Goal: Task Accomplishment & Management: Use online tool/utility

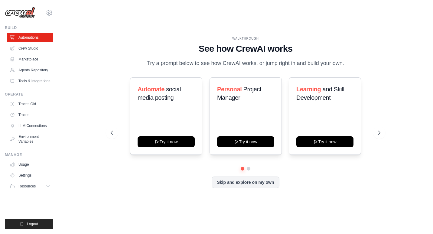
click at [399, 59] on div "WALKTHROUGH See how CrewAI works Try a prompt below to see how CrewAI works, or…" at bounding box center [245, 117] width 355 height 222
click at [376, 138] on button at bounding box center [379, 133] width 12 height 12
click at [110, 136] on icon at bounding box center [111, 133] width 6 height 6
click at [380, 134] on icon at bounding box center [379, 133] width 6 height 6
click at [165, 92] on span "Curator" at bounding box center [170, 89] width 19 height 7
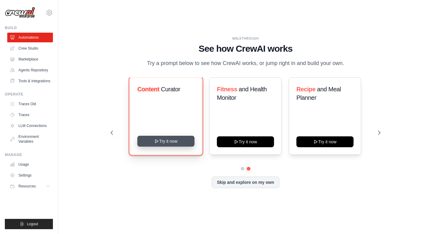
click at [176, 144] on button "Try it now" at bounding box center [165, 141] width 57 height 11
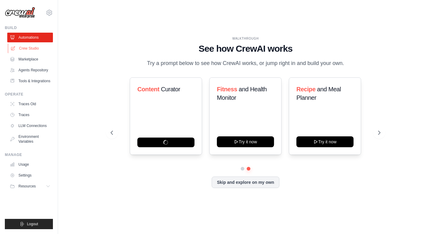
click at [30, 49] on link "Crew Studio" at bounding box center [31, 48] width 46 height 10
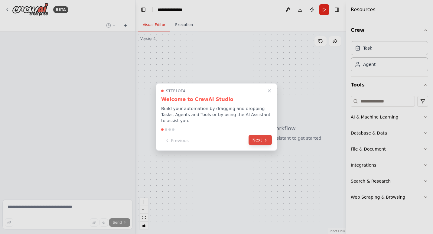
click at [264, 140] on icon at bounding box center [265, 139] width 5 height 5
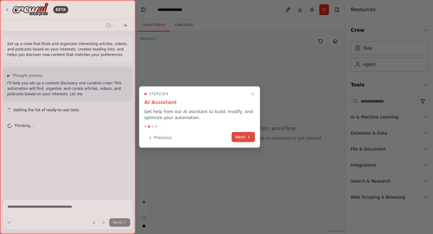
click at [243, 137] on button "Next" at bounding box center [242, 137] width 23 height 10
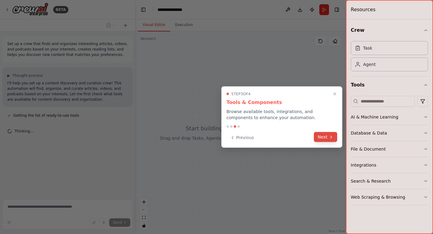
click at [324, 134] on button "Next" at bounding box center [325, 137] width 23 height 10
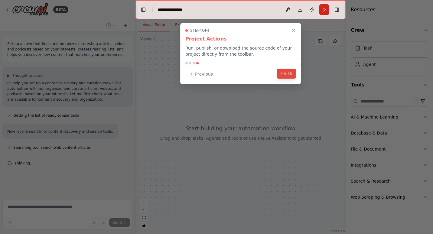
click at [283, 74] on button "Finish" at bounding box center [285, 74] width 19 height 10
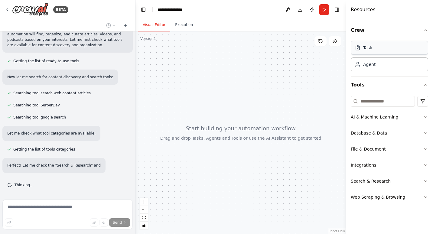
scroll to position [60, 0]
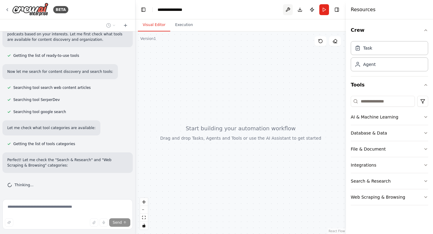
click at [289, 8] on button at bounding box center [288, 9] width 10 height 11
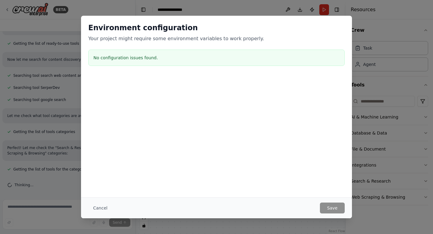
scroll to position [89, 0]
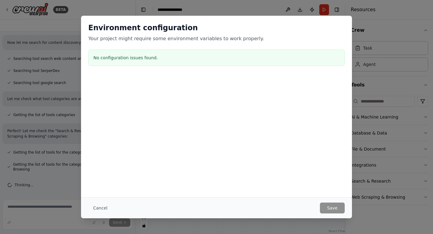
click at [97, 214] on div "Cancel Save" at bounding box center [216, 207] width 271 height 21
click at [102, 208] on button "Cancel" at bounding box center [100, 207] width 24 height 11
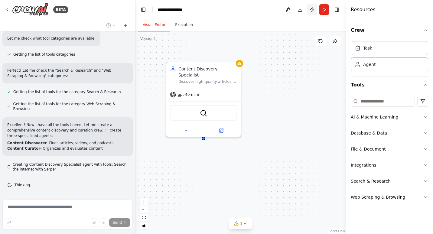
scroll to position [155, 0]
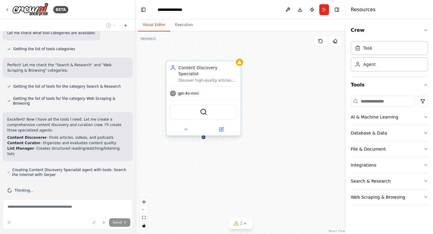
click at [184, 91] on span "gpt-4o-mini" at bounding box center [188, 93] width 21 height 5
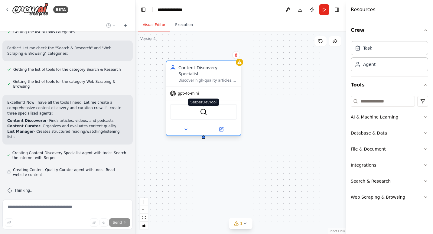
click at [207, 109] on img at bounding box center [203, 111] width 7 height 7
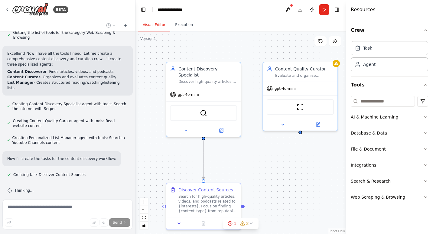
scroll to position [233, 0]
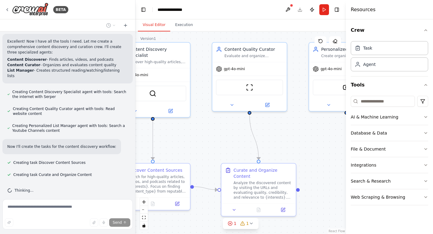
drag, startPoint x: 246, startPoint y: 148, endPoint x: 206, endPoint y: 152, distance: 40.4
click at [206, 152] on div ".deletable-edge-delete-btn { width: 20px; height: 20px; border: 0px solid #ffff…" at bounding box center [240, 132] width 210 height 202
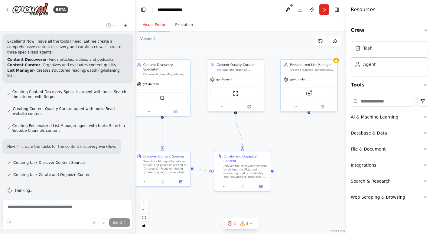
drag, startPoint x: 327, startPoint y: 158, endPoint x: 309, endPoint y: 145, distance: 22.4
click at [309, 145] on div ".deletable-edge-delete-btn { width: 20px; height: 20px; border: 0px solid #ffff…" at bounding box center [240, 132] width 210 height 202
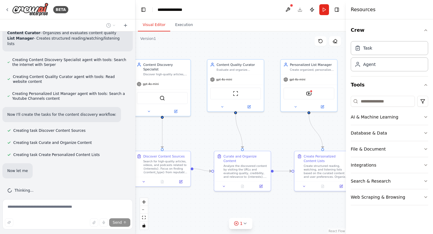
scroll to position [282, 0]
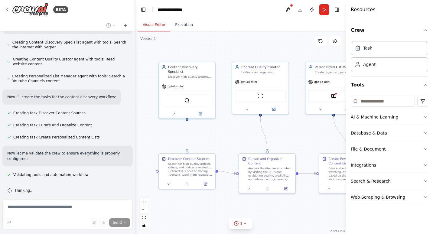
drag, startPoint x: 274, startPoint y: 132, endPoint x: 297, endPoint y: 135, distance: 23.5
click at [297, 135] on div ".deletable-edge-delete-btn { width: 20px; height: 20px; border: 0px solid #ffff…" at bounding box center [240, 132] width 210 height 202
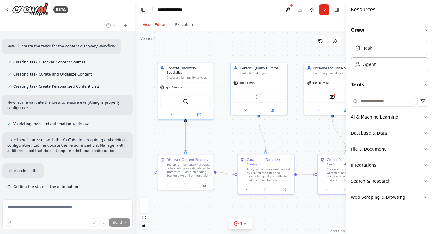
scroll to position [345, 0]
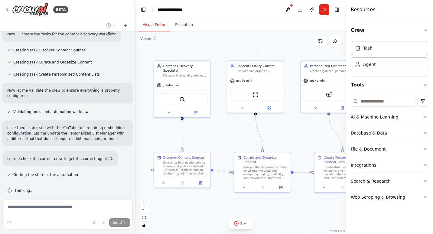
drag, startPoint x: 270, startPoint y: 51, endPoint x: 267, endPoint y: 49, distance: 3.9
click at [267, 49] on div ".deletable-edge-delete-btn { width: 20px; height: 20px; border: 0px solid #ffff…" at bounding box center [240, 132] width 210 height 202
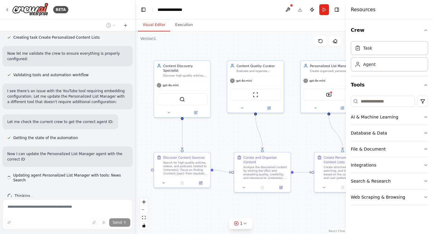
scroll to position [387, 0]
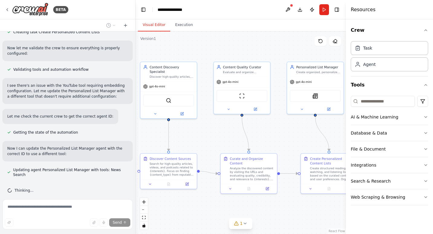
drag, startPoint x: 272, startPoint y: 49, endPoint x: 258, endPoint y: 50, distance: 13.6
click at [258, 50] on div ".deletable-edge-delete-btn { width: 20px; height: 20px; border: 0px solid #ffff…" at bounding box center [240, 132] width 210 height 202
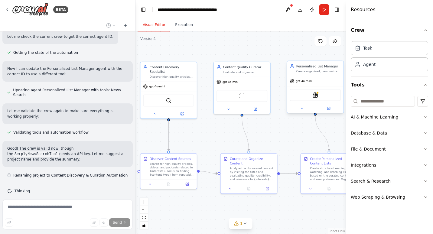
scroll to position [472, 0]
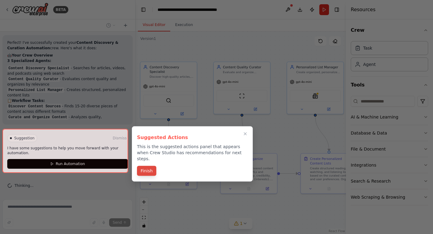
click at [147, 166] on button "Finish" at bounding box center [146, 171] width 19 height 10
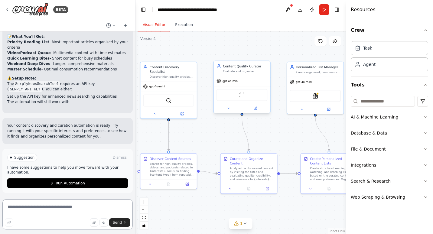
scroll to position [786, 0]
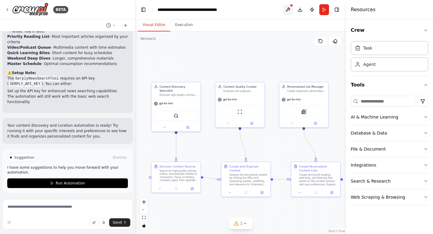
click at [288, 8] on button at bounding box center [288, 9] width 10 height 11
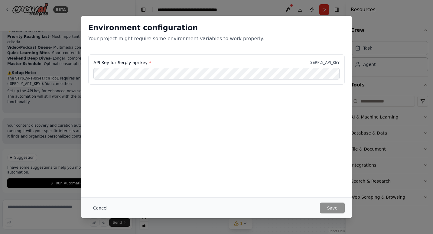
click at [105, 208] on button "Cancel" at bounding box center [100, 207] width 24 height 11
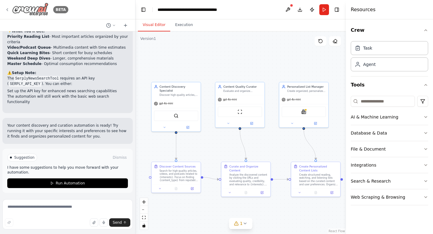
click at [7, 9] on icon at bounding box center [7, 9] width 5 height 5
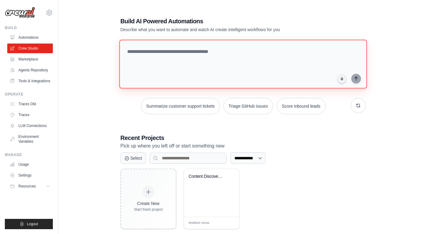
click at [159, 51] on textarea at bounding box center [243, 64] width 248 height 49
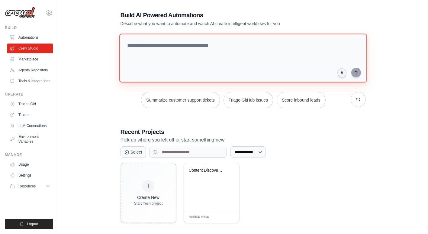
scroll to position [12, 0]
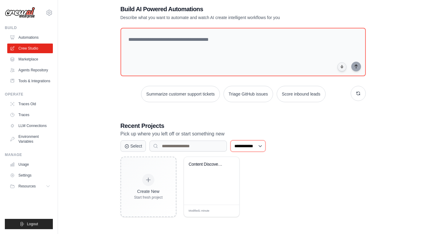
click at [264, 146] on select "**********" at bounding box center [247, 145] width 35 height 11
click at [326, 137] on p "Pick up where you left off or start something new" at bounding box center [243, 134] width 245 height 8
click at [41, 69] on link "Agents Repository" at bounding box center [31, 70] width 46 height 10
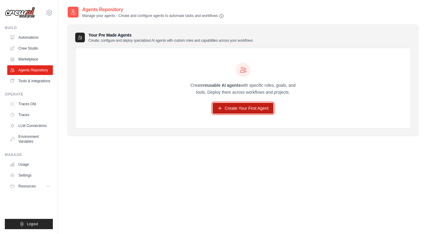
click at [233, 110] on link "Create Your First Agent" at bounding box center [243, 108] width 61 height 11
click at [106, 11] on h2 "Agents Repository" at bounding box center [153, 9] width 142 height 7
click at [251, 35] on h3 "Your Pre Made Agents Create, configure and deploy specialized AI agents with cu…" at bounding box center [170, 37] width 164 height 11
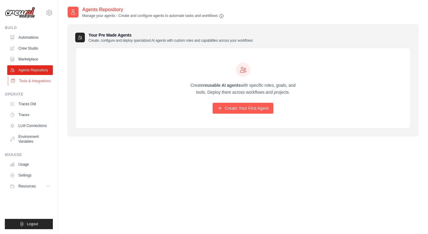
click at [29, 80] on link "Tools & Integrations" at bounding box center [31, 81] width 46 height 10
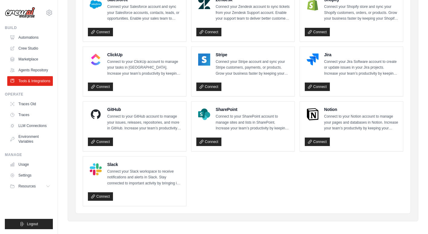
scroll to position [310, 0]
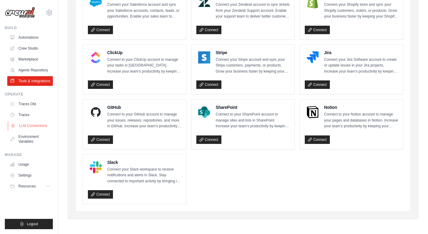
click at [36, 129] on link "LLM Connections" at bounding box center [31, 126] width 46 height 10
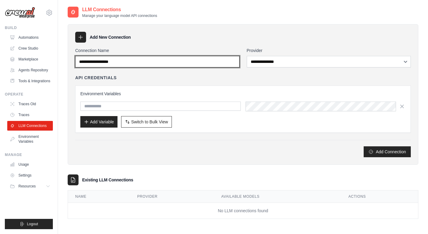
click at [156, 61] on input "Connection Name" at bounding box center [157, 61] width 164 height 11
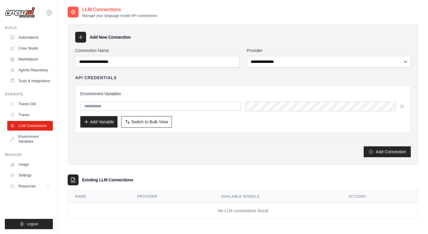
click at [214, 140] on div "Add Connection" at bounding box center [243, 148] width 336 height 17
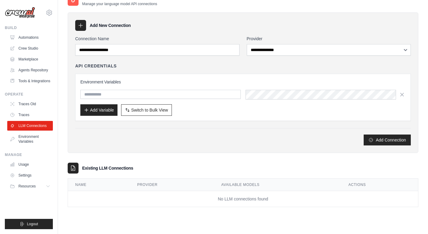
scroll to position [12, 0]
click at [82, 24] on icon at bounding box center [81, 25] width 6 height 6
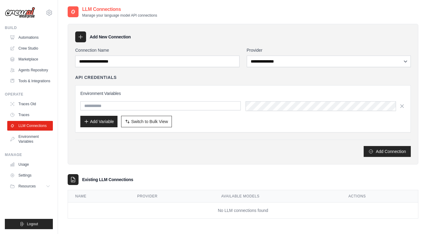
scroll to position [0, 0]
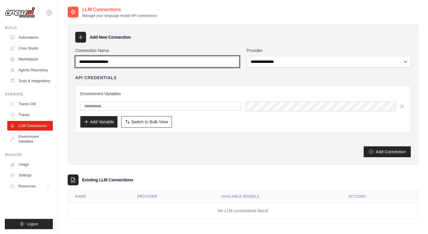
click at [193, 66] on input "Connection Name" at bounding box center [157, 61] width 164 height 11
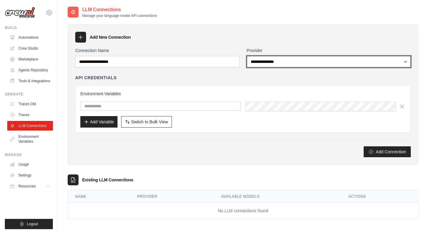
click at [284, 64] on select "**********" at bounding box center [329, 61] width 164 height 11
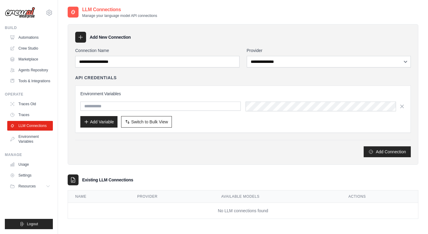
click at [385, 14] on div "LLM Connections Manage your language model API connections" at bounding box center [243, 12] width 351 height 12
click at [34, 177] on link "Settings" at bounding box center [31, 175] width 46 height 10
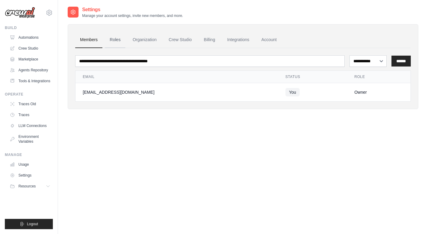
click at [119, 38] on link "Roles" at bounding box center [115, 40] width 21 height 16
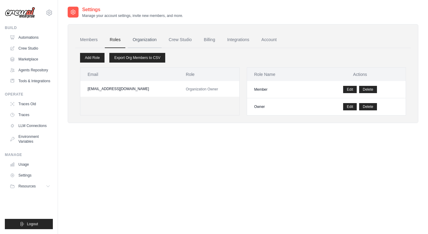
click at [147, 37] on link "Organization" at bounding box center [145, 40] width 34 height 16
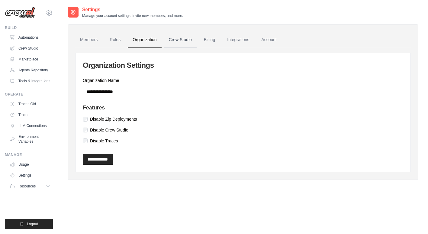
click at [185, 40] on link "Crew Studio" at bounding box center [180, 40] width 33 height 16
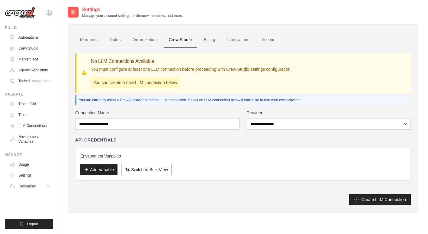
click at [283, 117] on div "**********" at bounding box center [329, 120] width 164 height 20
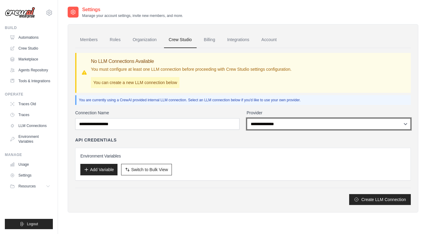
click at [282, 124] on select "**********" at bounding box center [329, 123] width 164 height 11
select select "******"
click at [247, 118] on select "**********" at bounding box center [329, 123] width 164 height 11
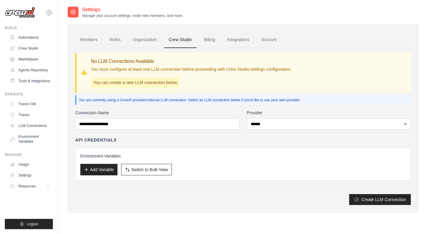
click at [216, 108] on div "**********" at bounding box center [243, 126] width 336 height 157
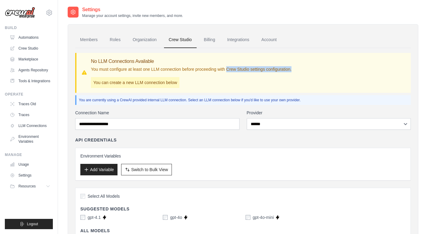
drag, startPoint x: 232, startPoint y: 69, endPoint x: 317, endPoint y: 66, distance: 84.6
click at [317, 66] on div "No LLM Connections Available You must configure at least one LLM connection bef…" at bounding box center [243, 73] width 325 height 30
drag, startPoint x: 317, startPoint y: 66, endPoint x: 222, endPoint y: 75, distance: 95.2
click at [222, 75] on div "No LLM Connections Available You must configure at least one LLM connection bef…" at bounding box center [191, 73] width 201 height 30
click at [241, 37] on link "Integrations" at bounding box center [238, 40] width 32 height 16
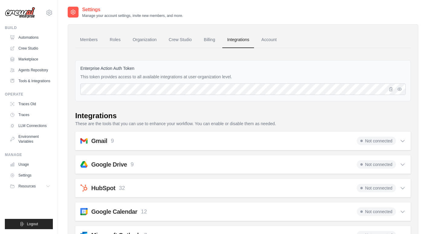
click at [219, 39] on link "Billing" at bounding box center [209, 40] width 21 height 16
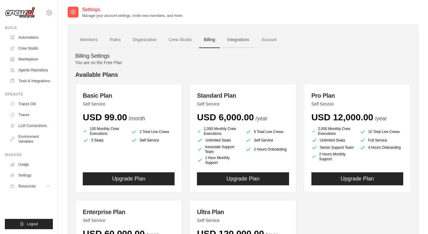
click at [247, 39] on link "Integrations" at bounding box center [238, 40] width 32 height 16
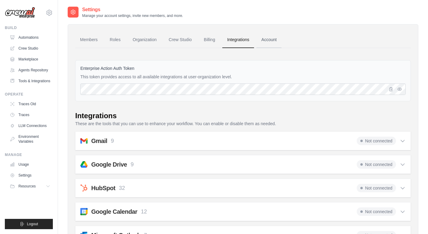
click at [275, 40] on link "Account" at bounding box center [268, 40] width 25 height 16
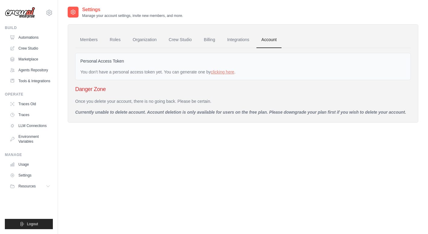
click at [70, 11] on icon at bounding box center [73, 12] width 6 height 6
click at [27, 11] on img at bounding box center [20, 12] width 30 height 11
click at [48, 12] on icon at bounding box center [49, 12] width 7 height 7
click at [161, 157] on div "Settings Manage your account settings, invite new members, and more. Members Ro…" at bounding box center [243, 123] width 351 height 234
click at [40, 59] on link "Marketplace" at bounding box center [31, 59] width 46 height 10
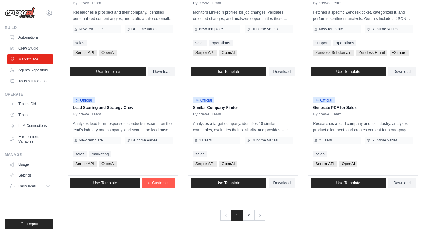
scroll to position [343, 0]
click at [406, 104] on div "Official" at bounding box center [363, 100] width 100 height 8
click at [253, 212] on link "2" at bounding box center [249, 215] width 12 height 11
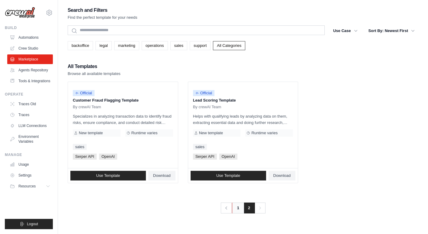
click at [235, 208] on link "1" at bounding box center [238, 207] width 12 height 11
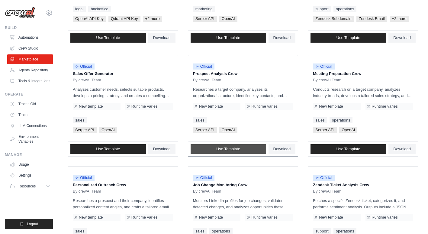
scroll to position [151, 0]
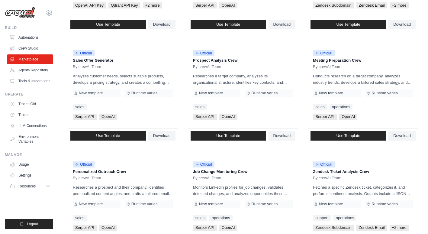
click at [206, 56] on span "Official" at bounding box center [204, 53] width 22 height 6
click at [278, 85] on p "Researches a target company, analyzes its organizational structure, identifies …" at bounding box center [243, 79] width 100 height 13
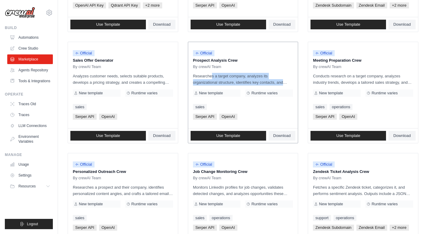
click at [278, 85] on p "Researches a target company, analyzes its organizational structure, identifies …" at bounding box center [243, 79] width 100 height 13
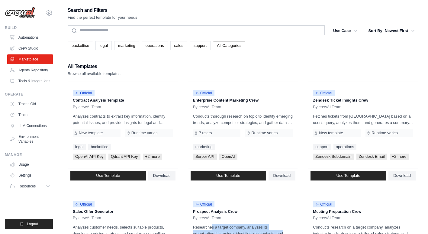
scroll to position [0, 0]
click at [47, 187] on icon at bounding box center [48, 186] width 3 height 2
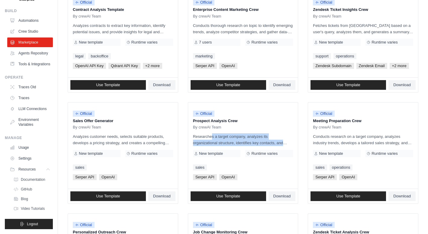
scroll to position [36, 0]
click at [23, 187] on span "GitHub" at bounding box center [26, 189] width 11 height 5
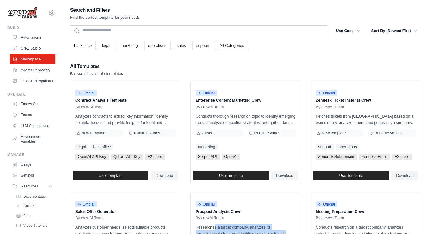
scroll to position [0, 0]
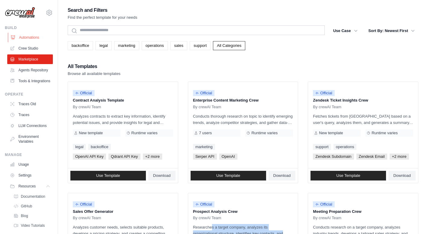
click at [34, 40] on link "Automations" at bounding box center [31, 38] width 46 height 10
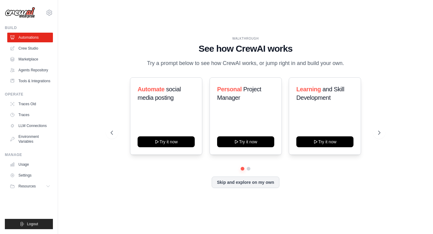
click at [30, 50] on link "Crew Studio" at bounding box center [30, 48] width 46 height 10
click at [50, 13] on icon at bounding box center [49, 13] width 2 height 2
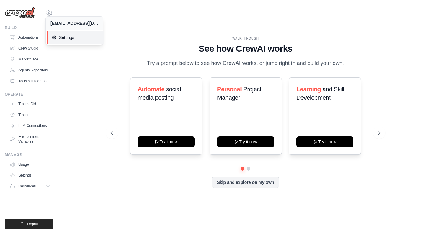
click at [73, 37] on span "Settings" at bounding box center [76, 37] width 48 height 6
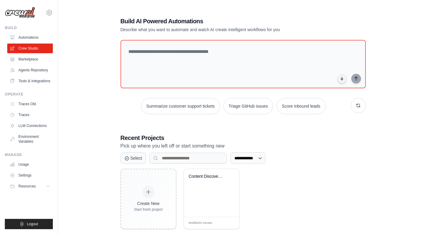
click at [412, 104] on div "**********" at bounding box center [243, 123] width 351 height 234
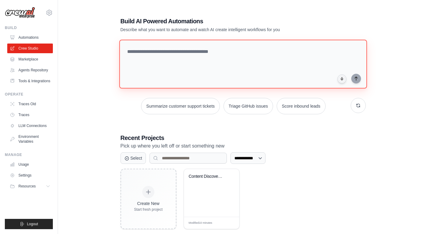
click at [256, 69] on textarea at bounding box center [243, 64] width 248 height 49
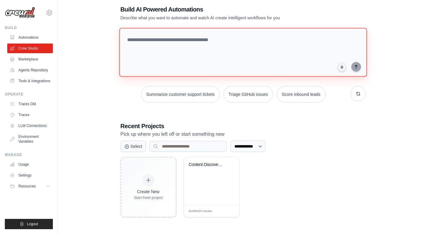
scroll to position [12, 0]
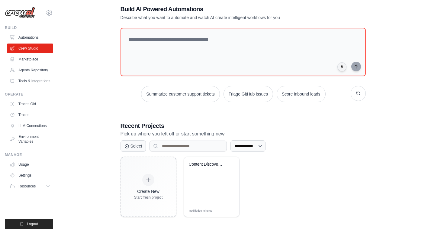
click at [307, 159] on div "Create New Start fresh project Content Discovery & Curation Automa... Modified …" at bounding box center [243, 186] width 245 height 60
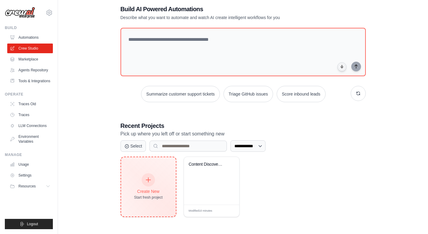
click at [150, 174] on div at bounding box center [148, 179] width 13 height 13
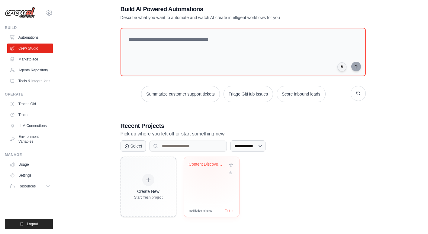
click at [208, 164] on div "Content Discovery & Curation Automa..." at bounding box center [207, 164] width 37 height 5
click at [201, 172] on div "Content Discovery & Curation Automa..." at bounding box center [212, 169] width 46 height 14
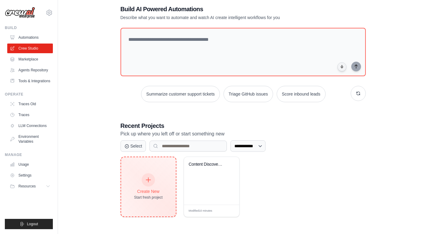
click at [154, 175] on div "Create New Start fresh project" at bounding box center [148, 187] width 29 height 26
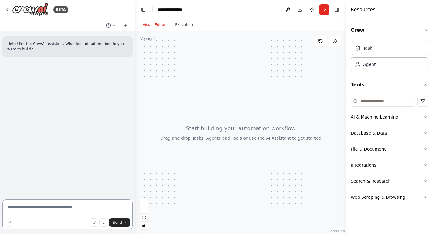
click at [76, 207] on textarea at bounding box center [67, 214] width 130 height 30
type textarea "*"
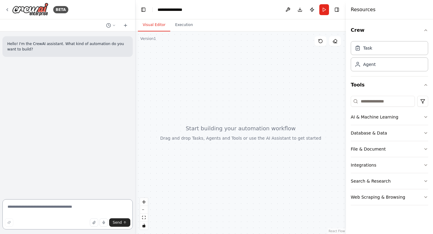
type textarea "*"
type textarea "**********"
click at [5, 8] on icon at bounding box center [7, 9] width 5 height 5
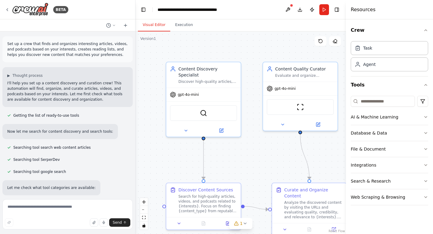
click at [60, 41] on p "Set up a crew that finds and organizes interesting articles, videos, and podcas…" at bounding box center [67, 49] width 121 height 16
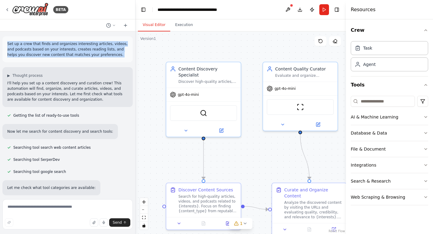
click at [60, 41] on p "Set up a crew that finds and organizes interesting articles, videos, and podcas…" at bounding box center [67, 49] width 121 height 16
drag, startPoint x: 60, startPoint y: 41, endPoint x: 92, endPoint y: 58, distance: 36.1
click at [92, 58] on div "Set up a crew that finds and organizes interesting articles, videos, and podcas…" at bounding box center [67, 49] width 130 height 26
click at [8, 74] on span "▶" at bounding box center [8, 75] width 3 height 5
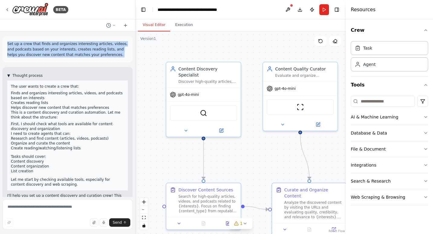
click at [10, 75] on span "▼" at bounding box center [8, 75] width 3 height 5
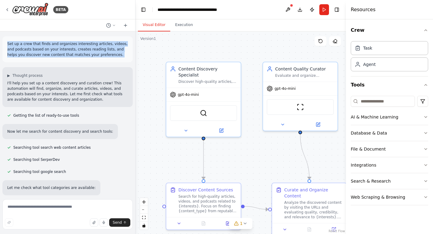
copy p "Set up a crew that finds and organizes interesting articles, videos, and podcas…"
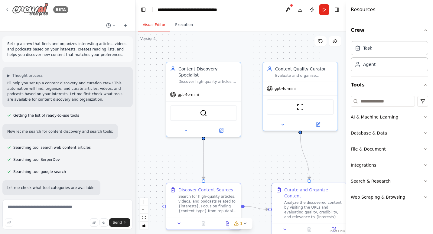
click at [8, 8] on icon at bounding box center [7, 9] width 1 height 2
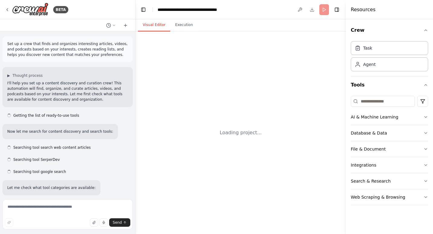
scroll to position [738, 0]
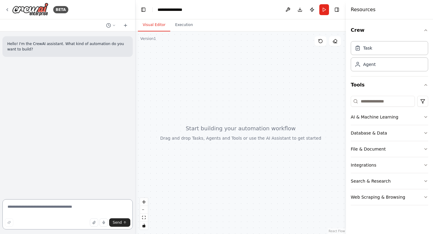
click at [42, 206] on textarea at bounding box center [67, 214] width 130 height 30
paste textarea "**********"
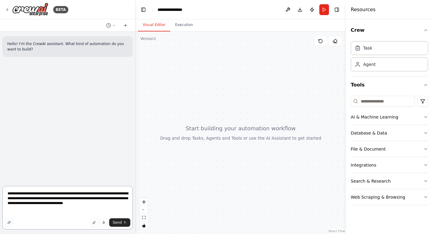
click at [77, 194] on textarea "**********" at bounding box center [67, 207] width 130 height 43
click at [79, 195] on textarea "**********" at bounding box center [67, 207] width 130 height 43
drag, startPoint x: 72, startPoint y: 198, endPoint x: 25, endPoint y: 196, distance: 46.3
click at [25, 196] on textarea "**********" at bounding box center [67, 207] width 130 height 43
click at [30, 209] on textarea "**********" at bounding box center [67, 207] width 130 height 43
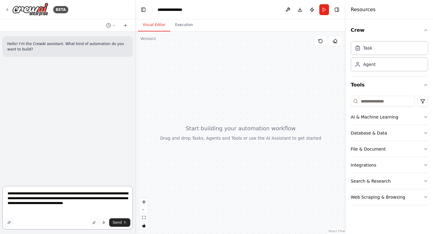
drag, startPoint x: 88, startPoint y: 198, endPoint x: 111, endPoint y: 198, distance: 22.3
click at [111, 198] on textarea "**********" at bounding box center [67, 207] width 130 height 43
drag, startPoint x: 118, startPoint y: 204, endPoint x: -1, endPoint y: 187, distance: 120.9
click at [0, 187] on html "**********" at bounding box center [216, 117] width 433 height 234
paste textarea
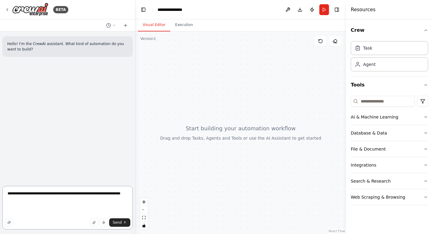
click at [8, 192] on textarea "**********" at bounding box center [67, 207] width 130 height 43
click at [80, 200] on textarea "**********" at bounding box center [67, 207] width 130 height 43
click at [102, 198] on textarea "**********" at bounding box center [67, 207] width 130 height 43
click at [83, 204] on textarea "**********" at bounding box center [67, 207] width 130 height 43
click at [52, 193] on textarea "**********" at bounding box center [67, 207] width 130 height 43
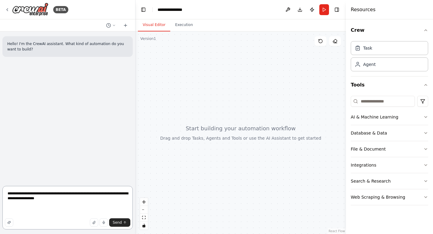
click at [124, 206] on textarea "**********" at bounding box center [67, 207] width 130 height 43
click at [23, 199] on textarea "**********" at bounding box center [67, 210] width 130 height 39
type textarea "**********"
click at [120, 221] on span "Send" at bounding box center [117, 222] width 9 height 5
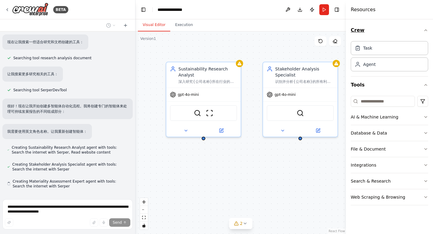
scroll to position [121, 0]
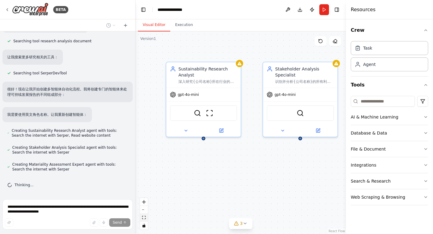
click at [144, 216] on icon "fit view" at bounding box center [144, 217] width 4 height 3
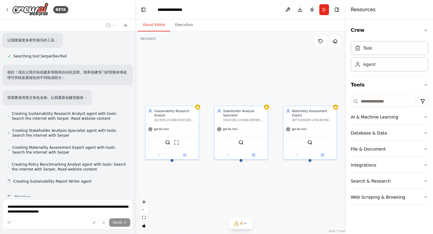
scroll to position [150, 0]
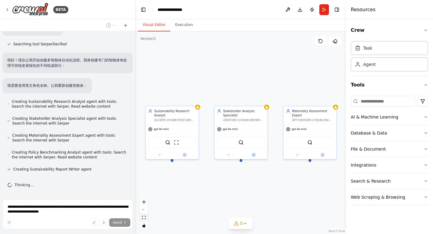
click at [142, 218] on icon "fit view" at bounding box center [144, 217] width 4 height 3
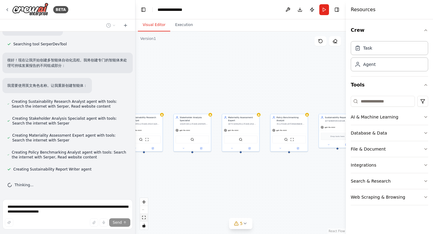
click at [142, 218] on icon "fit view" at bounding box center [144, 217] width 4 height 3
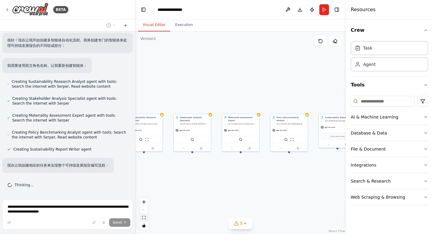
click at [142, 218] on icon "fit view" at bounding box center [144, 217] width 4 height 3
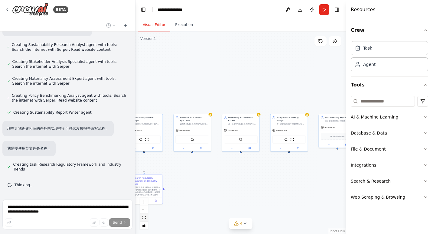
click at [142, 218] on icon "fit view" at bounding box center [144, 217] width 4 height 3
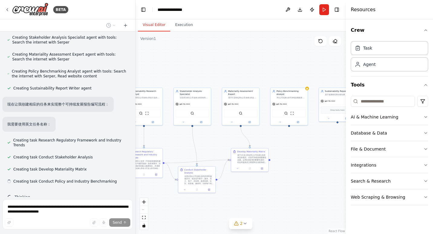
scroll to position [243, 0]
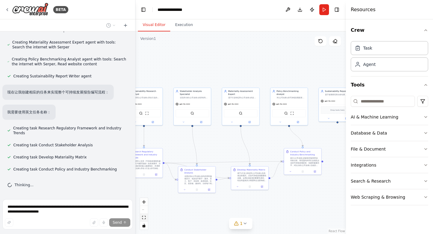
click at [145, 217] on icon "fit view" at bounding box center [144, 217] width 4 height 3
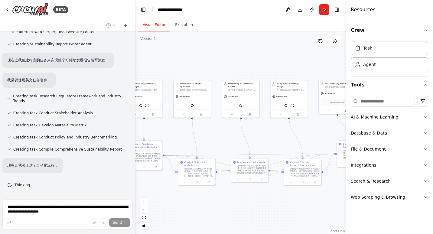
scroll to position [287, 0]
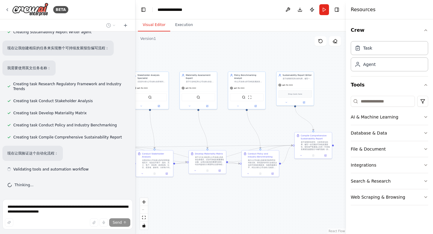
drag, startPoint x: 298, startPoint y: 213, endPoint x: 234, endPoint y: 196, distance: 66.1
click at [235, 197] on div ".deletable-edge-delete-btn { width: 20px; height: 20px; border: 0px solid #ffff…" at bounding box center [240, 132] width 210 height 202
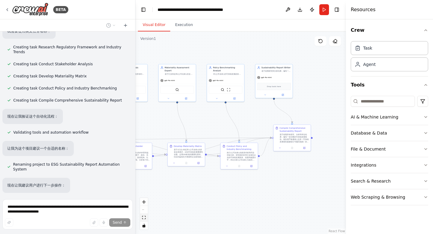
scroll to position [344, 0]
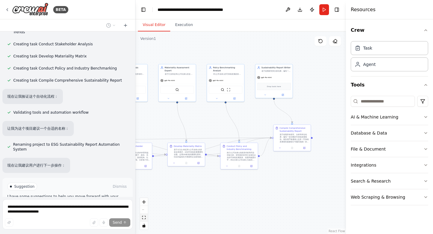
click at [143, 217] on icon "fit view" at bounding box center [144, 217] width 4 height 3
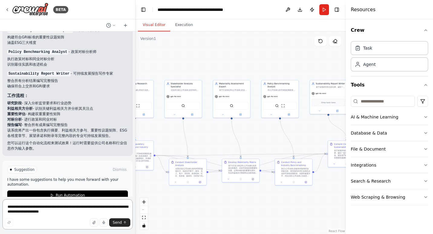
scroll to position [590, 0]
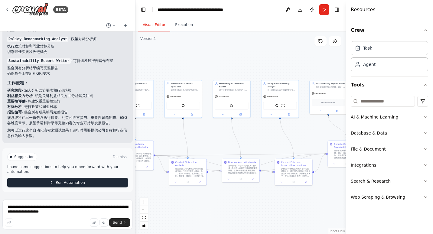
click at [87, 180] on button "Run Automation" at bounding box center [67, 183] width 121 height 10
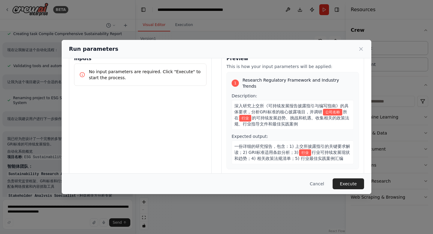
scroll to position [0, 0]
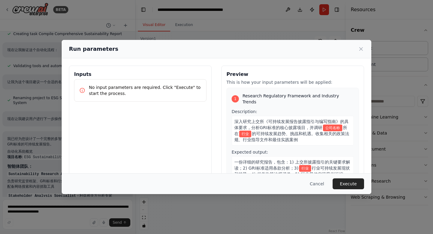
click at [136, 92] on p "No input parameters are required. Click "Execute" to start the process." at bounding box center [145, 90] width 112 height 12
click at [151, 90] on p "No input parameters are required. Click "Execute" to start the process." at bounding box center [145, 90] width 112 height 12
click at [343, 185] on button "Execute" at bounding box center [347, 183] width 31 height 11
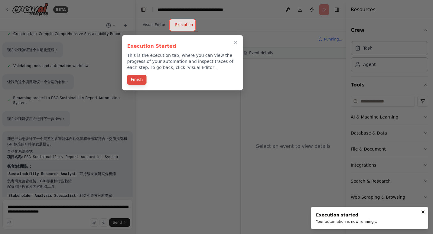
click at [140, 79] on button "Finish" at bounding box center [136, 80] width 19 height 10
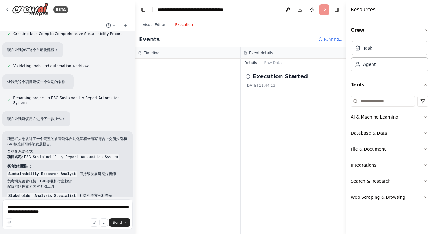
click at [285, 81] on div "Execution Started 2025/9/30 11:44:13" at bounding box center [292, 80] width 95 height 16
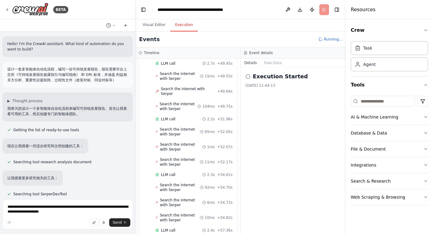
scroll to position [1734, 0]
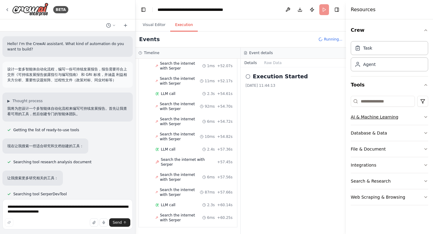
click at [426, 116] on icon "button" at bounding box center [425, 116] width 5 height 5
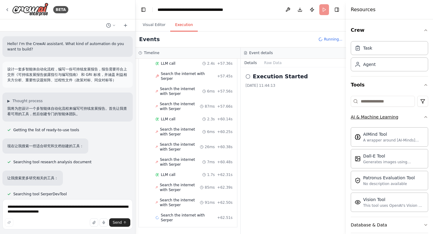
scroll to position [1845, 0]
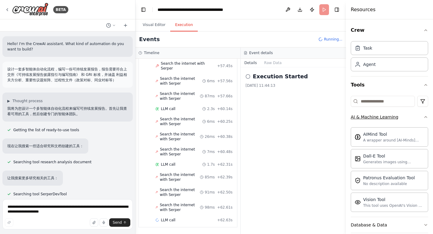
click at [423, 115] on icon "button" at bounding box center [425, 116] width 5 height 5
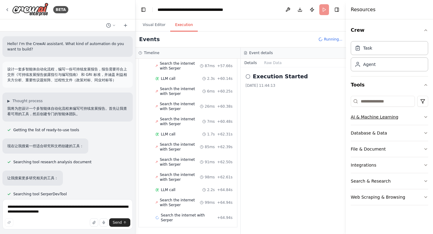
scroll to position [1891, 0]
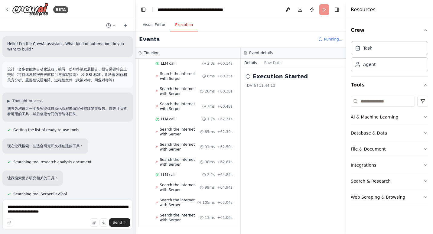
click at [425, 147] on icon "button" at bounding box center [425, 148] width 5 height 5
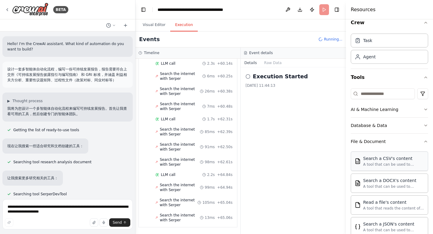
scroll to position [30, 0]
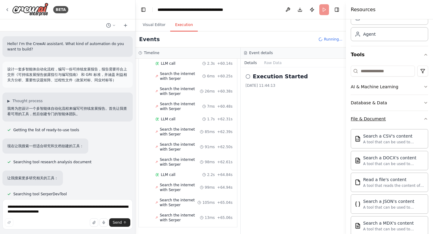
click at [423, 119] on icon "button" at bounding box center [425, 118] width 5 height 5
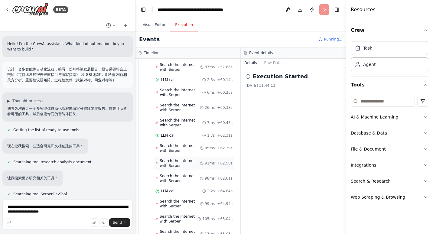
scroll to position [1891, 0]
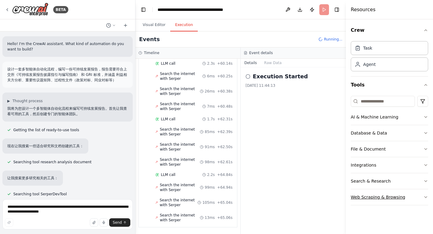
click at [425, 198] on icon "button" at bounding box center [425, 197] width 5 height 5
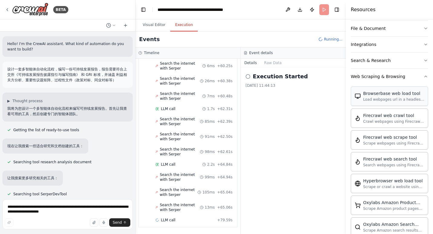
scroll to position [121, 0]
click at [423, 77] on icon "button" at bounding box center [425, 76] width 5 height 5
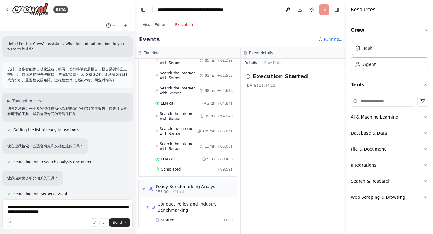
scroll to position [1978, 0]
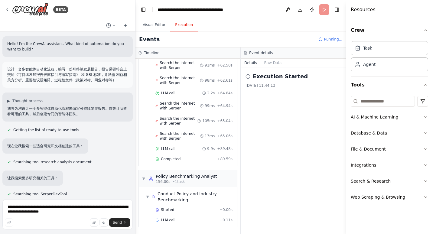
click at [423, 133] on button "Database & Data" at bounding box center [388, 133] width 77 height 16
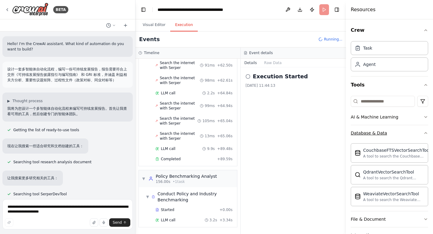
click at [423, 133] on icon "button" at bounding box center [425, 132] width 5 height 5
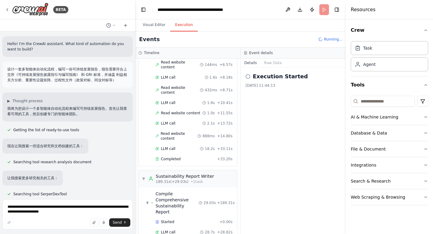
scroll to position [2200, 0]
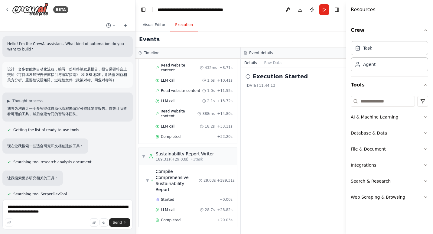
click at [251, 10] on header "**********" at bounding box center [240, 9] width 210 height 19
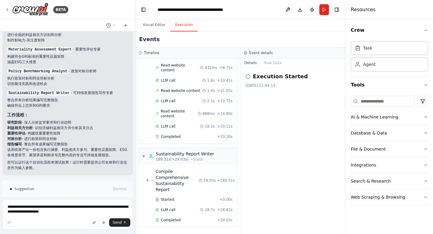
scroll to position [590, 0]
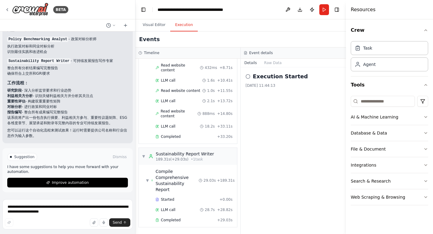
click at [2, 141] on button "Toggle Sidebar" at bounding box center [0, 117] width 5 height 234
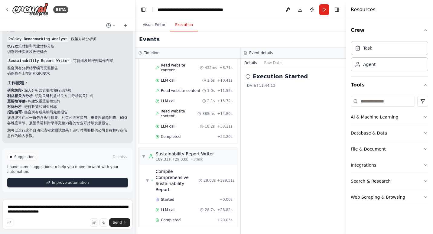
click at [62, 181] on span "Improve automation" at bounding box center [70, 182] width 37 height 5
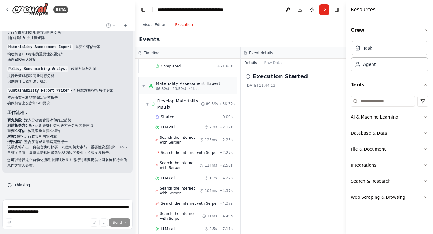
scroll to position [634, 0]
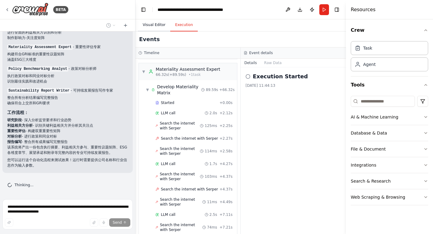
click at [157, 24] on button "Visual Editor" at bounding box center [154, 25] width 32 height 13
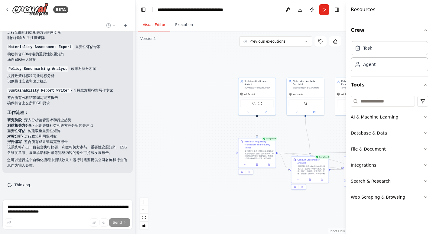
drag, startPoint x: 186, startPoint y: 56, endPoint x: 308, endPoint y: 53, distance: 122.0
click at [308, 53] on div ".deletable-edge-delete-btn { width: 20px; height: 20px; border: 0px solid #ffff…" at bounding box center [240, 132] width 210 height 202
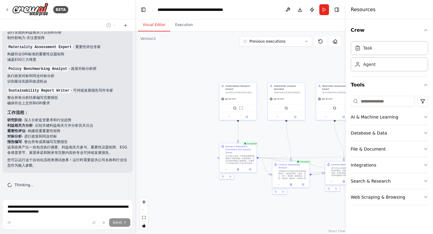
click at [186, 70] on div ".deletable-edge-delete-btn { width: 20px; height: 20px; border: 0px solid #ffff…" at bounding box center [240, 132] width 210 height 202
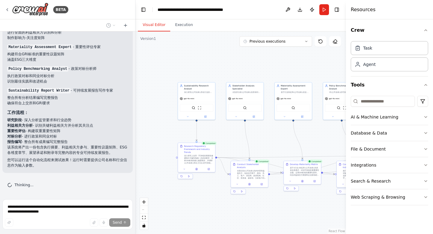
drag, startPoint x: 246, startPoint y: 63, endPoint x: 212, endPoint y: 65, distance: 34.2
click at [212, 65] on div ".deletable-edge-delete-btn { width: 20px; height: 20px; border: 0px solid #ffff…" at bounding box center [240, 132] width 210 height 202
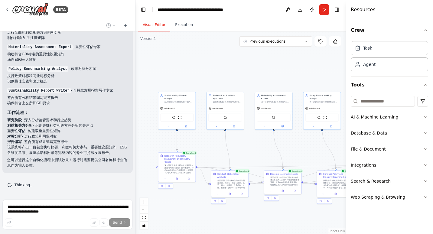
drag, startPoint x: 288, startPoint y: 68, endPoint x: 270, endPoint y: 77, distance: 19.7
click at [270, 77] on div ".deletable-edge-delete-btn { width: 20px; height: 20px; border: 0px solid #ffff…" at bounding box center [240, 132] width 210 height 202
click at [144, 219] on icon "fit view" at bounding box center [144, 217] width 4 height 3
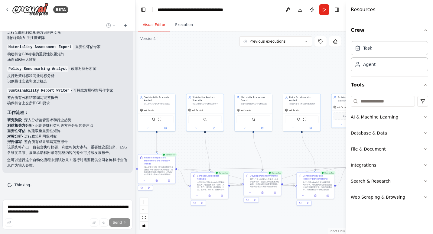
drag, startPoint x: 169, startPoint y: 58, endPoint x: 190, endPoint y: 76, distance: 27.9
click at [190, 76] on div ".deletable-edge-delete-btn { width: 20px; height: 20px; border: 0px solid #ffff…" at bounding box center [240, 132] width 210 height 202
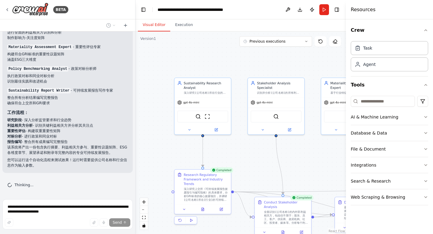
drag, startPoint x: 202, startPoint y: 80, endPoint x: 275, endPoint y: 58, distance: 76.5
click at [275, 58] on div ".deletable-edge-delete-btn { width: 20px; height: 20px; border: 0px solid #ffff…" at bounding box center [240, 132] width 210 height 202
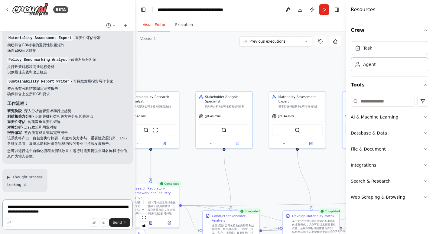
drag, startPoint x: 301, startPoint y: 65, endPoint x: 249, endPoint y: 78, distance: 53.8
click at [249, 78] on div ".deletable-edge-delete-btn { width: 20px; height: 20px; border: 0px solid #ffff…" at bounding box center [240, 132] width 210 height 202
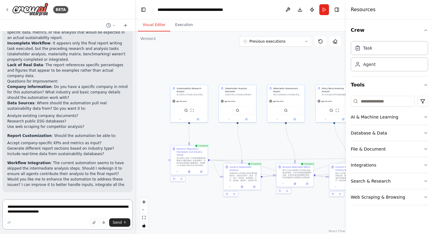
scroll to position [773, 0]
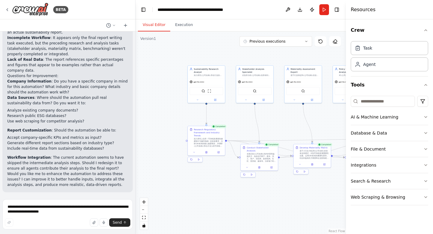
drag, startPoint x: 149, startPoint y: 98, endPoint x: 166, endPoint y: 79, distance: 25.9
click at [166, 79] on div ".deletable-edge-delete-btn { width: 20px; height: 20px; border: 0px solid #ffff…" at bounding box center [240, 132] width 210 height 202
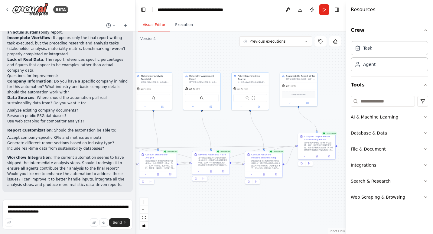
drag, startPoint x: 304, startPoint y: 59, endPoint x: 203, endPoint y: 66, distance: 101.4
click at [203, 66] on div ".deletable-edge-delete-btn { width: 20px; height: 20px; border: 0px solid #ffff…" at bounding box center [240, 132] width 210 height 202
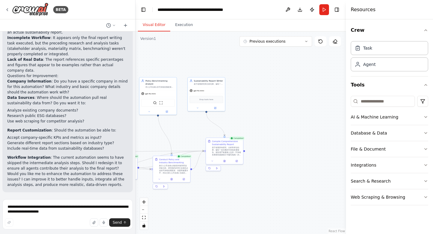
drag, startPoint x: 307, startPoint y: 191, endPoint x: 218, endPoint y: 196, distance: 89.8
click at [218, 196] on div ".deletable-edge-delete-btn { width: 20px; height: 20px; border: 0px solid #ffff…" at bounding box center [240, 132] width 210 height 202
drag, startPoint x: 286, startPoint y: 185, endPoint x: 276, endPoint y: 183, distance: 9.8
click at [276, 183] on div ".deletable-edge-delete-btn { width: 20px; height: 20px; border: 0px solid #ffff…" at bounding box center [240, 132] width 210 height 202
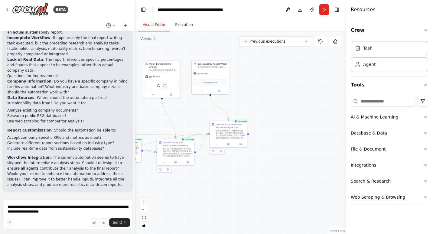
drag, startPoint x: 278, startPoint y: 120, endPoint x: 290, endPoint y: 108, distance: 16.9
click at [290, 108] on div ".deletable-edge-delete-btn { width: 20px; height: 20px; border: 0px solid #ffff…" at bounding box center [240, 132] width 210 height 202
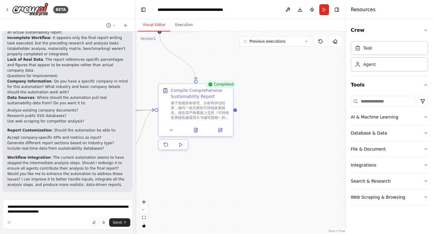
drag, startPoint x: 272, startPoint y: 129, endPoint x: 304, endPoint y: 129, distance: 31.7
click at [304, 129] on div ".deletable-edge-delete-btn { width: 20px; height: 20px; border: 0px solid #ffff…" at bounding box center [240, 132] width 210 height 202
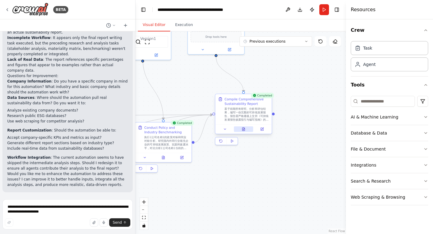
click at [244, 128] on icon at bounding box center [243, 127] width 1 height 1
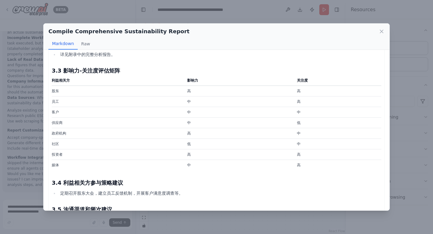
scroll to position [0, 0]
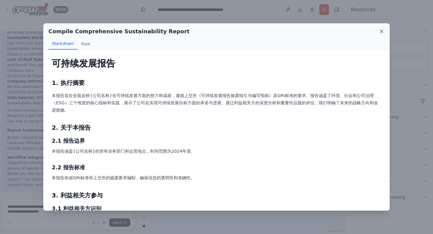
click at [383, 31] on icon at bounding box center [381, 31] width 6 height 6
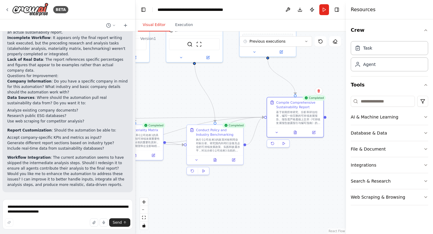
drag, startPoint x: 241, startPoint y: 205, endPoint x: 295, endPoint y: 207, distance: 54.4
click at [295, 208] on div ".deletable-edge-delete-btn { width: 20px; height: 20px; border: 0px solid #ffff…" at bounding box center [240, 132] width 210 height 202
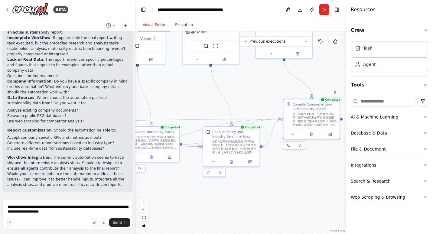
drag, startPoint x: 179, startPoint y: 95, endPoint x: 232, endPoint y: 106, distance: 53.8
click at [225, 108] on div ".deletable-edge-delete-btn { width: 20px; height: 20px; border: 0px solid #ffff…" at bounding box center [240, 132] width 210 height 202
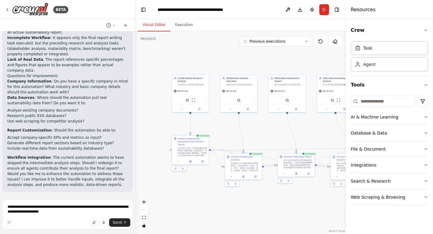
drag, startPoint x: 181, startPoint y: 102, endPoint x: 244, endPoint y: 119, distance: 64.8
click at [278, 129] on div ".deletable-edge-delete-btn { width: 20px; height: 20px; border: 0px solid #ffff…" at bounding box center [240, 132] width 210 height 202
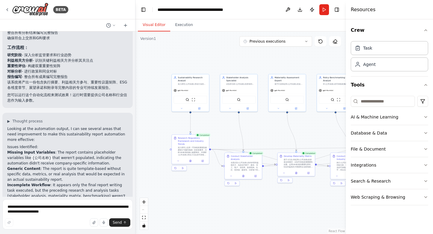
scroll to position [622, 0]
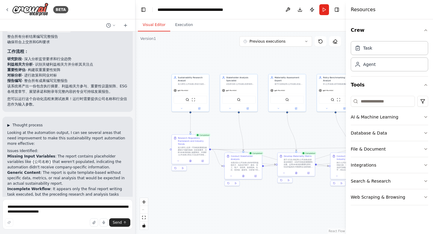
click at [9, 124] on span "▶" at bounding box center [8, 125] width 3 height 5
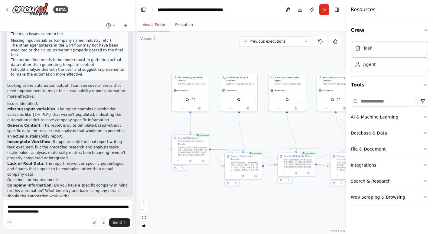
scroll to position [821, 0]
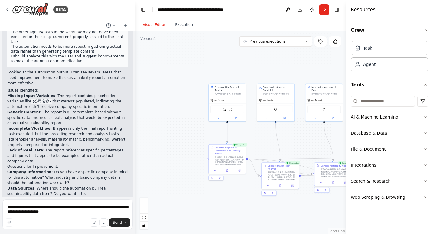
drag, startPoint x: 163, startPoint y: 54, endPoint x: 196, endPoint y: 65, distance: 35.2
click at [198, 64] on div ".deletable-edge-delete-btn { width: 20px; height: 20px; border: 0px solid #ffff…" at bounding box center [240, 132] width 210 height 202
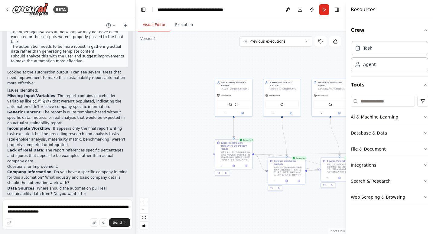
drag, startPoint x: 163, startPoint y: 94, endPoint x: 170, endPoint y: 88, distance: 8.8
click at [170, 88] on div ".deletable-edge-delete-btn { width: 20px; height: 20px; border: 0px solid #ffff…" at bounding box center [240, 132] width 210 height 202
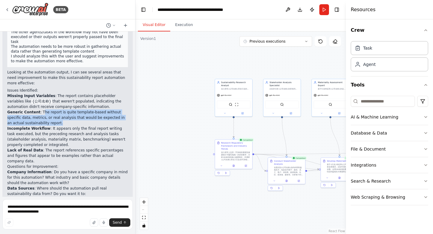
drag, startPoint x: 40, startPoint y: 112, endPoint x: 76, endPoint y: 121, distance: 37.7
click at [76, 121] on p "Generic Content : The report is quite template-based without specific data, met…" at bounding box center [67, 117] width 121 height 16
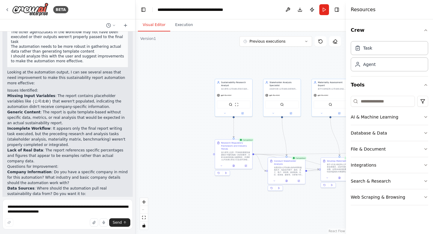
drag, startPoint x: 76, startPoint y: 121, endPoint x: 57, endPoint y: 127, distance: 20.3
click at [57, 127] on p "Incomplete Workflow : It appears only the final report writing task executed, b…" at bounding box center [67, 137] width 121 height 22
click at [108, 121] on p "Generic Content : The report is quite template-based without specific data, met…" at bounding box center [67, 117] width 121 height 16
click at [111, 123] on p "Generic Content : The report is quite template-based without specific data, met…" at bounding box center [67, 117] width 121 height 16
click at [111, 122] on p "Generic Content : The report is quite template-based without specific data, met…" at bounding box center [67, 117] width 121 height 16
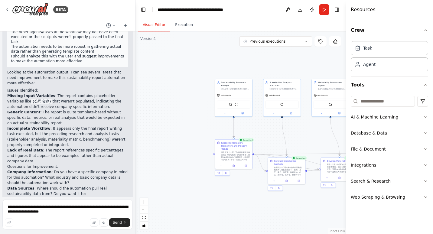
click at [58, 128] on p "Incomplete Workflow : It appears only the final report writing task executed, b…" at bounding box center [67, 137] width 121 height 22
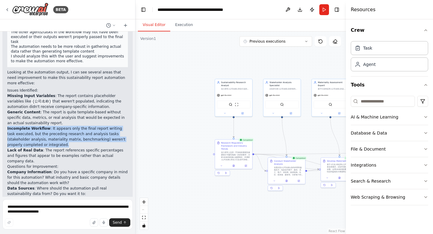
click at [58, 128] on p "Incomplete Workflow : It appears only the final report writing task executed, b…" at bounding box center [67, 137] width 121 height 22
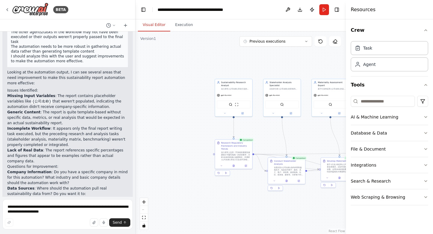
drag, startPoint x: 58, startPoint y: 128, endPoint x: 37, endPoint y: 150, distance: 30.1
click at [37, 150] on strong "Lack of Real Data" at bounding box center [25, 150] width 36 height 4
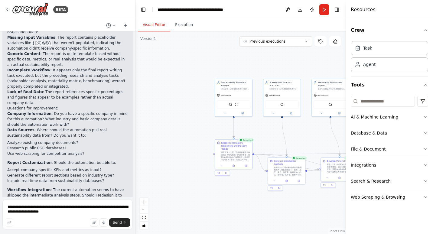
scroll to position [912, 0]
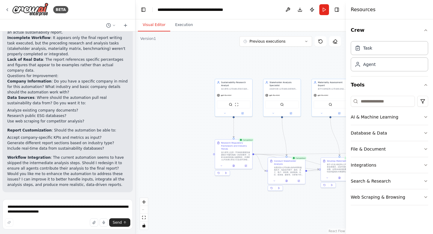
click at [99, 96] on p "Data Sources : Where should the automation pull real sustainability data from? …" at bounding box center [67, 100] width 121 height 11
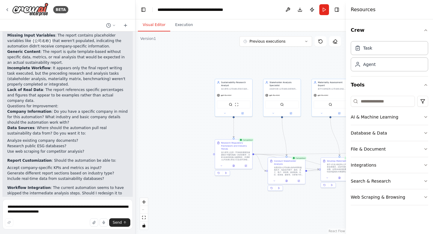
scroll to position [881, 0]
click at [64, 122] on p "Company Information : Do you have a specific company in mind for this automatio…" at bounding box center [67, 117] width 121 height 16
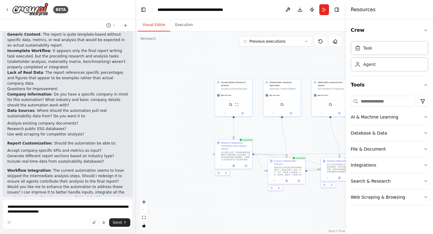
scroll to position [912, 0]
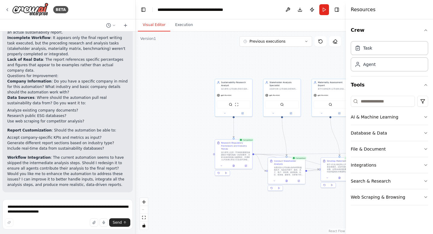
click at [88, 113] on li "Research public ESG databases?" at bounding box center [67, 115] width 121 height 5
drag, startPoint x: 96, startPoint y: 178, endPoint x: 110, endPoint y: 178, distance: 13.9
click at [110, 178] on p "Would you like me to enhance the automation to address these issues? I can impr…" at bounding box center [67, 179] width 121 height 16
drag, startPoint x: 110, startPoint y: 178, endPoint x: 55, endPoint y: 179, distance: 55.3
click at [56, 179] on p "Would you like me to enhance the automation to address these issues? I can impr…" at bounding box center [67, 179] width 121 height 16
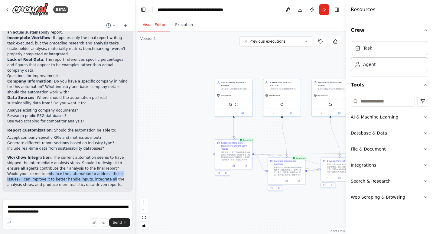
click at [27, 179] on p "Would you like me to enhance the automation to address these issues? I can impr…" at bounding box center [67, 179] width 121 height 16
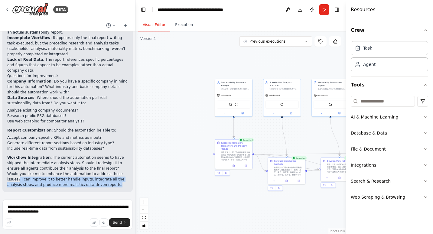
drag, startPoint x: 19, startPoint y: 178, endPoint x: 116, endPoint y: 184, distance: 97.1
click at [116, 184] on p "Would you like me to enhance the automation to address these issues? I can impr…" at bounding box center [67, 179] width 121 height 16
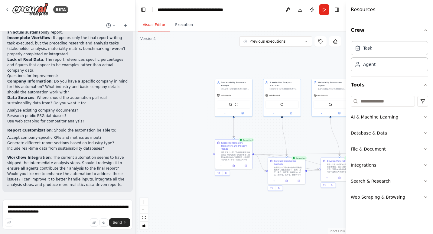
drag, startPoint x: 116, startPoint y: 184, endPoint x: 80, endPoint y: 150, distance: 49.4
click at [80, 150] on li "Include real-time data from sustainability databases?" at bounding box center [67, 148] width 121 height 5
click at [72, 211] on textarea "**********" at bounding box center [67, 214] width 130 height 30
click at [84, 185] on p "Would you like me to enhance the automation to address these issues? I can impr…" at bounding box center [67, 179] width 121 height 16
click at [112, 184] on p "Would you like me to enhance the automation to address these issues? I can impr…" at bounding box center [67, 179] width 121 height 16
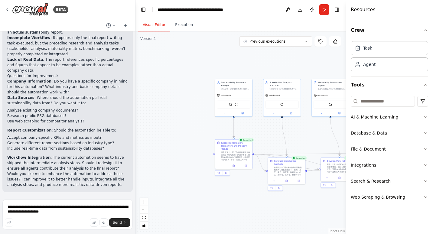
drag, startPoint x: 184, startPoint y: 110, endPoint x: 195, endPoint y: 68, distance: 43.3
click at [195, 68] on div ".deletable-edge-delete-btn { width: 20px; height: 20px; border: 0px solid #ffff…" at bounding box center [240, 132] width 210 height 202
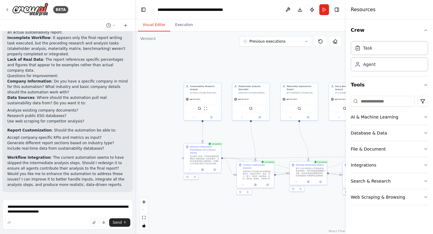
drag, startPoint x: 211, startPoint y: 68, endPoint x: 179, endPoint y: 72, distance: 31.4
click at [179, 72] on div ".deletable-edge-delete-btn { width: 20px; height: 20px; border: 0px solid #ffff…" at bounding box center [240, 132] width 210 height 202
click at [307, 41] on icon at bounding box center [306, 42] width 4 height 4
click at [217, 47] on div ".deletable-edge-delete-btn { width: 20px; height: 20px; border: 0px solid #ffff…" at bounding box center [240, 132] width 210 height 202
click at [325, 58] on div ".deletable-edge-delete-btn { width: 20px; height: 20px; border: 0px solid #ffff…" at bounding box center [240, 132] width 210 height 202
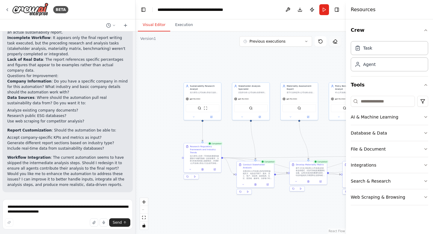
click at [334, 42] on icon at bounding box center [334, 41] width 5 height 5
click at [322, 40] on icon at bounding box center [320, 41] width 5 height 5
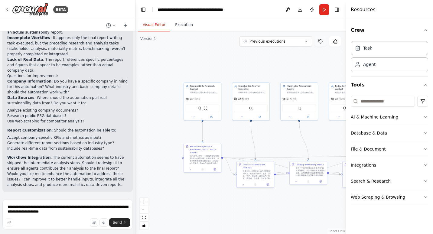
click at [322, 40] on icon at bounding box center [320, 41] width 5 height 5
click at [275, 66] on div ".deletable-edge-delete-btn { width: 20px; height: 20px; border: 0px solid #ffff…" at bounding box center [240, 132] width 210 height 202
click at [337, 42] on icon at bounding box center [334, 41] width 5 height 5
click at [290, 62] on div ".deletable-edge-delete-btn { width: 20px; height: 20px; border: 0px solid #ffff…" at bounding box center [240, 132] width 210 height 202
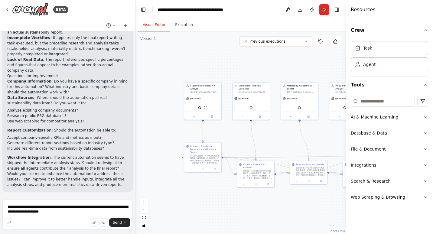
click at [300, 48] on div ".deletable-edge-delete-btn { width: 20px; height: 20px; border: 0px solid #ffff…" at bounding box center [240, 132] width 210 height 202
click at [304, 44] on button "Previous executions" at bounding box center [275, 41] width 72 height 10
click at [305, 43] on button "Previous executions" at bounding box center [275, 41] width 72 height 10
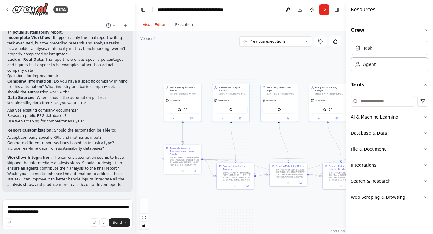
drag, startPoint x: 291, startPoint y: 66, endPoint x: 274, endPoint y: 67, distance: 17.3
click at [274, 67] on div ".deletable-edge-delete-btn { width: 20px; height: 20px; border: 0px solid #ffff…" at bounding box center [240, 132] width 210 height 202
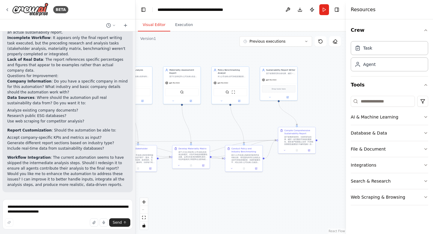
drag, startPoint x: 271, startPoint y: 222, endPoint x: 180, endPoint y: 203, distance: 93.1
click at [176, 205] on div ".deletable-edge-delete-btn { width: 20px; height: 20px; border: 0px solid #ffff…" at bounding box center [240, 132] width 210 height 202
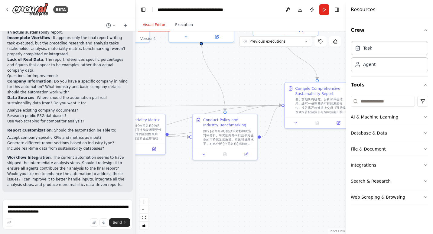
click at [316, 154] on div ".deletable-edge-delete-btn { width: 20px; height: 20px; border: 0px solid #ffff…" at bounding box center [240, 132] width 210 height 202
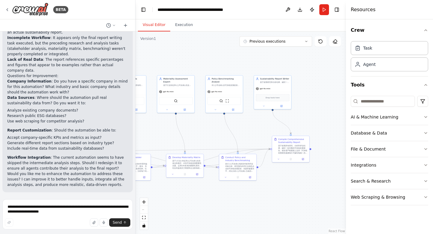
drag, startPoint x: 323, startPoint y: 91, endPoint x: 295, endPoint y: 111, distance: 34.7
click at [295, 111] on div ".deletable-edge-delete-btn { width: 20px; height: 20px; border: 0px solid #ffff…" at bounding box center [240, 132] width 210 height 202
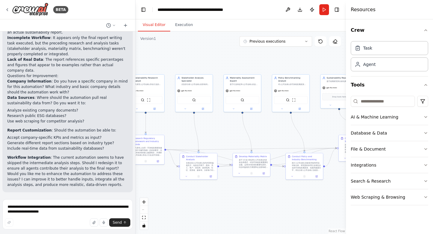
drag, startPoint x: 191, startPoint y: 63, endPoint x: 227, endPoint y: 63, distance: 35.9
click at [227, 63] on div ".deletable-edge-delete-btn { width: 20px; height: 20px; border: 0px solid #ffff…" at bounding box center [240, 132] width 210 height 202
click at [403, 51] on div "Task" at bounding box center [388, 48] width 77 height 14
click at [390, 65] on div "Agent" at bounding box center [388, 64] width 77 height 14
click at [401, 50] on div "Task" at bounding box center [388, 48] width 77 height 14
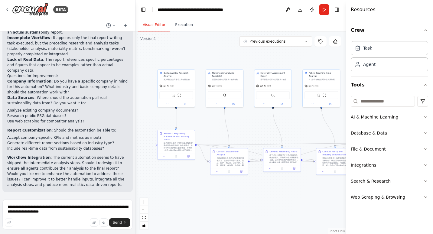
drag, startPoint x: 294, startPoint y: 60, endPoint x: 349, endPoint y: 54, distance: 55.0
click at [349, 54] on div "BETA Hello! I'm the CrewAI assistant. What kind of automation do you want to bu…" at bounding box center [216, 117] width 433 height 234
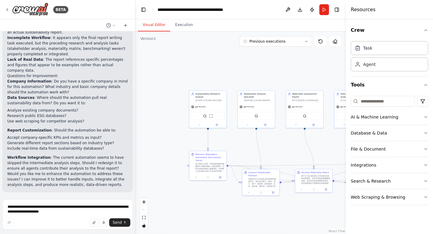
drag, startPoint x: 200, startPoint y: 63, endPoint x: 232, endPoint y: 86, distance: 39.8
click at [222, 79] on div ".deletable-edge-delete-btn { width: 20px; height: 20px; border: 0px solid #ffff…" at bounding box center [240, 132] width 210 height 202
click at [425, 146] on icon "button" at bounding box center [425, 148] width 5 height 5
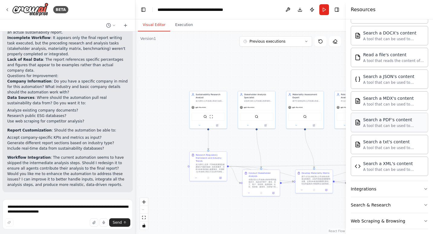
scroll to position [160, 0]
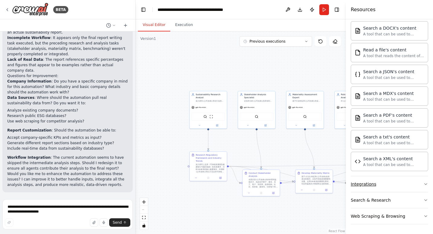
click at [413, 183] on button "Integrations" at bounding box center [388, 184] width 77 height 16
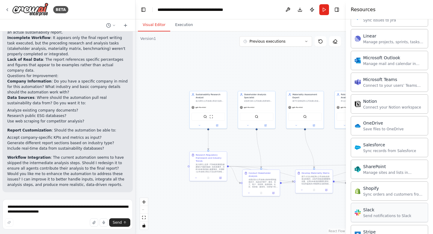
scroll to position [643, 0]
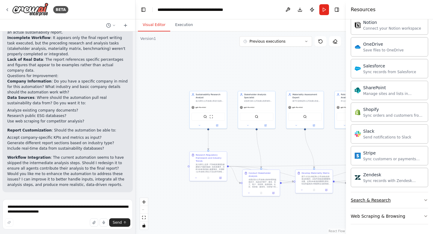
click at [410, 198] on button "Search & Research" at bounding box center [388, 200] width 77 height 16
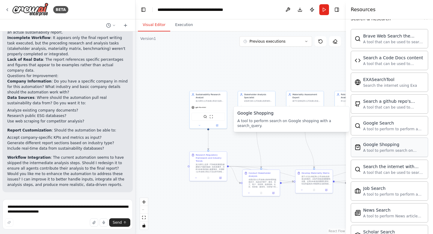
scroll to position [952, 0]
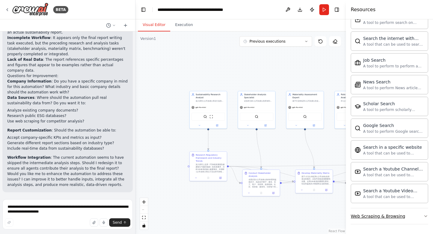
click at [400, 214] on div "Web Scraping & Browsing" at bounding box center [377, 216] width 54 height 6
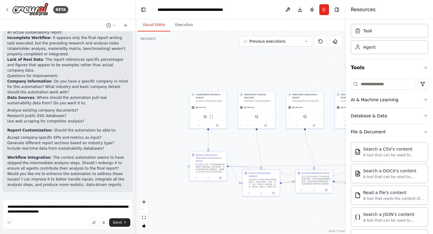
scroll to position [0, 0]
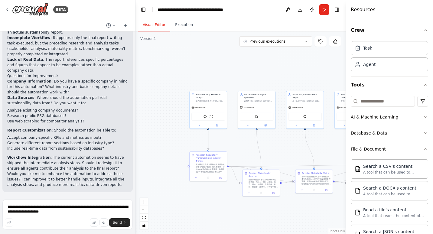
click at [400, 147] on button "File & Document" at bounding box center [388, 149] width 77 height 16
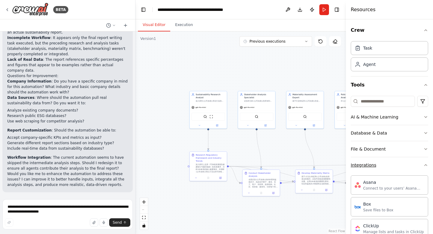
click at [410, 162] on button "Integrations" at bounding box center [388, 165] width 77 height 16
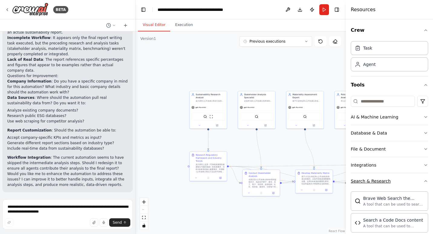
click at [413, 179] on button "Search & Research" at bounding box center [388, 181] width 77 height 16
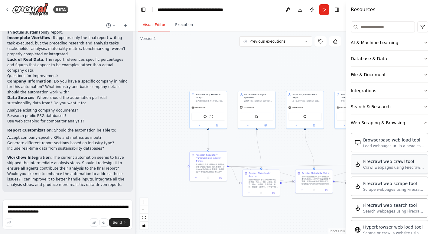
scroll to position [91, 0]
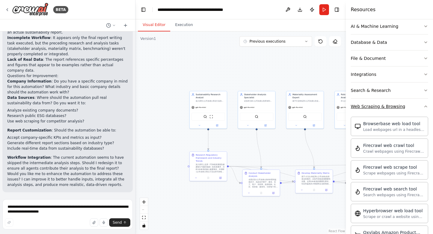
click at [416, 111] on button "Web Scraping & Browsing" at bounding box center [388, 106] width 77 height 16
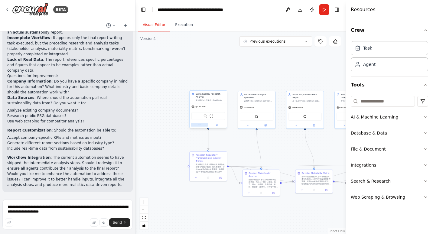
click at [198, 125] on icon at bounding box center [199, 125] width 2 height 2
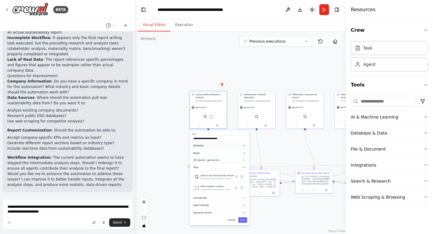
click at [243, 145] on icon "button" at bounding box center [244, 145] width 3 height 3
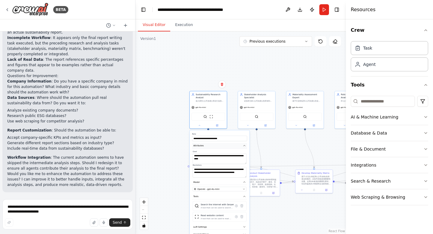
click at [243, 145] on icon "button" at bounding box center [244, 145] width 3 height 3
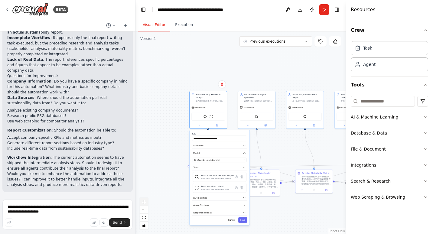
click at [144, 203] on icon "zoom in" at bounding box center [144, 202] width 4 height 4
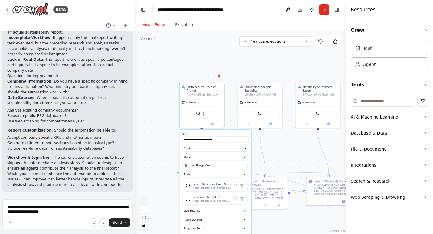
click at [144, 202] on icon "zoom in" at bounding box center [144, 202] width 4 height 4
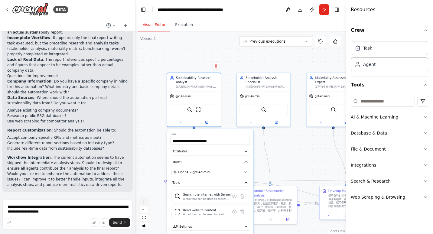
click at [144, 202] on icon "zoom in" at bounding box center [144, 202] width 4 height 4
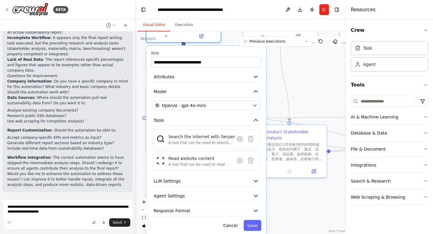
drag, startPoint x: 300, startPoint y: 154, endPoint x: 317, endPoint y: 76, distance: 80.6
click at [317, 76] on div ".deletable-edge-delete-btn { width: 20px; height: 20px; border: 0px solid #ffff…" at bounding box center [240, 132] width 210 height 202
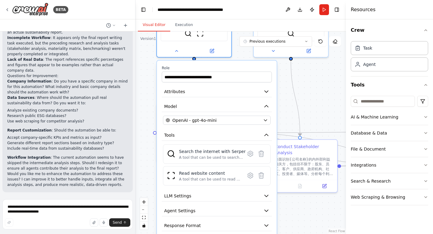
drag, startPoint x: 315, startPoint y: 86, endPoint x: 323, endPoint y: 100, distance: 16.3
click at [323, 100] on div ".deletable-edge-delete-btn { width: 20px; height: 20px; border: 0px solid #ffff…" at bounding box center [240, 132] width 210 height 202
click at [259, 90] on button "Attributes" at bounding box center [217, 91] width 110 height 11
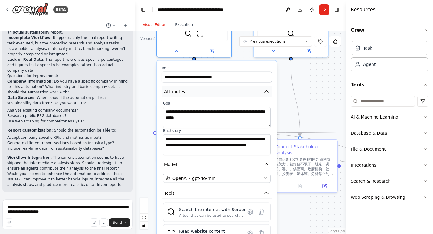
click at [260, 90] on button "Attributes" at bounding box center [217, 91] width 110 height 11
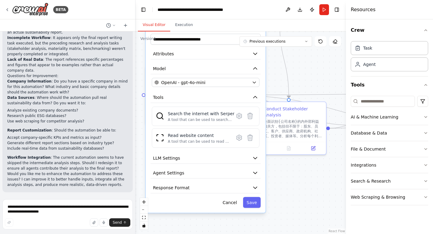
drag, startPoint x: 311, startPoint y: 113, endPoint x: 300, endPoint y: 75, distance: 39.4
click at [300, 75] on div ".deletable-edge-delete-btn { width: 20px; height: 20px; border: 0px solid #ffff…" at bounding box center [240, 132] width 210 height 202
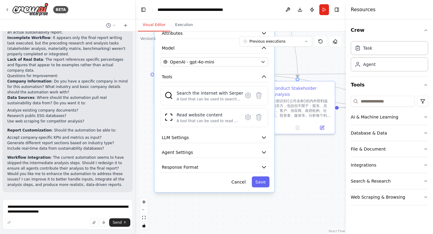
drag, startPoint x: 309, startPoint y: 179, endPoint x: 306, endPoint y: 166, distance: 13.3
click at [306, 166] on div ".deletable-edge-delete-btn { width: 20px; height: 20px; border: 0px solid #ffff…" at bounding box center [240, 132] width 210 height 202
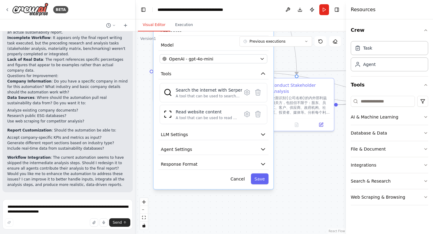
drag, startPoint x: 304, startPoint y: 182, endPoint x: 304, endPoint y: 169, distance: 13.9
click at [304, 169] on div ".deletable-edge-delete-btn { width: 20px; height: 20px; border: 0px solid #ffff…" at bounding box center [240, 132] width 210 height 202
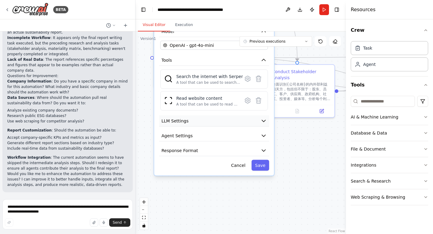
click at [265, 121] on icon "button" at bounding box center [263, 121] width 6 height 6
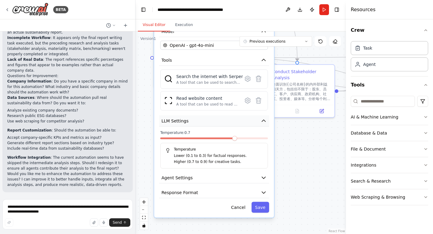
click at [262, 120] on icon "button" at bounding box center [263, 121] width 6 height 6
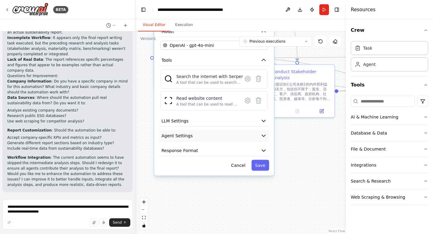
click at [261, 134] on icon "button" at bounding box center [263, 136] width 6 height 6
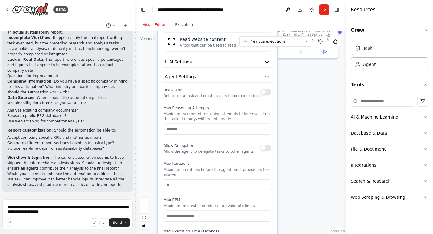
drag, startPoint x: 306, startPoint y: 178, endPoint x: 308, endPoint y: 118, distance: 60.5
click at [308, 118] on div ".deletable-edge-delete-btn { width: 20px; height: 20px; border: 0px solid #ffff…" at bounding box center [240, 132] width 210 height 202
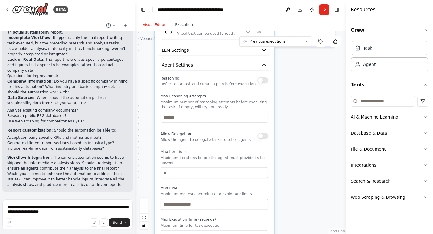
drag, startPoint x: 304, startPoint y: 169, endPoint x: 301, endPoint y: 158, distance: 10.8
click at [301, 158] on div ".deletable-edge-delete-btn { width: 20px; height: 20px; border: 0px solid #ffff…" at bounding box center [240, 132] width 210 height 202
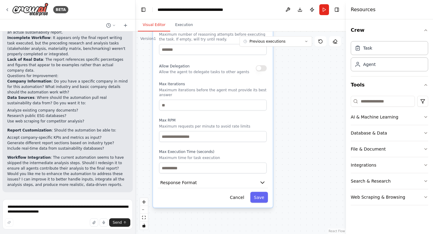
drag, startPoint x: 296, startPoint y: 179, endPoint x: 294, endPoint y: 112, distance: 67.4
click at [294, 112] on div ".deletable-edge-delete-btn { width: 20px; height: 20px; border: 0px solid #ffff…" at bounding box center [240, 132] width 210 height 202
click at [265, 184] on icon "button" at bounding box center [262, 182] width 6 height 6
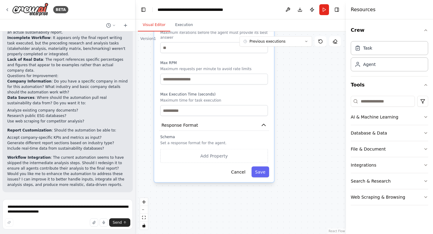
drag, startPoint x: 316, startPoint y: 182, endPoint x: 318, endPoint y: 127, distance: 54.7
click at [318, 127] on div ".deletable-edge-delete-btn { width: 20px; height: 20px; border: 0px solid #ffff…" at bounding box center [240, 132] width 210 height 202
click at [236, 176] on button "Cancel" at bounding box center [237, 171] width 21 height 11
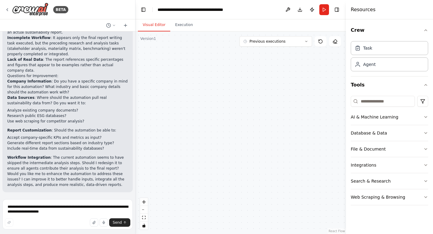
drag, startPoint x: 270, startPoint y: 149, endPoint x: 262, endPoint y: 249, distance: 100.6
click at [262, 233] on html "BETA Hello! I'm the CrewAI assistant. What kind of automation do you want to bu…" at bounding box center [216, 117] width 433 height 234
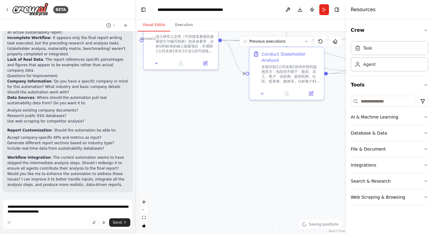
drag, startPoint x: 275, startPoint y: 178, endPoint x: 272, endPoint y: 187, distance: 9.8
click at [273, 199] on div ".deletable-edge-delete-btn { width: 20px; height: 20px; border: 0px solid #ffff…" at bounding box center [240, 132] width 210 height 202
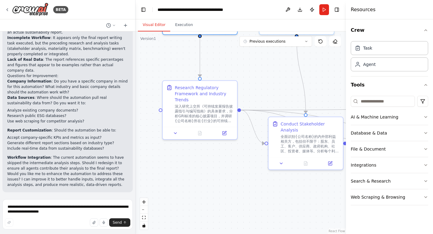
drag, startPoint x: 223, startPoint y: 158, endPoint x: 243, endPoint y: 240, distance: 83.8
click at [243, 233] on html "BETA Hello! I'm the CrewAI assistant. What kind of automation do you want to bu…" at bounding box center [216, 117] width 433 height 234
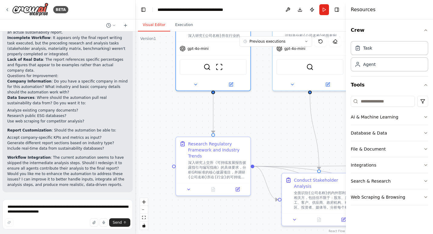
drag, startPoint x: 164, startPoint y: 104, endPoint x: 178, endPoint y: 156, distance: 53.7
click at [177, 156] on div ".deletable-edge-delete-btn { width: 20px; height: 20px; border: 0px solid #ffff…" at bounding box center [240, 132] width 210 height 202
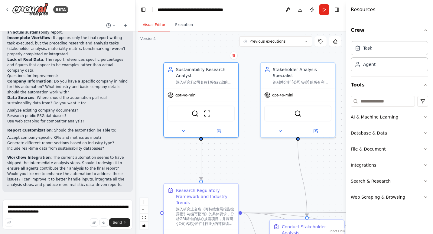
drag, startPoint x: 263, startPoint y: 156, endPoint x: 237, endPoint y: 162, distance: 26.5
click at [237, 162] on div ".deletable-edge-delete-btn { width: 20px; height: 20px; border: 0px solid #ffff…" at bounding box center [240, 132] width 210 height 202
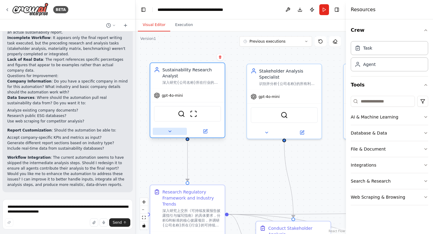
click at [173, 131] on button at bounding box center [170, 131] width 34 height 7
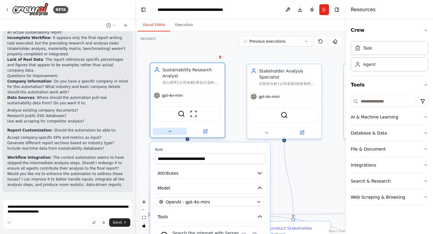
click at [173, 131] on button at bounding box center [170, 131] width 34 height 7
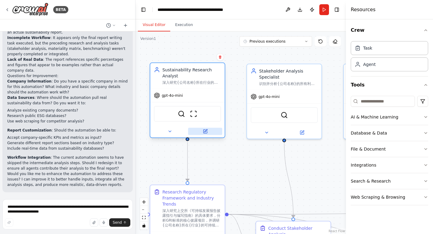
click at [215, 128] on button at bounding box center [205, 131] width 34 height 7
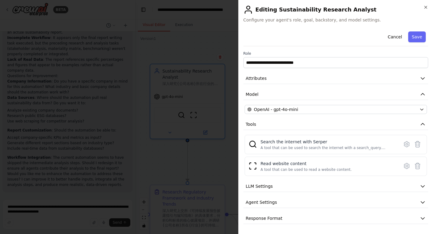
click at [425, 10] on h2 "Editing Sustainability Research Analyst" at bounding box center [335, 10] width 185 height 10
click at [425, 8] on icon "button" at bounding box center [425, 7] width 5 height 5
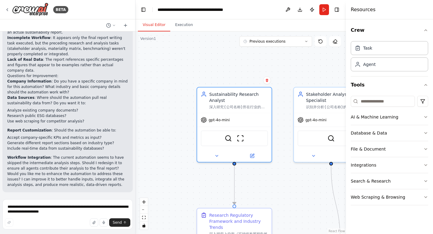
drag, startPoint x: 175, startPoint y: 45, endPoint x: 221, endPoint y: 68, distance: 51.3
click at [221, 68] on div ".deletable-edge-delete-btn { width: 20px; height: 20px; border: 0px solid #ffff…" at bounding box center [240, 132] width 210 height 202
click at [188, 70] on div ".deletable-edge-delete-btn { width: 20px; height: 20px; border: 0px solid #ffff…" at bounding box center [240, 132] width 210 height 202
click at [72, 83] on p "Company Information : Do you have a specific company in mind for this automatio…" at bounding box center [67, 87] width 121 height 16
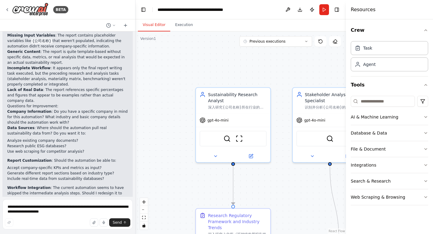
scroll to position [821, 0]
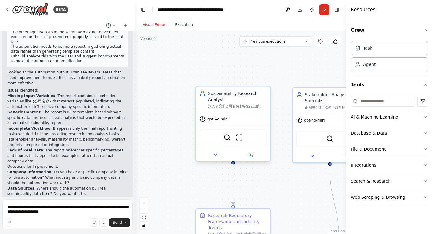
click at [230, 108] on div "Sustainability Research Analyst 深入研究{公司名称}所在行业的可持续发展趋势、最佳实践和监管要求，特别关注上交所披露指引与GR…" at bounding box center [233, 99] width 74 height 25
click at [217, 156] on button at bounding box center [215, 154] width 34 height 7
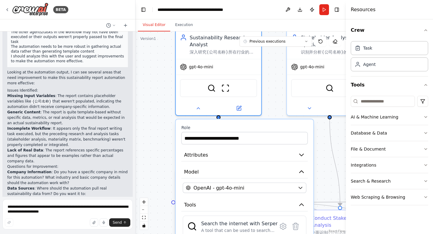
drag, startPoint x: 293, startPoint y: 143, endPoint x: 282, endPoint y: 108, distance: 36.1
click at [282, 108] on div ".deletable-edge-delete-btn { width: 20px; height: 20px; border: 0px solid #ffff…" at bounding box center [240, 132] width 210 height 202
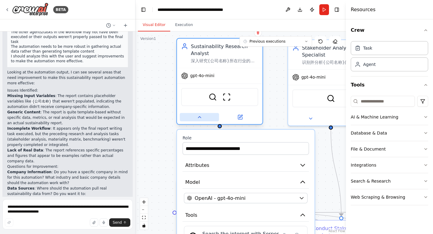
click at [202, 118] on button at bounding box center [198, 117] width 39 height 8
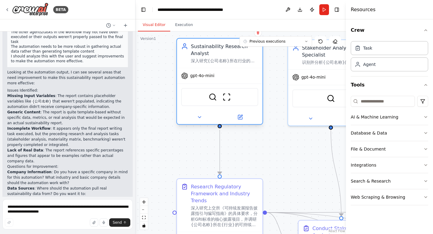
click at [231, 97] on div "SerperDevTool ScrapeWebsiteTool" at bounding box center [219, 97] width 77 height 18
click at [227, 98] on img at bounding box center [226, 97] width 8 height 8
click at [240, 118] on icon at bounding box center [240, 117] width 4 height 4
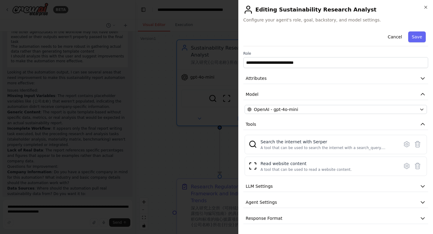
click at [362, 70] on div "**********" at bounding box center [335, 126] width 185 height 195
click at [362, 76] on button "Attributes" at bounding box center [335, 78] width 185 height 11
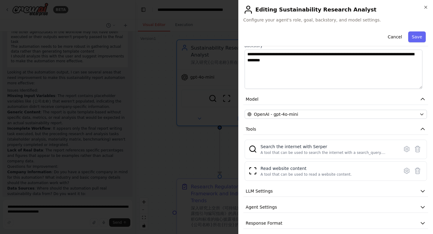
scroll to position [0, 0]
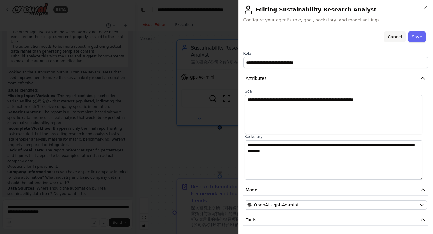
click at [395, 36] on button "Cancel" at bounding box center [394, 36] width 21 height 11
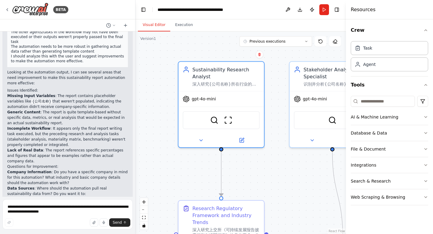
drag, startPoint x: 155, startPoint y: 79, endPoint x: 156, endPoint y: 100, distance: 21.8
click at [156, 100] on div ".deletable-edge-delete-btn { width: 20px; height: 20px; border: 0px solid #ffff…" at bounding box center [240, 132] width 210 height 202
click at [387, 101] on input at bounding box center [382, 101] width 64 height 11
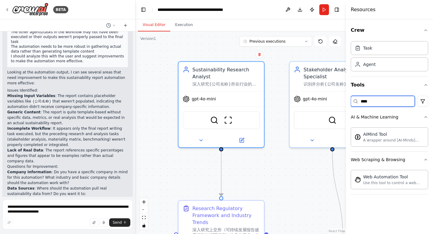
type input "*****"
drag, startPoint x: 399, startPoint y: 101, endPoint x: 343, endPoint y: 107, distance: 56.2
click at [343, 107] on div "BETA Hello! I'm the CrewAI assistant. What kind of automation do you want to bu…" at bounding box center [216, 117] width 433 height 234
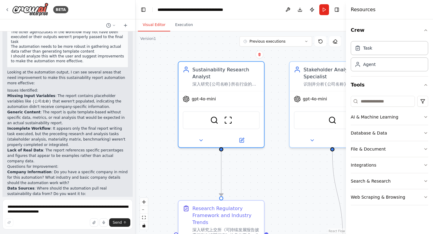
click at [157, 85] on div ".deletable-edge-delete-btn { width: 20px; height: 20px; border: 0px solid #ffff…" at bounding box center [240, 132] width 210 height 202
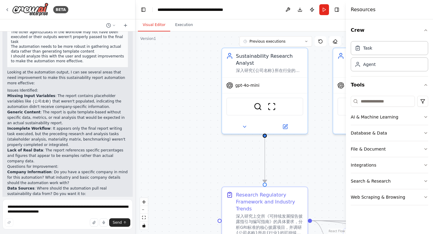
drag, startPoint x: 158, startPoint y: 69, endPoint x: 203, endPoint y: 54, distance: 47.9
click at [203, 54] on div ".deletable-edge-delete-btn { width: 20px; height: 20px; border: 0px solid #ffff…" at bounding box center [240, 132] width 210 height 202
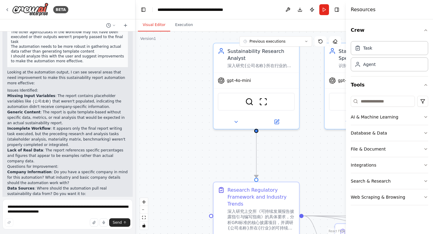
drag, startPoint x: 194, startPoint y: 73, endPoint x: 180, endPoint y: 64, distance: 16.5
click at [180, 64] on div ".deletable-edge-delete-btn { width: 20px; height: 20px; border: 0px solid #ffff…" at bounding box center [240, 132] width 210 height 202
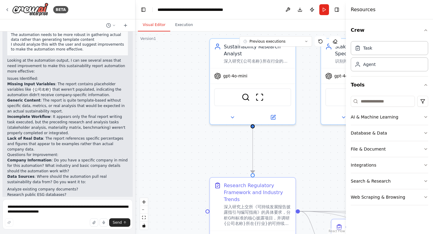
scroll to position [821, 0]
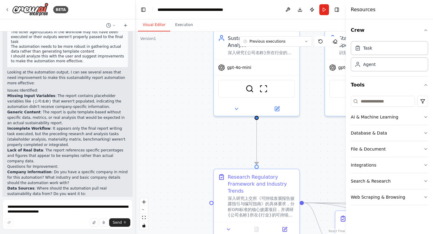
drag, startPoint x: 168, startPoint y: 84, endPoint x: 172, endPoint y: 75, distance: 10.2
click at [172, 75] on div ".deletable-edge-delete-btn { width: 20px; height: 20px; border: 0px solid #ffff…" at bounding box center [240, 132] width 210 height 202
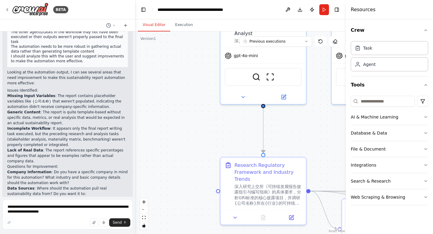
drag, startPoint x: 163, startPoint y: 88, endPoint x: 169, endPoint y: 79, distance: 10.8
click at [169, 79] on div ".deletable-edge-delete-btn { width: 20px; height: 20px; border: 0px solid #ffff…" at bounding box center [240, 132] width 210 height 202
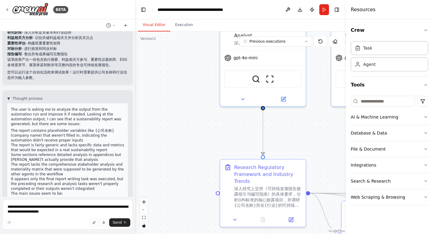
scroll to position [640, 0]
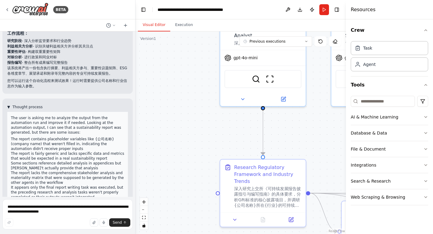
click at [34, 108] on span "Thought process" at bounding box center [27, 107] width 30 height 5
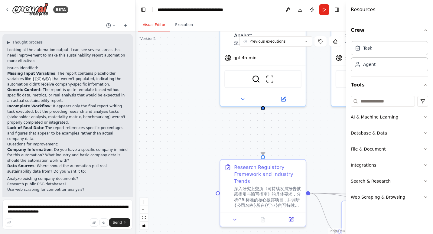
scroll to position [773, 0]
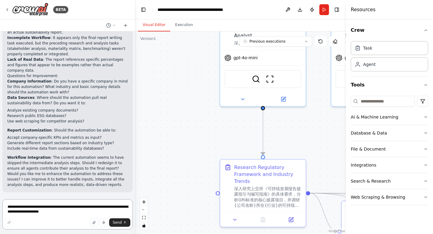
click at [60, 215] on textarea "**********" at bounding box center [67, 214] width 130 height 30
type textarea "**********"
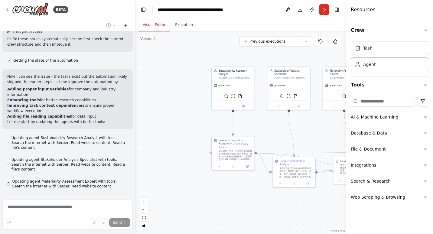
scroll to position [993, 0]
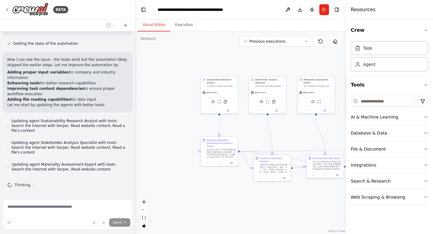
drag, startPoint x: 157, startPoint y: 119, endPoint x: 151, endPoint y: 122, distance: 6.8
click at [151, 122] on div ".deletable-edge-delete-btn { width: 20px; height: 20px; border: 0px solid #ffff…" at bounding box center [240, 132] width 210 height 202
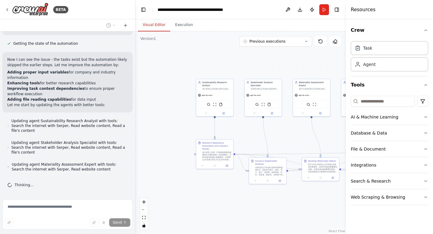
drag, startPoint x: 251, startPoint y: 63, endPoint x: 235, endPoint y: 64, distance: 16.6
click at [235, 64] on div ".deletable-edge-delete-btn { width: 20px; height: 20px; border: 0px solid #ffff…" at bounding box center [240, 132] width 210 height 202
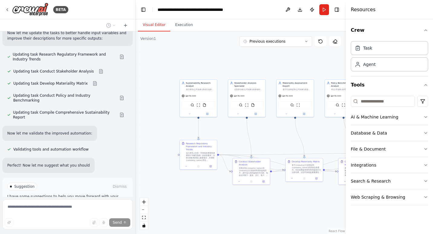
scroll to position [1233, 0]
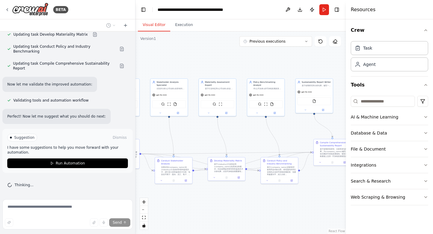
drag, startPoint x: 259, startPoint y: 63, endPoint x: 182, endPoint y: 62, distance: 77.6
click at [182, 62] on div ".deletable-edge-delete-btn { width: 20px; height: 20px; border: 0px solid #ffff…" at bounding box center [240, 132] width 210 height 202
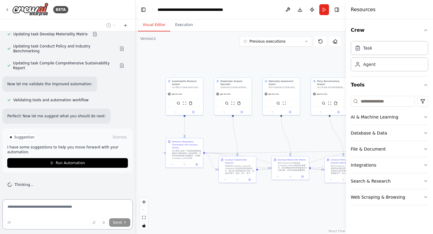
drag, startPoint x: 211, startPoint y: 63, endPoint x: 275, endPoint y: 63, distance: 63.7
click at [275, 63] on div ".deletable-edge-delete-btn { width: 20px; height: 20px; border: 0px solid #ffff…" at bounding box center [240, 132] width 210 height 202
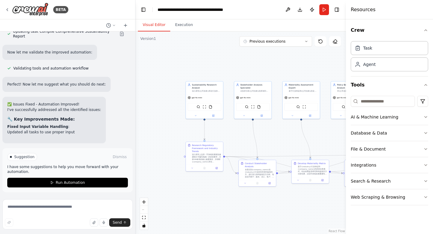
drag, startPoint x: 208, startPoint y: 65, endPoint x: 228, endPoint y: 68, distance: 20.3
click at [228, 68] on div ".deletable-edge-delete-btn { width: 20px; height: 20px; border: 0px solid #ffff…" at bounding box center [240, 132] width 210 height 202
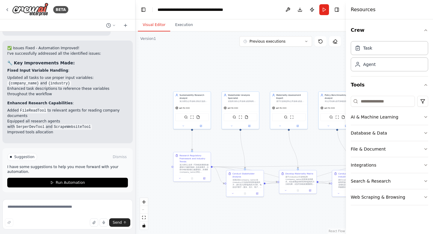
drag, startPoint x: 226, startPoint y: 68, endPoint x: 217, endPoint y: 81, distance: 15.8
click at [217, 81] on div ".deletable-edge-delete-btn { width: 20px; height: 20px; border: 0px solid #ffff…" at bounding box center [240, 132] width 210 height 202
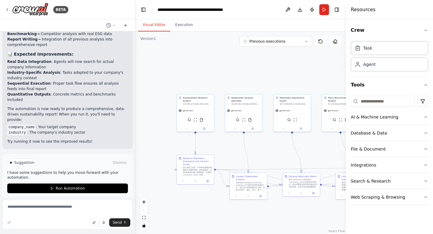
scroll to position [1529, 0]
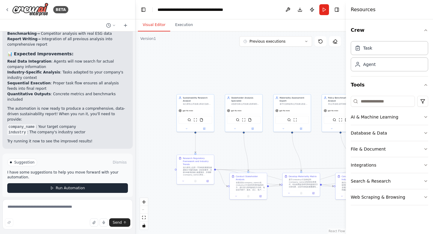
click at [70, 185] on span "Run Automation" at bounding box center [70, 187] width 29 height 5
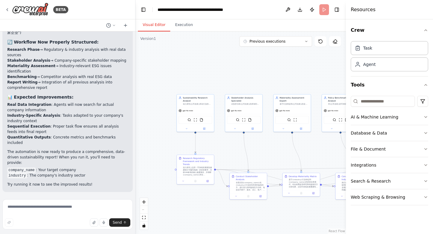
scroll to position [1480, 0]
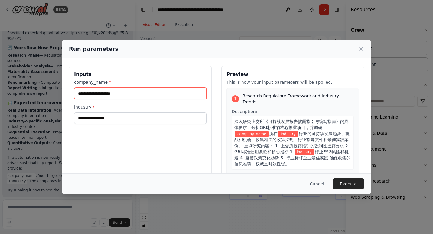
click at [133, 95] on input "company_name *" at bounding box center [140, 93] width 132 height 11
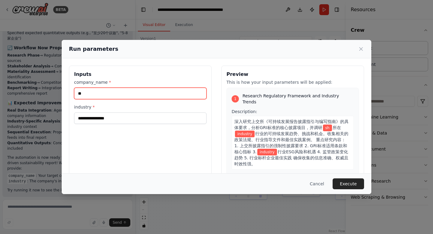
type input "*"
type input "****"
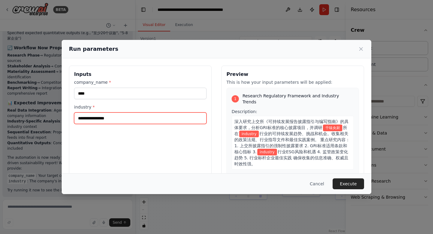
click at [122, 116] on input "industry *" at bounding box center [140, 117] width 132 height 11
type input "*****"
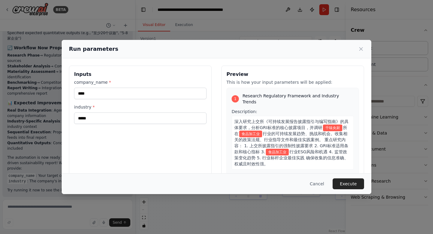
click at [161, 143] on div "Inputs company_name * **** industry * *****" at bounding box center [140, 137] width 143 height 143
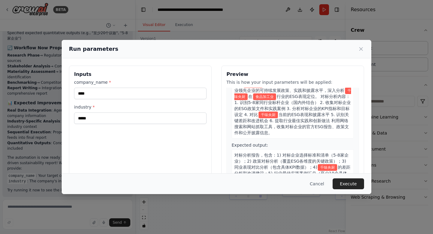
scroll to position [453, 0]
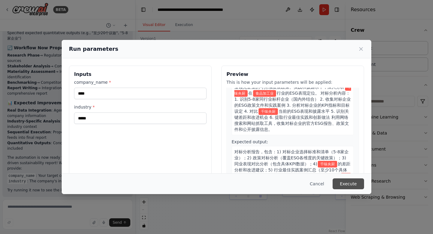
click at [352, 183] on button "Execute" at bounding box center [347, 183] width 31 height 11
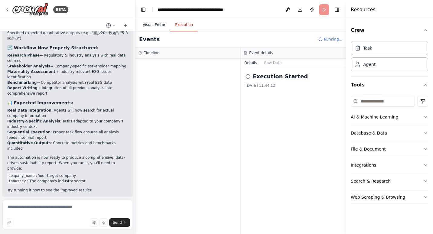
click at [150, 24] on button "Visual Editor" at bounding box center [154, 25] width 32 height 13
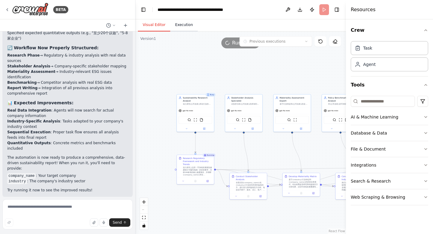
click at [185, 24] on button "Execution" at bounding box center [183, 25] width 27 height 13
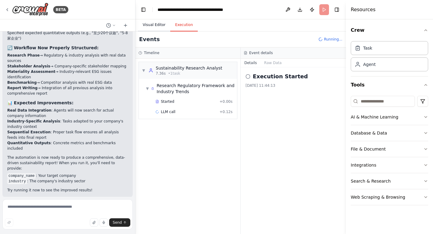
click at [157, 26] on button "Visual Editor" at bounding box center [154, 25] width 32 height 13
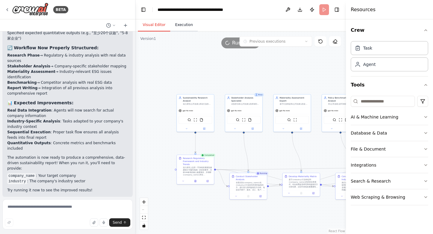
click at [179, 23] on button "Execution" at bounding box center [183, 25] width 27 height 13
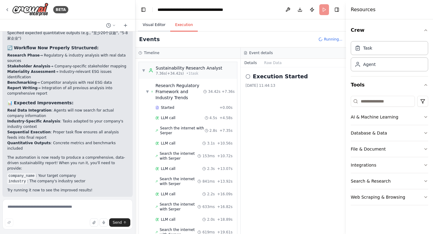
click at [154, 24] on button "Visual Editor" at bounding box center [154, 25] width 32 height 13
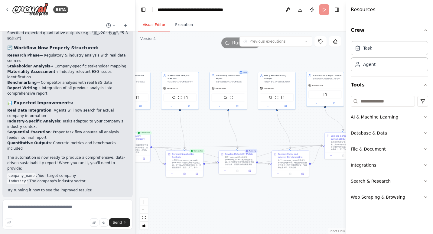
drag, startPoint x: 306, startPoint y: 218, endPoint x: 232, endPoint y: 191, distance: 79.0
click at [232, 191] on div ".deletable-edge-delete-btn { width: 20px; height: 20px; border: 0px solid #ffff…" at bounding box center [240, 132] width 210 height 202
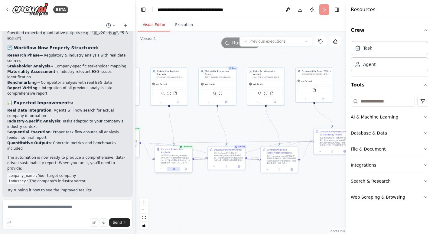
click at [175, 170] on icon at bounding box center [173, 169] width 2 height 2
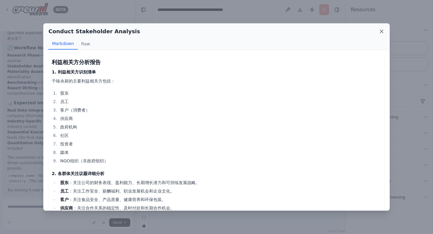
click at [381, 31] on icon at bounding box center [381, 31] width 3 height 3
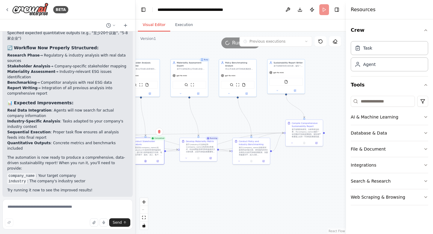
drag, startPoint x: 307, startPoint y: 198, endPoint x: 278, endPoint y: 190, distance: 29.6
click at [279, 190] on div ".deletable-edge-delete-btn { width: 20px; height: 20px; border: 0px solid #ffff…" at bounding box center [240, 132] width 210 height 202
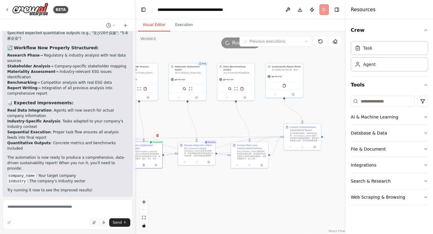
drag, startPoint x: 292, startPoint y: 185, endPoint x: 290, endPoint y: 189, distance: 4.3
click at [290, 189] on div ".deletable-edge-delete-btn { width: 20px; height: 20px; border: 0px solid #ffff…" at bounding box center [240, 132] width 210 height 202
click at [239, 195] on div ".deletable-edge-delete-btn { width: 20px; height: 20px; border: 0px solid #ffff…" at bounding box center [240, 132] width 210 height 202
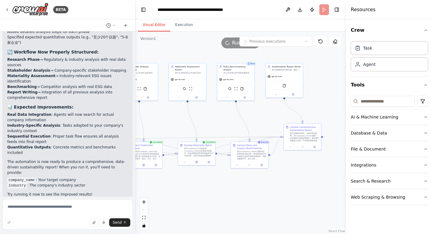
scroll to position [1480, 0]
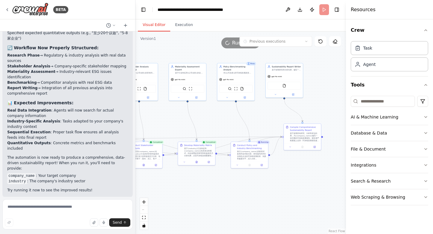
click at [220, 184] on div ".deletable-edge-delete-btn { width: 20px; height: 20px; border: 0px solid #ffff…" at bounding box center [240, 132] width 210 height 202
click at [197, 162] on icon at bounding box center [196, 161] width 2 height 2
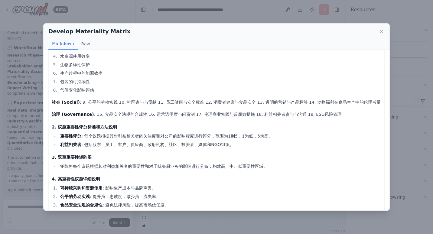
scroll to position [137, 0]
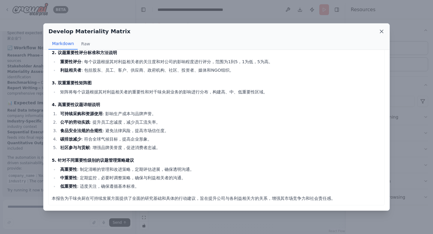
click at [382, 30] on icon at bounding box center [381, 31] width 3 height 3
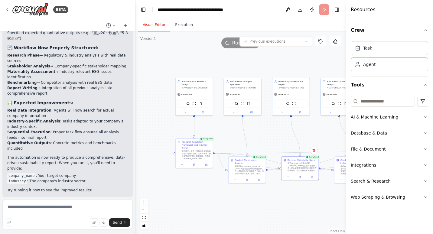
drag, startPoint x: 162, startPoint y: 121, endPoint x: 265, endPoint y: 136, distance: 104.6
click at [265, 136] on div ".deletable-edge-delete-btn { width: 20px; height: 20px; border: 0px solid #ffff…" at bounding box center [240, 132] width 210 height 202
click at [200, 104] on img at bounding box center [200, 103] width 4 height 4
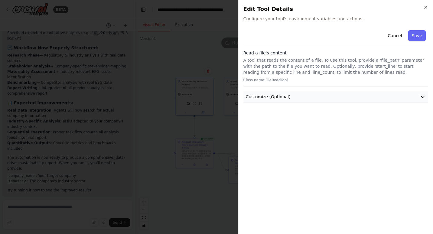
click at [417, 96] on button "Customize (Optional)" at bounding box center [335, 96] width 185 height 11
click at [417, 97] on button "Customize (Optional)" at bounding box center [335, 96] width 185 height 11
click at [395, 34] on button "Cancel" at bounding box center [394, 35] width 21 height 11
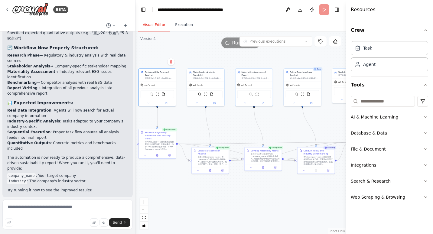
drag, startPoint x: 281, startPoint y: 201, endPoint x: 260, endPoint y: 189, distance: 23.9
click at [260, 189] on div ".deletable-edge-delete-btn { width: 20px; height: 20px; border: 0px solid #ffff…" at bounding box center [240, 132] width 210 height 202
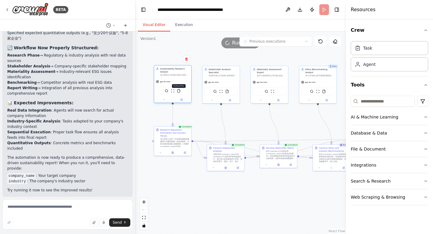
click at [179, 92] on img at bounding box center [179, 91] width 4 height 4
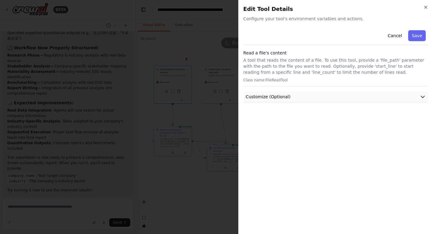
click at [414, 98] on button "Customize (Optional)" at bounding box center [335, 96] width 185 height 11
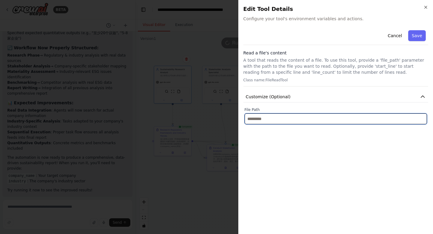
click at [387, 117] on input "text" at bounding box center [335, 118] width 182 height 11
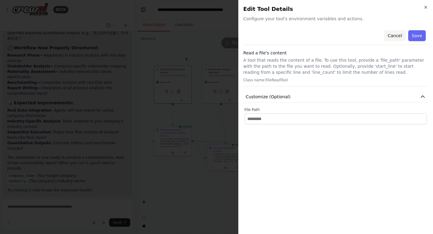
click at [391, 34] on button "Cancel" at bounding box center [394, 35] width 21 height 11
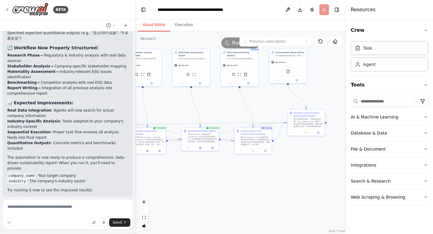
drag, startPoint x: 268, startPoint y: 191, endPoint x: 218, endPoint y: 181, distance: 50.5
click at [218, 181] on div ".deletable-edge-delete-btn { width: 20px; height: 20px; border: 0px solid #ffff…" at bounding box center [240, 132] width 210 height 202
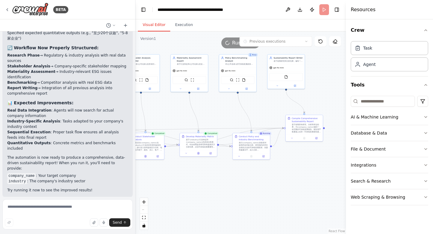
drag, startPoint x: 285, startPoint y: 179, endPoint x: 284, endPoint y: 185, distance: 5.7
click at [284, 185] on div ".deletable-edge-delete-btn { width: 20px; height: 20px; border: 0px solid #ffff…" at bounding box center [240, 132] width 210 height 202
click at [197, 153] on icon at bounding box center [198, 153] width 2 height 2
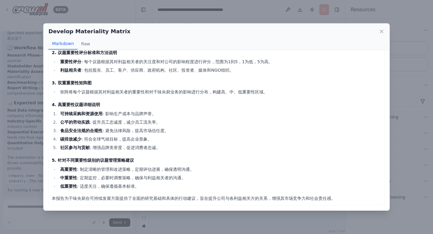
drag, startPoint x: 382, startPoint y: 31, endPoint x: 276, endPoint y: 92, distance: 121.9
click at [281, 90] on div "Develop Materiality Matrix Markdown Raw 重要性议题评估报告 1. 潜在议题清单 环境 (Environmental) …" at bounding box center [216, 116] width 346 height 187
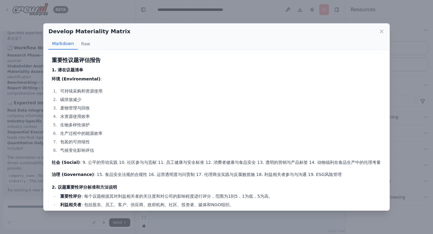
scroll to position [0, 0]
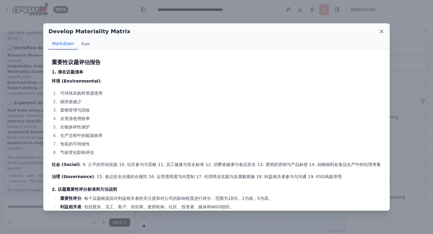
click at [380, 32] on icon at bounding box center [381, 31] width 6 height 6
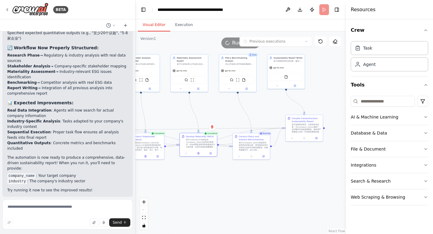
click at [285, 191] on div ".deletable-edge-delete-btn { width: 20px; height: 20px; border: 0px solid #ffff…" at bounding box center [240, 132] width 210 height 202
click at [380, 152] on button "File & Document" at bounding box center [388, 149] width 77 height 16
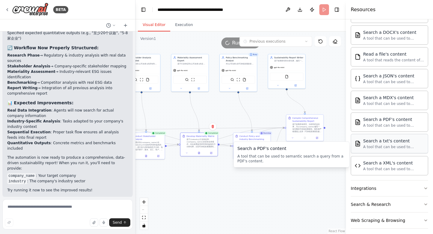
scroll to position [160, 0]
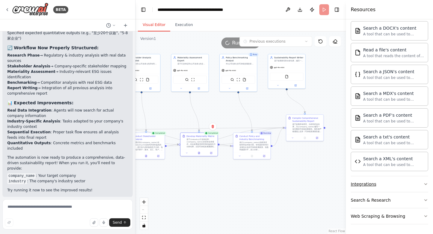
click at [414, 181] on button "Integrations" at bounding box center [388, 184] width 77 height 16
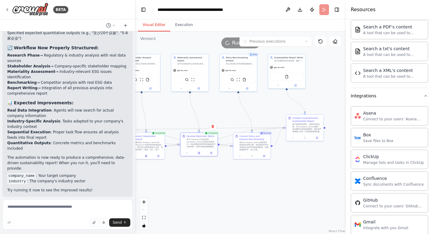
scroll to position [250, 0]
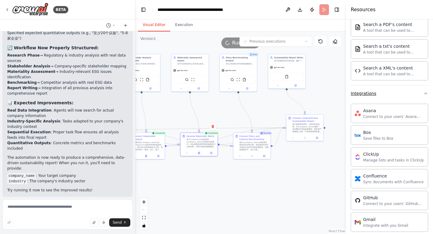
click at [424, 93] on icon "button" at bounding box center [425, 93] width 2 height 1
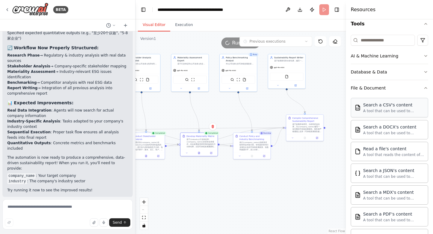
scroll to position [99, 0]
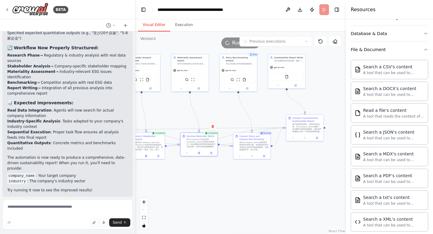
click at [278, 180] on div ".deletable-edge-delete-btn { width: 20px; height: 20px; border: 0px solid #ffff…" at bounding box center [240, 132] width 210 height 202
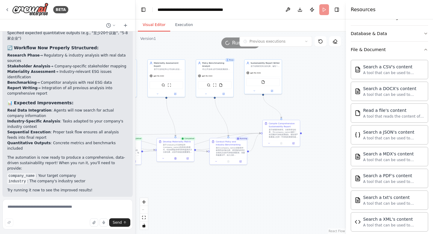
drag, startPoint x: 303, startPoint y: 181, endPoint x: 279, endPoint y: 186, distance: 24.2
click at [279, 186] on div ".deletable-edge-delete-btn { width: 20px; height: 20px; border: 0px solid #ffff…" at bounding box center [240, 132] width 210 height 202
click at [410, 53] on button "File & Document" at bounding box center [388, 50] width 77 height 16
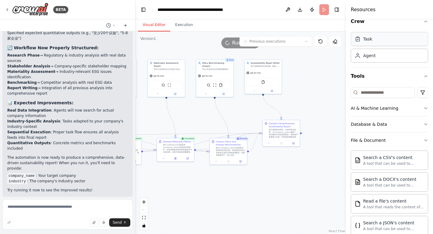
scroll to position [0, 0]
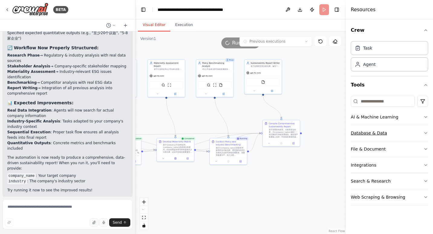
click at [419, 134] on button "Database & Data" at bounding box center [388, 133] width 77 height 16
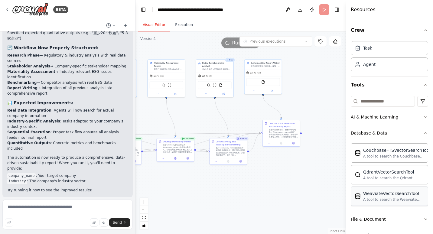
scroll to position [51, 0]
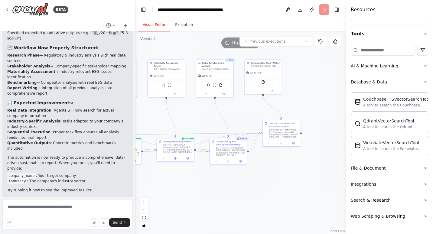
click at [413, 81] on button "Database & Data" at bounding box center [388, 82] width 77 height 16
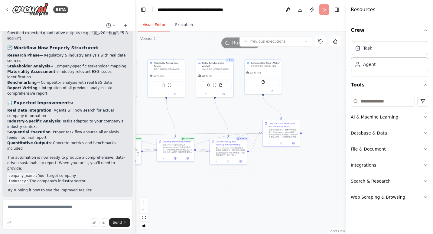
click at [415, 115] on button "AI & Machine Learning" at bounding box center [388, 117] width 77 height 16
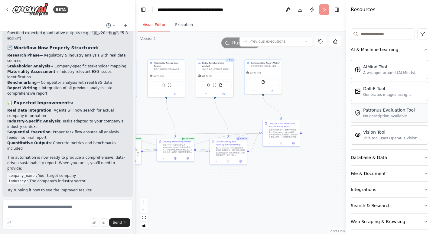
scroll to position [73, 0]
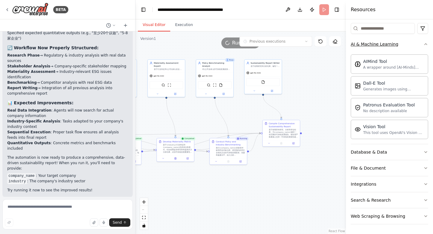
click at [423, 46] on icon "button" at bounding box center [425, 44] width 5 height 5
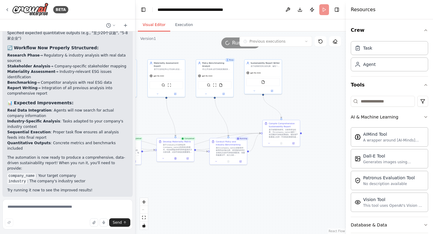
scroll to position [0, 0]
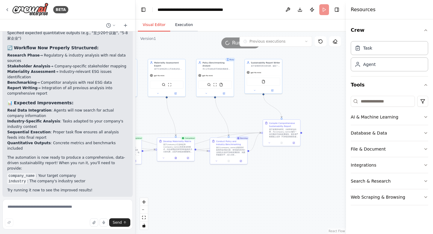
click at [185, 25] on button "Execution" at bounding box center [183, 25] width 27 height 13
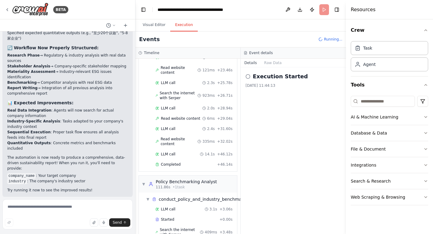
scroll to position [705, 0]
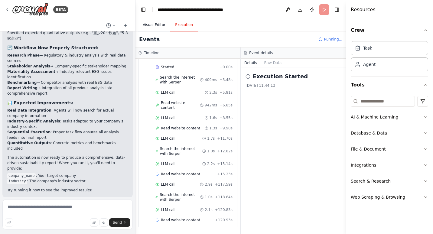
click at [156, 25] on button "Visual Editor" at bounding box center [154, 25] width 32 height 13
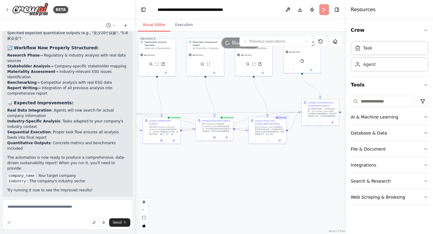
drag, startPoint x: 194, startPoint y: 193, endPoint x: 255, endPoint y: 161, distance: 68.9
click at [255, 161] on div ".deletable-edge-delete-btn { width: 20px; height: 20px; border: 0px solid #ffff…" at bounding box center [240, 132] width 210 height 202
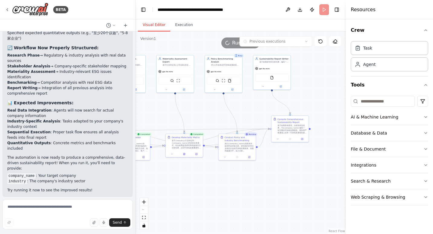
drag, startPoint x: 283, startPoint y: 167, endPoint x: 228, endPoint y: 194, distance: 61.5
click at [228, 194] on div ".deletable-edge-delete-btn { width: 20px; height: 20px; border: 0px solid #ffff…" at bounding box center [240, 132] width 210 height 202
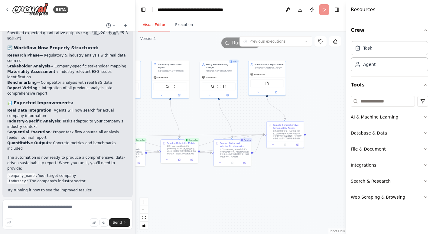
drag, startPoint x: 293, startPoint y: 177, endPoint x: 290, endPoint y: 183, distance: 6.8
click at [290, 183] on div ".deletable-edge-delete-btn { width: 20px; height: 20px; border: 0px solid #ffff…" at bounding box center [240, 132] width 210 height 202
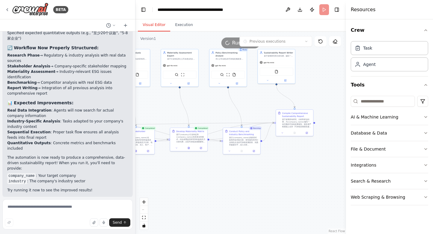
drag, startPoint x: 192, startPoint y: 197, endPoint x: 202, endPoint y: 184, distance: 16.4
click at [202, 184] on div ".deletable-edge-delete-btn { width: 20px; height: 20px; border: 0px solid #ffff…" at bounding box center [240, 132] width 210 height 202
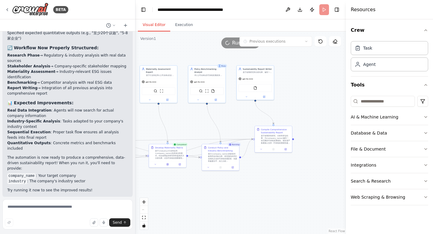
drag, startPoint x: 302, startPoint y: 166, endPoint x: 281, endPoint y: 183, distance: 26.7
click at [281, 183] on div ".deletable-edge-delete-btn { width: 20px; height: 20px; border: 0px solid #ffff…" at bounding box center [240, 132] width 210 height 202
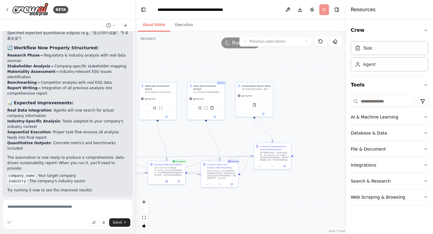
drag, startPoint x: 318, startPoint y: 140, endPoint x: 317, endPoint y: 157, distance: 16.9
click at [317, 157] on div ".deletable-edge-delete-btn { width: 20px; height: 20px; border: 0px solid #ffff…" at bounding box center [240, 132] width 210 height 202
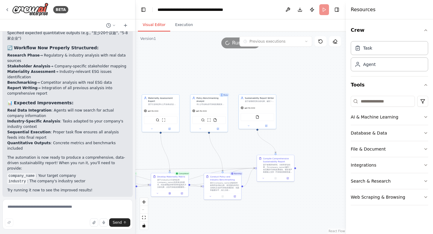
drag, startPoint x: 315, startPoint y: 123, endPoint x: 318, endPoint y: 135, distance: 12.5
click at [318, 135] on div ".deletable-edge-delete-btn { width: 20px; height: 20px; border: 0px solid #ffff…" at bounding box center [240, 132] width 210 height 202
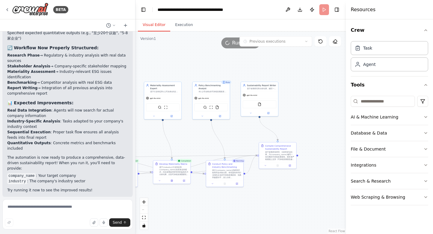
drag, startPoint x: 318, startPoint y: 135, endPoint x: 320, endPoint y: 122, distance: 12.9
click at [320, 122] on div ".deletable-edge-delete-btn { width: 20px; height: 20px; border: 0px solid #ffff…" at bounding box center [240, 132] width 210 height 202
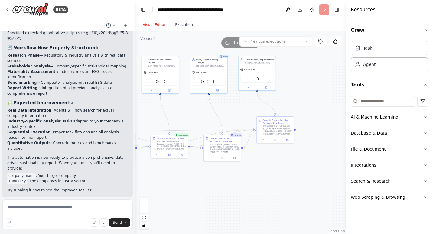
drag, startPoint x: 317, startPoint y: 123, endPoint x: 315, endPoint y: 98, distance: 25.5
click at [315, 98] on div ".deletable-edge-delete-btn { width: 20px; height: 20px; border: 0px solid #ffff…" at bounding box center [240, 132] width 210 height 202
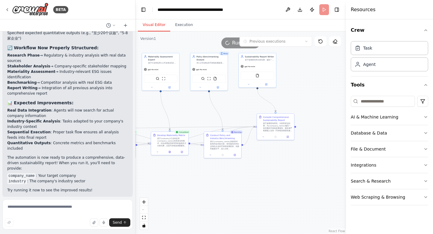
drag, startPoint x: 258, startPoint y: 164, endPoint x: 259, endPoint y: 161, distance: 3.0
click at [259, 161] on div ".deletable-edge-delete-btn { width: 20px; height: 20px; border: 0px solid #ffff…" at bounding box center [240, 132] width 210 height 202
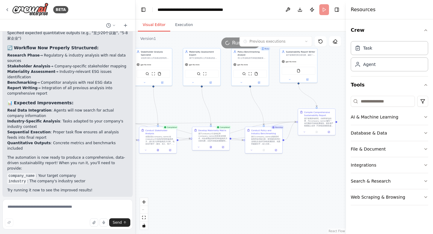
drag, startPoint x: 232, startPoint y: 183, endPoint x: 273, endPoint y: 178, distance: 41.4
click at [273, 178] on div ".deletable-edge-delete-btn { width: 20px; height: 20px; border: 0px solid #ffff…" at bounding box center [240, 132] width 210 height 202
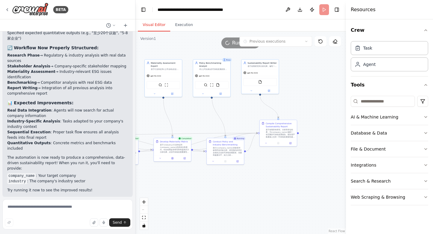
drag, startPoint x: 297, startPoint y: 171, endPoint x: 259, endPoint y: 182, distance: 40.0
click at [259, 182] on div ".deletable-edge-delete-btn { width: 20px; height: 20px; border: 0px solid #ffff…" at bounding box center [240, 132] width 210 height 202
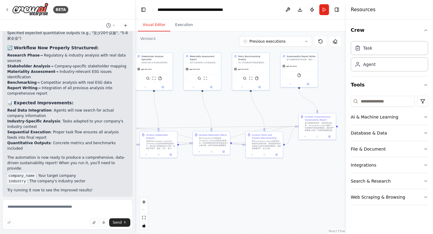
drag, startPoint x: 318, startPoint y: 89, endPoint x: 322, endPoint y: 87, distance: 4.5
click at [334, 86] on div ".deletable-edge-delete-btn { width: 20px; height: 20px; border: 0px solid #ffff…" at bounding box center [240, 132] width 210 height 202
click at [303, 42] on button "Previous executions" at bounding box center [275, 41] width 72 height 10
click at [260, 51] on div "53m ago" at bounding box center [279, 52] width 60 height 5
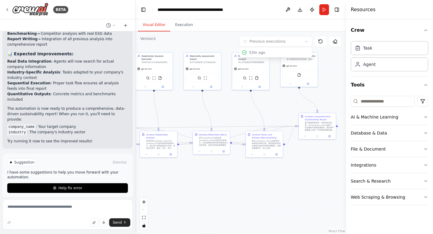
click at [290, 195] on div ".deletable-edge-delete-btn { width: 20px; height: 20px; border: 0px solid #ffff…" at bounding box center [240, 132] width 210 height 202
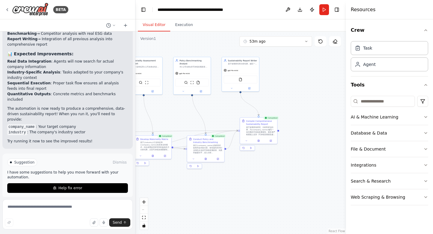
drag, startPoint x: 311, startPoint y: 169, endPoint x: 248, endPoint y: 173, distance: 63.0
click at [248, 173] on div ".deletable-edge-delete-btn { width: 20px; height: 20px; border: 0px solid #ffff…" at bounding box center [240, 132] width 210 height 202
click at [202, 159] on icon at bounding box center [202, 158] width 2 height 2
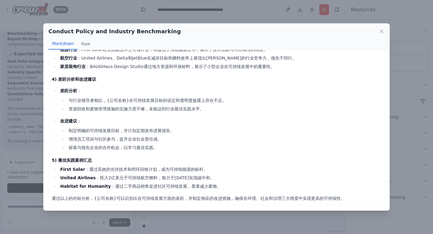
scroll to position [0, 0]
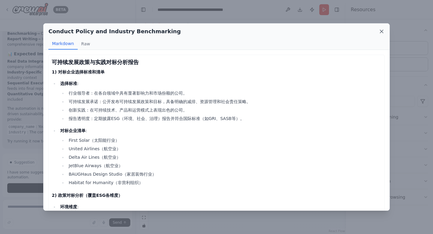
click at [380, 31] on icon at bounding box center [381, 31] width 6 height 6
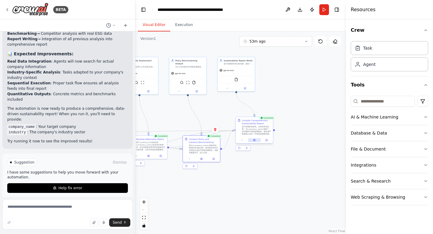
click at [254, 139] on icon at bounding box center [254, 140] width 2 height 2
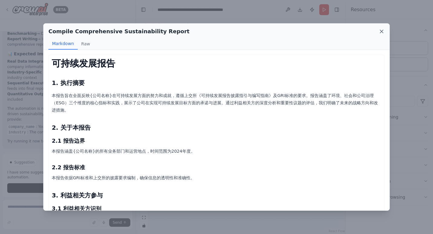
click at [379, 32] on icon at bounding box center [381, 31] width 6 height 6
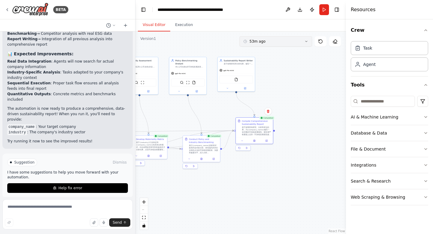
click at [300, 40] on button "53m ago" at bounding box center [275, 41] width 72 height 10
click at [306, 114] on div ".deletable-edge-delete-btn { width: 20px; height: 20px; border: 0px solid #ffff…" at bounding box center [240, 132] width 210 height 202
click at [273, 63] on div "53m ago" at bounding box center [279, 62] width 60 height 5
click at [279, 43] on button "53m ago" at bounding box center [275, 41] width 72 height 10
click at [315, 125] on div ".deletable-edge-delete-btn { width: 20px; height: 20px; border: 0px solid #ffff…" at bounding box center [240, 132] width 210 height 202
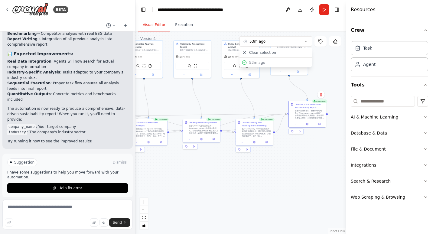
drag, startPoint x: 305, startPoint y: 172, endPoint x: 320, endPoint y: 167, distance: 15.7
click at [320, 167] on div ".deletable-edge-delete-btn { width: 20px; height: 20px; border: 0px solid #ffff…" at bounding box center [240, 132] width 210 height 202
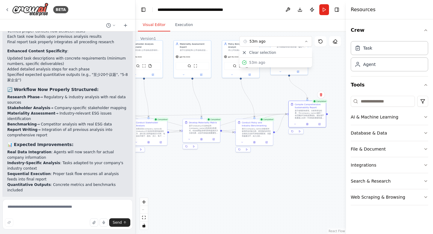
scroll to position [1529, 0]
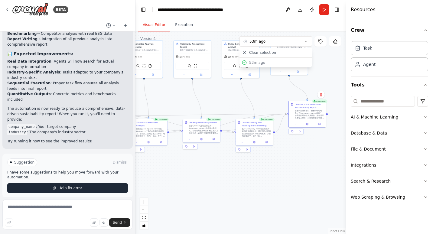
click at [73, 185] on span "Help fix error" at bounding box center [70, 187] width 24 height 5
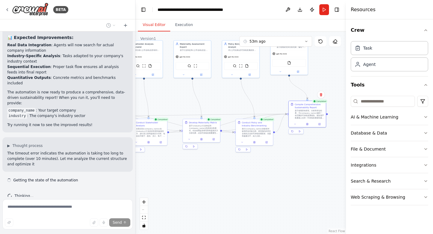
scroll to position [1551, 0]
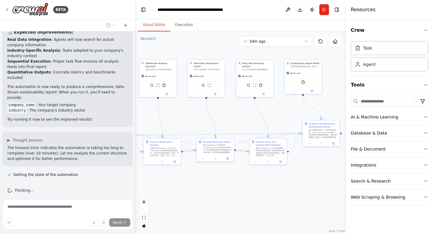
drag, startPoint x: 269, startPoint y: 90, endPoint x: 283, endPoint y: 110, distance: 24.0
click at [283, 110] on div ".deletable-edge-delete-btn { width: 20px; height: 20px; border: 0px solid #ffff…" at bounding box center [240, 132] width 210 height 202
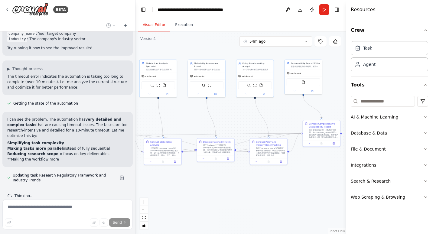
scroll to position [1633, 0]
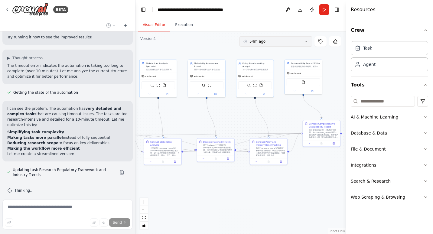
click at [303, 41] on button "54m ago" at bounding box center [275, 41] width 72 height 10
click at [313, 183] on div ".deletable-edge-delete-btn { width: 20px; height: 20px; border: 0px solid #ffff…" at bounding box center [240, 132] width 210 height 202
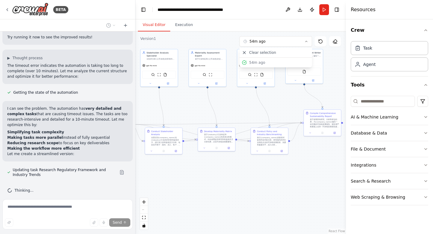
drag, startPoint x: 259, startPoint y: 191, endPoint x: 260, endPoint y: 180, distance: 10.9
click at [260, 180] on div ".deletable-edge-delete-btn { width: 20px; height: 20px; border: 0px solid #ffff…" at bounding box center [240, 132] width 210 height 202
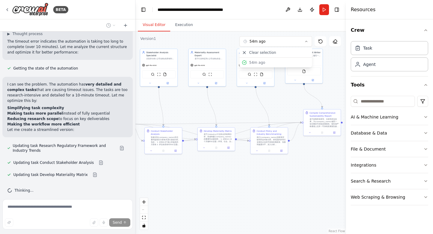
scroll to position [1669, 0]
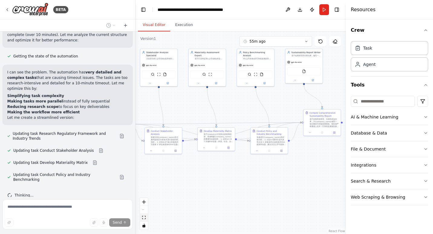
click at [143, 218] on icon "fit view" at bounding box center [144, 217] width 4 height 3
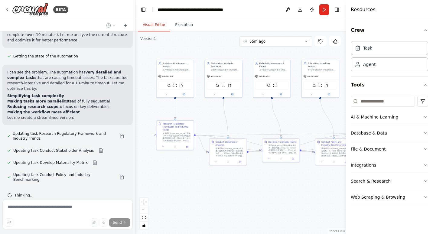
drag, startPoint x: 190, startPoint y: 213, endPoint x: 228, endPoint y: 195, distance: 42.0
click at [228, 195] on div ".deletable-edge-delete-btn { width: 20px; height: 20px; border: 0px solid #ffff…" at bounding box center [240, 132] width 210 height 202
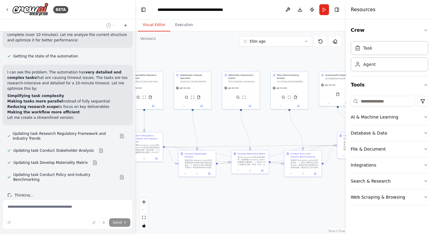
drag, startPoint x: 238, startPoint y: 190, endPoint x: 209, endPoint y: 202, distance: 31.3
click at [207, 202] on div ".deletable-edge-delete-btn { width: 20px; height: 20px; border: 0px solid #ffff…" at bounding box center [240, 132] width 210 height 202
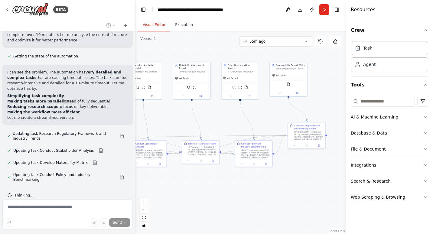
drag, startPoint x: 285, startPoint y: 205, endPoint x: 236, endPoint y: 195, distance: 50.2
click at [236, 195] on div ".deletable-edge-delete-btn { width: 20px; height: 20px; border: 0px solid #ffff…" at bounding box center [240, 132] width 210 height 202
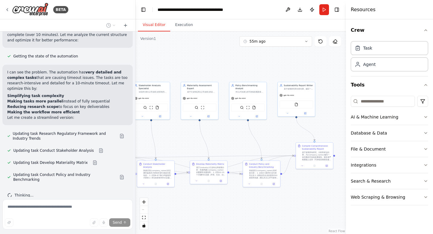
drag, startPoint x: 290, startPoint y: 184, endPoint x: 299, endPoint y: 204, distance: 21.5
click at [299, 204] on div ".deletable-edge-delete-btn { width: 20px; height: 20px; border: 0px solid #ffff…" at bounding box center [240, 132] width 210 height 202
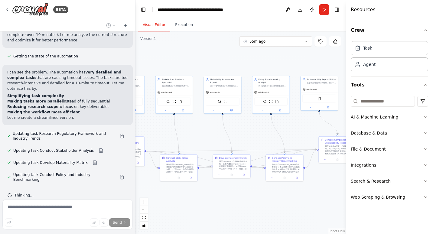
drag, startPoint x: 187, startPoint y: 211, endPoint x: 209, endPoint y: 205, distance: 23.0
click at [209, 205] on div ".deletable-edge-delete-btn { width: 20px; height: 20px; border: 0px solid #ffff…" at bounding box center [240, 132] width 210 height 202
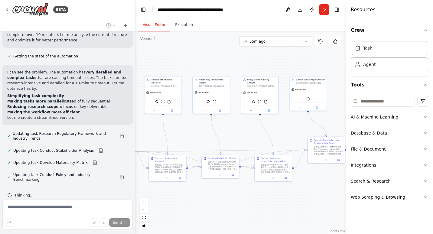
drag, startPoint x: 245, startPoint y: 202, endPoint x: 229, endPoint y: 200, distance: 16.4
click at [229, 200] on div ".deletable-edge-delete-btn { width: 20px; height: 20px; border: 0px solid #ffff…" at bounding box center [240, 132] width 210 height 202
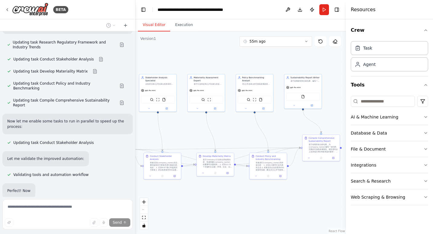
scroll to position [1829, 0]
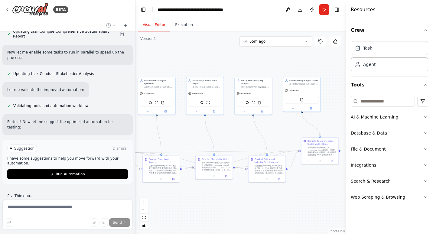
drag, startPoint x: 233, startPoint y: 127, endPoint x: 228, endPoint y: 135, distance: 9.2
click at [228, 135] on div ".deletable-edge-delete-btn { width: 20px; height: 20px; border: 0px solid #ffff…" at bounding box center [240, 132] width 210 height 202
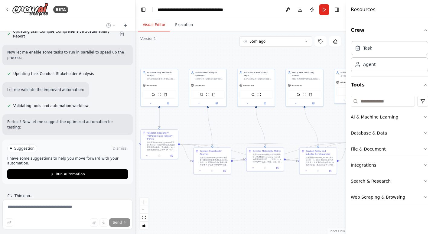
drag, startPoint x: 231, startPoint y: 136, endPoint x: 286, endPoint y: 123, distance: 56.2
click at [286, 123] on div ".deletable-edge-delete-btn { width: 20px; height: 20px; border: 0px solid #ffff…" at bounding box center [240, 132] width 210 height 202
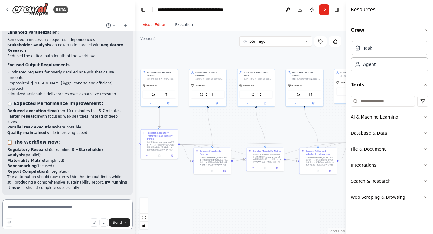
scroll to position [2111, 0]
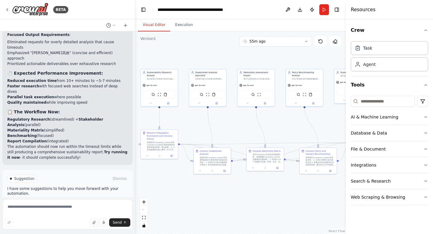
click at [64, 202] on span "Run Automation" at bounding box center [70, 204] width 29 height 5
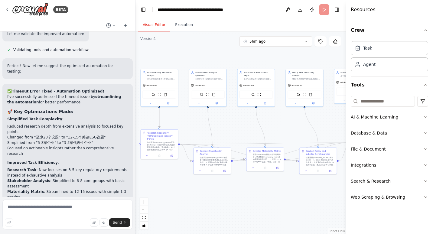
scroll to position [1880, 0]
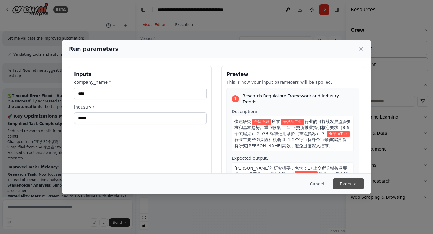
click at [351, 186] on button "Execute" at bounding box center [347, 183] width 31 height 11
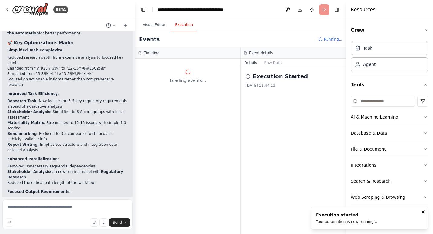
scroll to position [2062, 0]
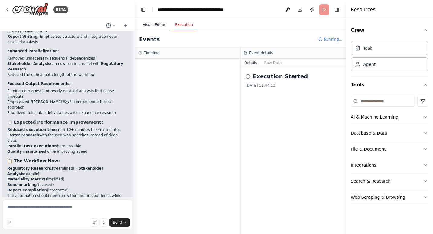
click at [149, 26] on button "Visual Editor" at bounding box center [154, 25] width 32 height 13
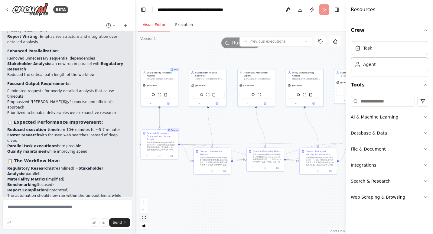
click at [143, 218] on icon "fit view" at bounding box center [144, 217] width 4 height 3
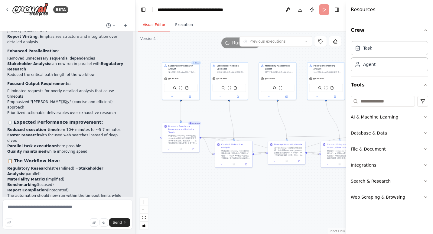
drag, startPoint x: 220, startPoint y: 208, endPoint x: 261, endPoint y: 192, distance: 44.1
click at [261, 192] on div ".deletable-edge-delete-btn { width: 20px; height: 20px; border: 0px solid #ffff…" at bounding box center [240, 132] width 210 height 202
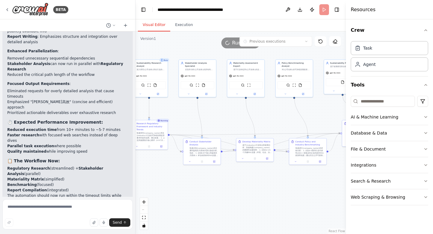
drag, startPoint x: 284, startPoint y: 188, endPoint x: 252, endPoint y: 187, distance: 31.1
click at [252, 187] on div ".deletable-edge-delete-btn { width: 20px; height: 20px; border: 0px solid #ffff…" at bounding box center [240, 132] width 210 height 202
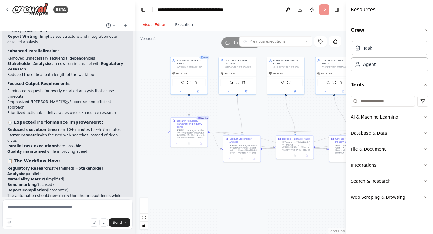
drag, startPoint x: 210, startPoint y: 190, endPoint x: 250, endPoint y: 187, distance: 40.0
click at [250, 187] on div ".deletable-edge-delete-btn { width: 20px; height: 20px; border: 0px solid #ffff…" at bounding box center [240, 132] width 210 height 202
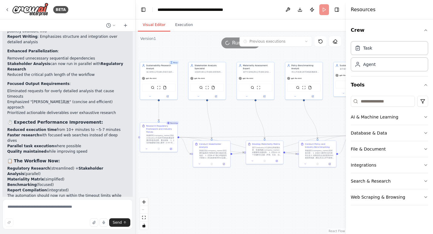
drag, startPoint x: 243, startPoint y: 188, endPoint x: 213, endPoint y: 193, distance: 30.6
click at [213, 193] on div ".deletable-edge-delete-btn { width: 20px; height: 20px; border: 0px solid #ffff…" at bounding box center [240, 132] width 210 height 202
click at [159, 149] on icon at bounding box center [158, 149] width 1 height 0
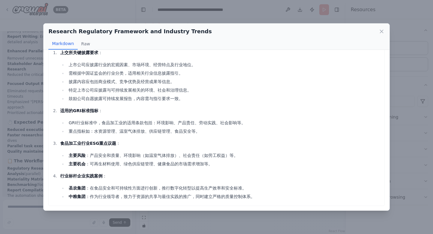
scroll to position [14, 0]
click at [382, 31] on icon at bounding box center [381, 31] width 6 height 6
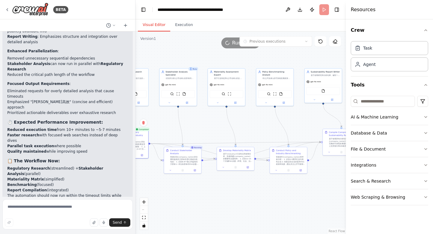
drag, startPoint x: 296, startPoint y: 202, endPoint x: 267, endPoint y: 208, distance: 29.4
click at [267, 208] on div ".deletable-edge-delete-btn { width: 20px; height: 20px; border: 0px solid #ffff…" at bounding box center [240, 132] width 210 height 202
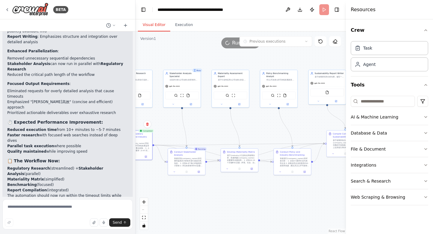
drag, startPoint x: 280, startPoint y: 202, endPoint x: 284, endPoint y: 204, distance: 3.9
click at [284, 204] on div ".deletable-edge-delete-btn { width: 20px; height: 20px; border: 0px solid #ffff…" at bounding box center [240, 132] width 210 height 202
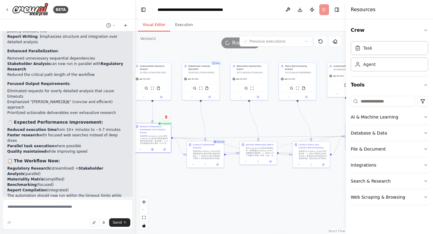
drag, startPoint x: 284, startPoint y: 204, endPoint x: 303, endPoint y: 196, distance: 20.1
click at [303, 196] on div ".deletable-edge-delete-btn { width: 20px; height: 20px; border: 0px solid #ffff…" at bounding box center [240, 132] width 210 height 202
click at [288, 9] on button at bounding box center [288, 9] width 10 height 11
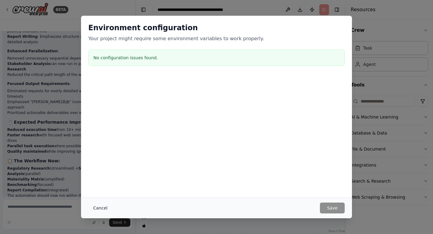
click at [97, 207] on button "Cancel" at bounding box center [100, 207] width 24 height 11
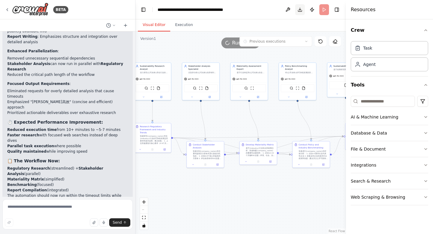
click at [301, 11] on button "Download" at bounding box center [300, 9] width 10 height 11
click at [246, 10] on header "**********" at bounding box center [240, 9] width 210 height 19
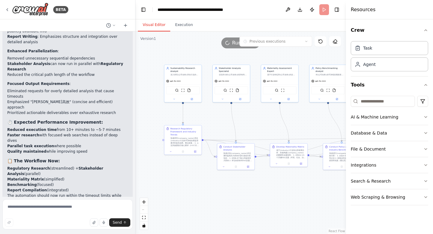
drag, startPoint x: 182, startPoint y: 182, endPoint x: 213, endPoint y: 184, distance: 30.6
click at [213, 184] on div ".deletable-edge-delete-btn { width: 20px; height: 20px; border: 0px solid #ffff…" at bounding box center [240, 132] width 210 height 202
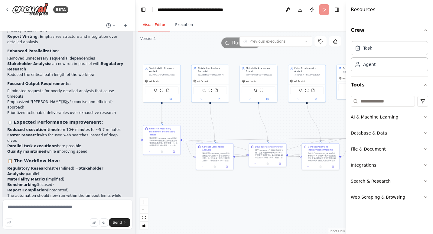
drag, startPoint x: 276, startPoint y: 188, endPoint x: 255, endPoint y: 188, distance: 20.8
click at [255, 188] on div ".deletable-edge-delete-btn { width: 20px; height: 20px; border: 0px solid #ffff…" at bounding box center [240, 132] width 210 height 202
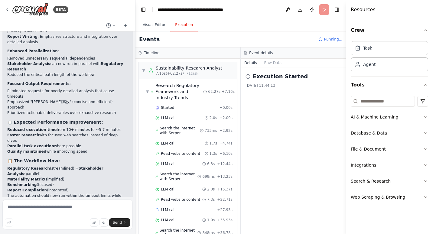
click at [183, 23] on button "Execution" at bounding box center [183, 25] width 27 height 13
click at [152, 25] on button "Visual Editor" at bounding box center [154, 25] width 32 height 13
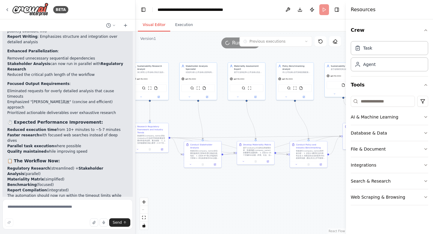
drag, startPoint x: 293, startPoint y: 121, endPoint x: 281, endPoint y: 121, distance: 12.1
click at [281, 121] on div ".deletable-edge-delete-btn { width: 20px; height: 20px; border: 0px solid #ffff…" at bounding box center [240, 132] width 210 height 202
click at [184, 28] on button "Execution" at bounding box center [183, 25] width 27 height 13
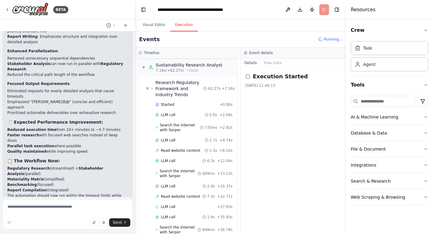
scroll to position [0, 0]
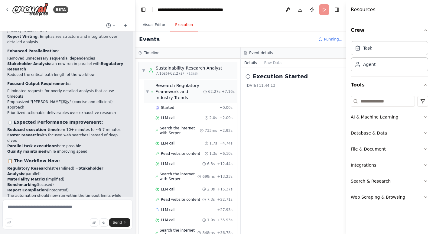
click at [149, 90] on span "▼" at bounding box center [147, 91] width 3 height 5
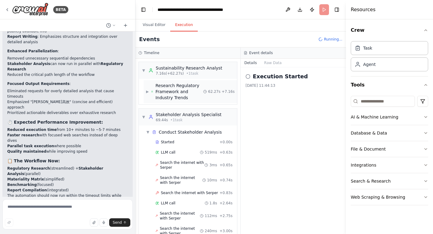
click at [149, 90] on span "▶" at bounding box center [147, 91] width 3 height 5
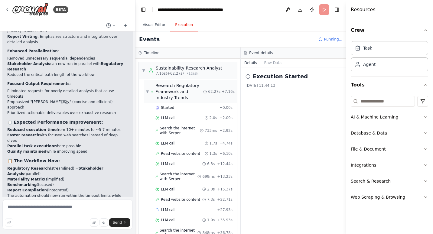
click at [149, 90] on span "▼" at bounding box center [147, 91] width 3 height 5
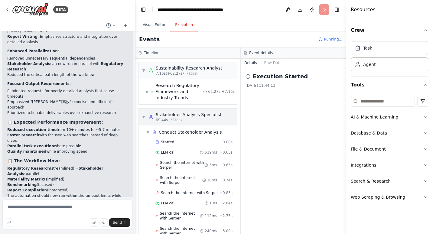
click at [145, 115] on div "▼ Stakeholder Analysis Specialist 69.44s • 1 task" at bounding box center [181, 116] width 79 height 11
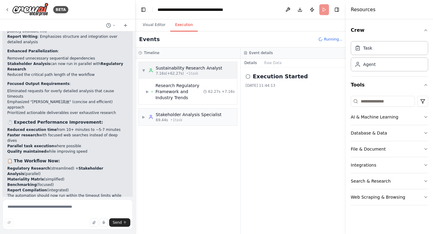
click at [144, 71] on span "▼" at bounding box center [144, 70] width 4 height 5
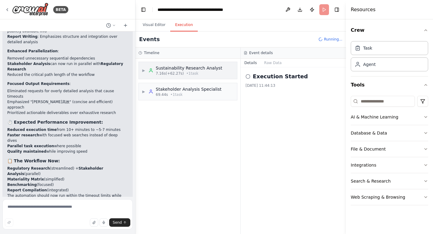
click at [144, 71] on span "▶" at bounding box center [144, 70] width 4 height 5
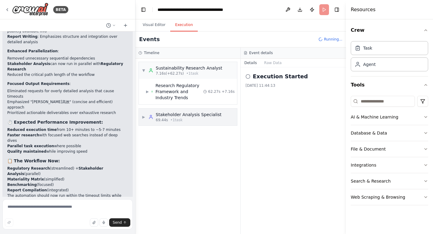
click at [141, 114] on div "▶ Stakeholder Analysis Specialist 69.44s • 1 task" at bounding box center [188, 116] width 98 height 17
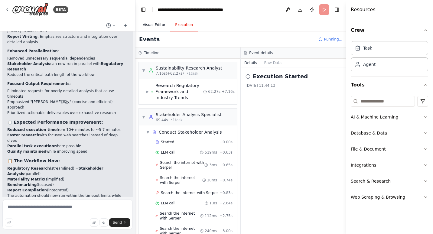
click at [159, 27] on button "Visual Editor" at bounding box center [154, 25] width 32 height 13
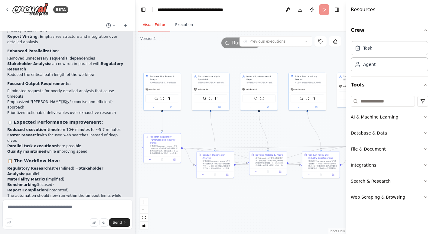
drag, startPoint x: 188, startPoint y: 54, endPoint x: 200, endPoint y: 64, distance: 16.1
click at [200, 64] on div ".deletable-edge-delete-btn { width: 20px; height: 20px; border: 0px solid #ffff…" at bounding box center [240, 132] width 210 height 202
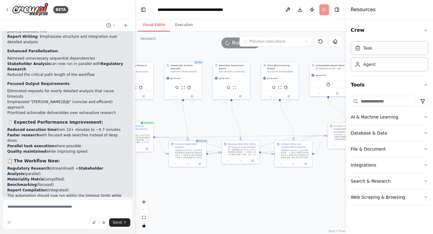
drag, startPoint x: 246, startPoint y: 127, endPoint x: 219, endPoint y: 116, distance: 29.6
click at [219, 116] on div ".deletable-edge-delete-btn { width: 20px; height: 20px; border: 0px solid #ffff…" at bounding box center [240, 132] width 210 height 202
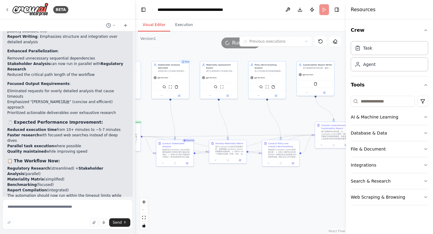
drag, startPoint x: 252, startPoint y: 120, endPoint x: 236, endPoint y: 120, distance: 16.0
click at [236, 120] on div ".deletable-edge-delete-btn { width: 20px; height: 20px; border: 0px solid #ffff…" at bounding box center [240, 132] width 210 height 202
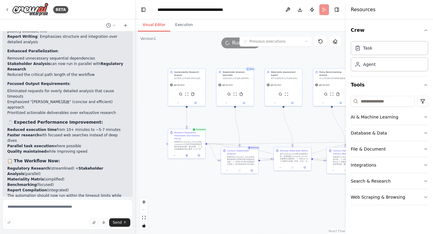
drag, startPoint x: 189, startPoint y: 185, endPoint x: 257, endPoint y: 192, distance: 68.3
click at [257, 192] on div ".deletable-edge-delete-btn { width: 20px; height: 20px; border: 0px solid #ffff…" at bounding box center [240, 132] width 210 height 202
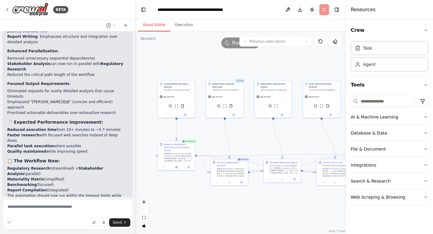
drag, startPoint x: 191, startPoint y: 187, endPoint x: 185, endPoint y: 195, distance: 10.3
click at [185, 195] on div ".deletable-edge-delete-btn { width: 20px; height: 20px; border: 0px solid #ffff…" at bounding box center [240, 132] width 210 height 202
click at [163, 168] on button at bounding box center [164, 167] width 10 height 4
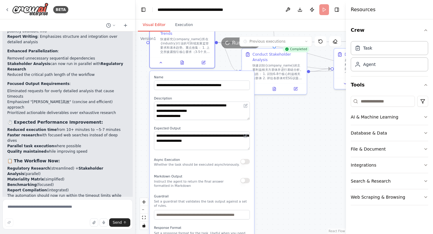
drag, startPoint x: 236, startPoint y: 215, endPoint x: 279, endPoint y: 123, distance: 101.9
click at [279, 123] on div ".deletable-edge-delete-btn { width: 20px; height: 20px; border: 0px solid #ffff…" at bounding box center [240, 132] width 210 height 202
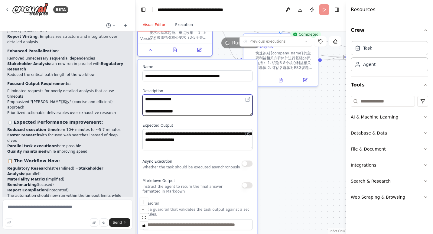
scroll to position [30, 0]
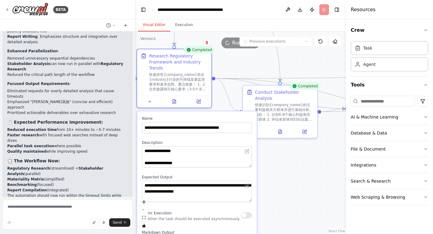
drag, startPoint x: 312, startPoint y: 137, endPoint x: 302, endPoint y: 210, distance: 73.2
click at [302, 210] on div ".deletable-edge-delete-btn { width: 20px; height: 20px; border: 0px solid #ffff…" at bounding box center [240, 132] width 210 height 202
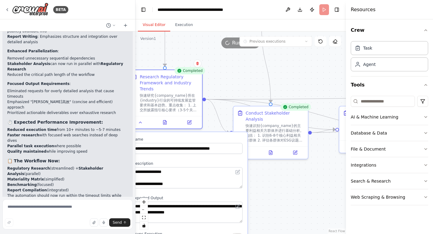
click at [223, 82] on div ".deletable-edge-delete-btn { width: 20px; height: 20px; border: 0px solid #ffff…" at bounding box center [240, 132] width 210 height 202
drag, startPoint x: 220, startPoint y: 82, endPoint x: 250, endPoint y: 94, distance: 31.7
click at [250, 94] on div ".deletable-edge-delete-btn { width: 20px; height: 20px; border: 0px solid #ffff…" at bounding box center [240, 132] width 210 height 202
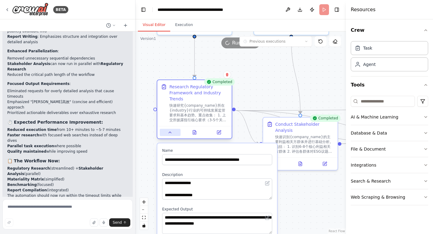
click at [171, 132] on icon at bounding box center [170, 132] width 5 height 5
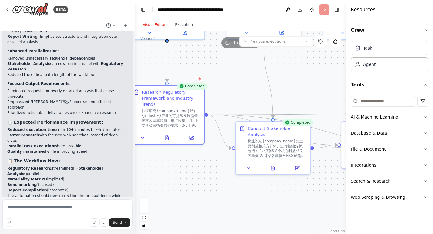
drag, startPoint x: 290, startPoint y: 86, endPoint x: 262, endPoint y: 90, distance: 28.1
click at [262, 90] on div ".deletable-edge-delete-btn { width: 20px; height: 20px; border: 0px solid #ffff…" at bounding box center [240, 132] width 210 height 202
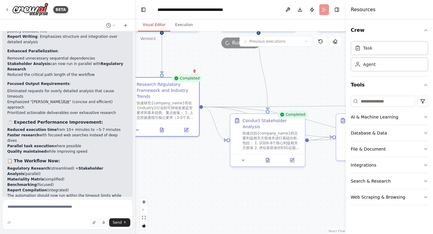
drag, startPoint x: 312, startPoint y: 86, endPoint x: 307, endPoint y: 79, distance: 9.2
click at [307, 79] on div ".deletable-edge-delete-btn { width: 20px; height: 20px; border: 0px solid #ffff…" at bounding box center [240, 132] width 210 height 202
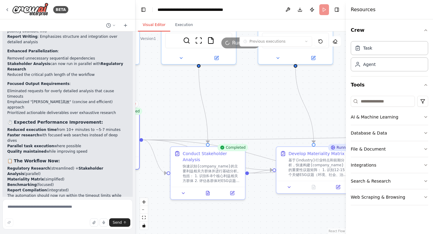
drag, startPoint x: 321, startPoint y: 78, endPoint x: 260, endPoint y: 127, distance: 78.1
click at [260, 127] on div ".deletable-edge-delete-btn { width: 20px; height: 20px; border: 0px solid #ffff…" at bounding box center [240, 132] width 210 height 202
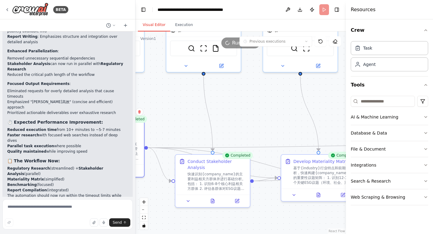
drag, startPoint x: 253, startPoint y: 103, endPoint x: 267, endPoint y: 83, distance: 24.2
click at [267, 83] on div ".deletable-edge-delete-btn { width: 20px; height: 20px; border: 0px solid #ffff…" at bounding box center [240, 132] width 210 height 202
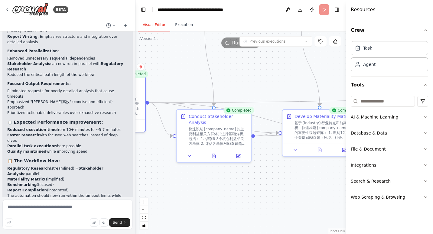
drag, startPoint x: 251, startPoint y: 81, endPoint x: 248, endPoint y: 73, distance: 8.8
click at [248, 73] on div ".deletable-edge-delete-btn { width: 20px; height: 20px; border: 0px solid #ffff…" at bounding box center [240, 132] width 210 height 202
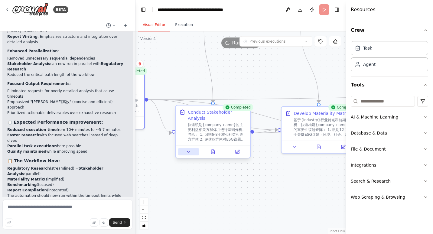
click at [186, 153] on button at bounding box center [188, 151] width 21 height 7
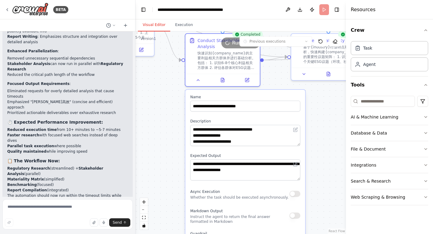
drag, startPoint x: 320, startPoint y: 195, endPoint x: 330, endPoint y: 126, distance: 69.5
click at [330, 125] on div ".deletable-edge-delete-btn { width: 20px; height: 20px; border: 0px solid #ffff…" at bounding box center [240, 132] width 210 height 202
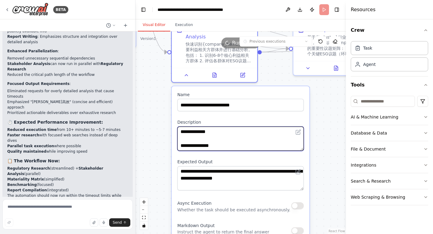
scroll to position [36, 0]
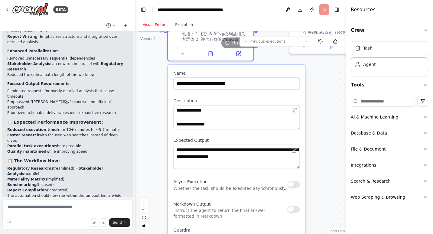
drag, startPoint x: 314, startPoint y: 169, endPoint x: 310, endPoint y: 147, distance: 23.0
click at [310, 147] on div ".deletable-edge-delete-btn { width: 20px; height: 20px; border: 0px solid #ffff…" at bounding box center [240, 132] width 210 height 202
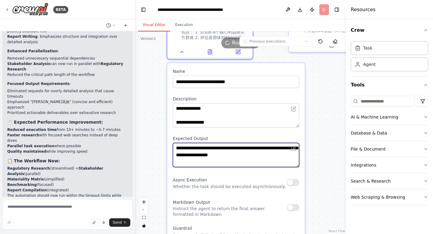
scroll to position [6, 0]
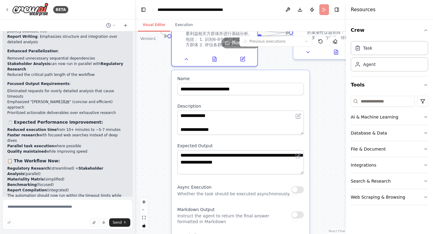
drag, startPoint x: 317, startPoint y: 159, endPoint x: 322, endPoint y: 166, distance: 8.5
click at [322, 166] on div ".deletable-edge-delete-btn { width: 20px; height: 20px; border: 0px solid #ffff…" at bounding box center [240, 132] width 210 height 202
click at [301, 154] on button at bounding box center [298, 155] width 8 height 8
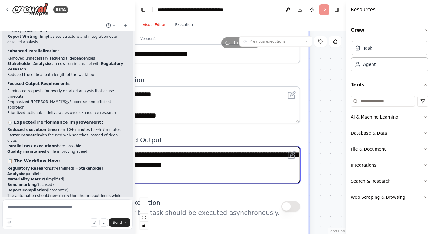
scroll to position [0, 0]
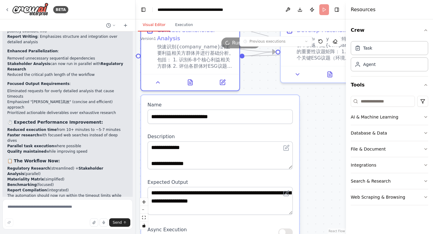
drag, startPoint x: 319, startPoint y: 154, endPoint x: 314, endPoint y: 170, distance: 16.8
click at [314, 172] on div ".deletable-edge-delete-btn { width: 20px; height: 20px; border: 0px solid #ffff…" at bounding box center [240, 132] width 210 height 202
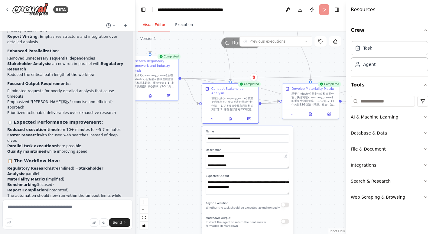
drag, startPoint x: 325, startPoint y: 161, endPoint x: 293, endPoint y: 158, distance: 31.8
click at [312, 167] on div ".deletable-edge-delete-btn { width: 20px; height: 20px; border: 0px solid #ffff…" at bounding box center [240, 132] width 210 height 202
click at [213, 119] on icon at bounding box center [211, 118] width 4 height 4
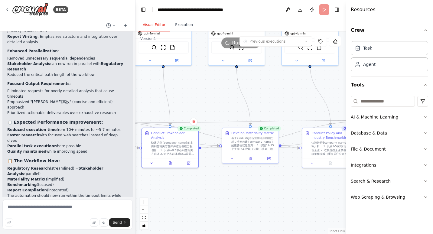
drag, startPoint x: 301, startPoint y: 156, endPoint x: 242, endPoint y: 207, distance: 77.5
click at [242, 207] on div ".deletable-edge-delete-btn { width: 20px; height: 20px; border: 0px solid #ffff…" at bounding box center [240, 132] width 210 height 202
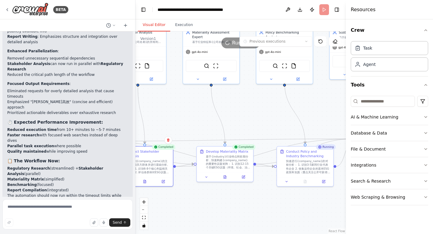
drag, startPoint x: 285, startPoint y: 198, endPoint x: 260, endPoint y: 210, distance: 28.0
click at [260, 210] on div ".deletable-edge-delete-btn { width: 20px; height: 20px; border: 0px solid #ffff…" at bounding box center [240, 132] width 210 height 202
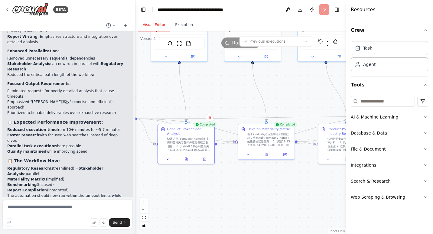
drag, startPoint x: 219, startPoint y: 200, endPoint x: 259, endPoint y: 177, distance: 46.2
click at [260, 178] on div ".deletable-edge-delete-btn { width: 20px; height: 20px; border: 0px solid #ffff…" at bounding box center [240, 132] width 210 height 202
click at [186, 159] on icon at bounding box center [187, 158] width 4 height 4
click at [186, 159] on icon at bounding box center [185, 157] width 2 height 3
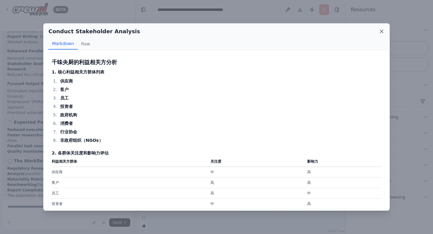
click at [381, 31] on icon at bounding box center [381, 31] width 6 height 6
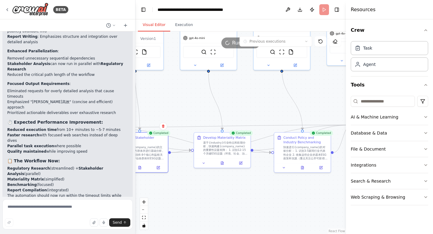
drag, startPoint x: 298, startPoint y: 182, endPoint x: 253, endPoint y: 191, distance: 46.2
click at [253, 191] on div ".deletable-edge-delete-btn { width: 20px; height: 20px; border: 0px solid #ffff…" at bounding box center [240, 132] width 210 height 202
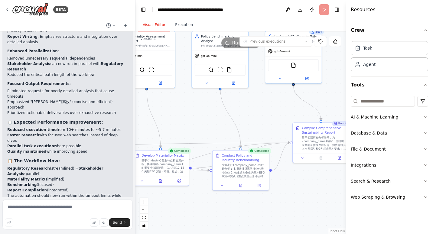
drag, startPoint x: 250, startPoint y: 183, endPoint x: 189, endPoint y: 201, distance: 64.2
click at [189, 201] on div ".deletable-edge-delete-btn { width: 20px; height: 20px; border: 0px solid #ffff…" at bounding box center [240, 132] width 210 height 202
click at [240, 185] on icon at bounding box center [240, 184] width 2 height 3
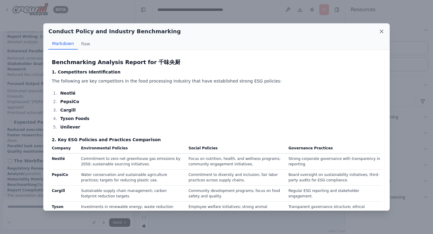
click at [384, 31] on icon at bounding box center [381, 31] width 6 height 6
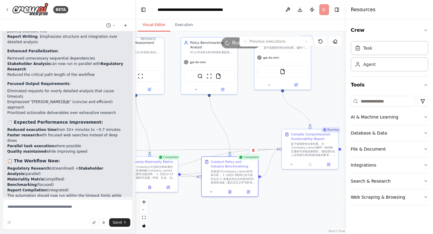
drag, startPoint x: 311, startPoint y: 198, endPoint x: 279, endPoint y: 190, distance: 32.9
click at [299, 205] on div ".deletable-edge-delete-btn { width: 20px; height: 20px; border: 0px solid #ffff…" at bounding box center [240, 132] width 210 height 202
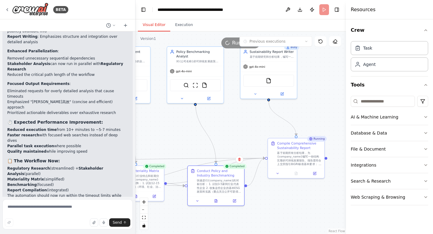
drag, startPoint x: 261, startPoint y: 125, endPoint x: 249, endPoint y: 133, distance: 14.9
click at [249, 133] on div ".deletable-edge-delete-btn { width: 20px; height: 20px; border: 0px solid #ffff…" at bounding box center [240, 132] width 210 height 202
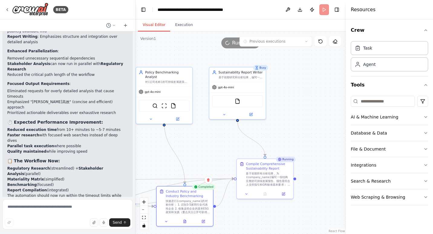
drag, startPoint x: 248, startPoint y: 130, endPoint x: 217, endPoint y: 151, distance: 36.7
click at [217, 151] on div ".deletable-edge-delete-btn { width: 20px; height: 20px; border: 0px solid #ffff…" at bounding box center [240, 132] width 210 height 202
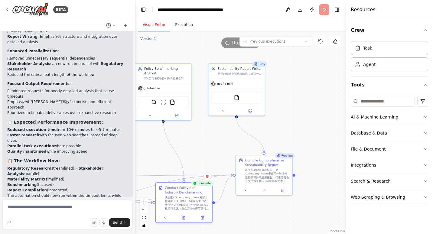
drag, startPoint x: 314, startPoint y: 107, endPoint x: 309, endPoint y: 88, distance: 19.9
click at [309, 88] on div ".deletable-edge-delete-btn { width: 20px; height: 20px; border: 0px solid #ffff…" at bounding box center [240, 132] width 210 height 202
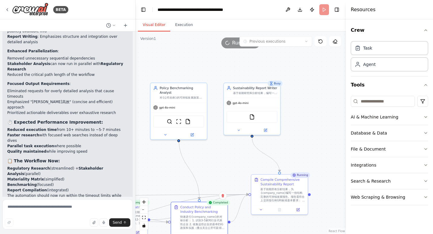
drag, startPoint x: 313, startPoint y: 83, endPoint x: 332, endPoint y: 118, distance: 40.0
click at [332, 118] on div ".deletable-edge-delete-btn { width: 20px; height: 20px; border: 0px solid #ffff…" at bounding box center [240, 132] width 210 height 202
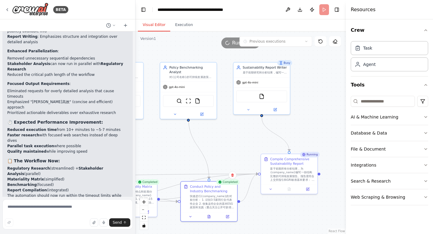
drag, startPoint x: 320, startPoint y: 108, endPoint x: 330, endPoint y: 88, distance: 23.0
click at [330, 88] on div ".deletable-edge-delete-btn { width: 20px; height: 20px; border: 0px solid #ffff…" at bounding box center [240, 132] width 210 height 202
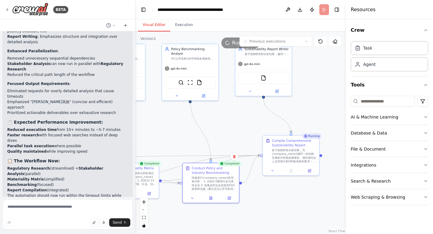
drag, startPoint x: 236, startPoint y: 135, endPoint x: 243, endPoint y: 105, distance: 31.2
click at [243, 105] on div ".deletable-edge-delete-btn { width: 20px; height: 20px; border: 0px solid #ffff…" at bounding box center [240, 132] width 210 height 202
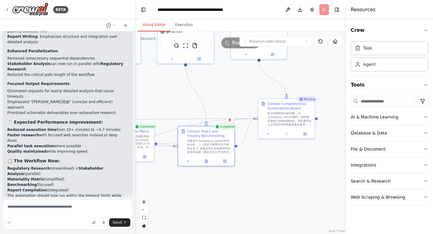
drag, startPoint x: 281, startPoint y: 164, endPoint x: 278, endPoint y: 155, distance: 9.1
click at [278, 155] on div ".deletable-edge-delete-btn { width: 20px; height: 20px; border: 0px solid #ffff…" at bounding box center [240, 132] width 210 height 202
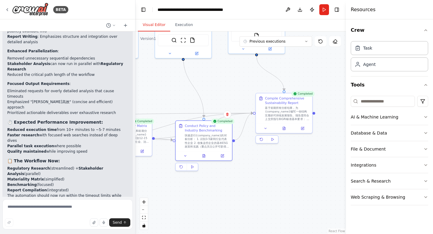
click at [192, 175] on div ".deletable-edge-delete-btn { width: 20px; height: 20px; border: 0px solid #ffff…" at bounding box center [240, 132] width 210 height 202
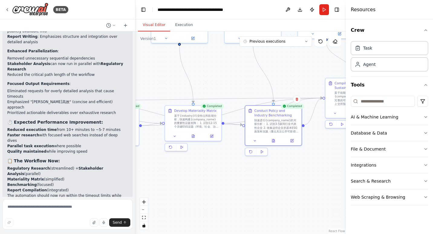
drag, startPoint x: 230, startPoint y: 181, endPoint x: 297, endPoint y: 166, distance: 68.2
click at [297, 166] on div ".deletable-edge-delete-btn { width: 20px; height: 20px; border: 0px solid #ffff…" at bounding box center [240, 132] width 210 height 202
drag, startPoint x: 201, startPoint y: 173, endPoint x: 204, endPoint y: 170, distance: 4.7
click at [201, 172] on div ".deletable-edge-delete-btn { width: 20px; height: 20px; border: 0px solid #ffff…" at bounding box center [240, 132] width 210 height 202
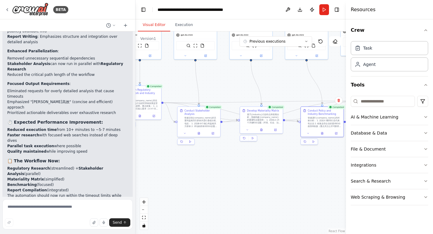
drag, startPoint x: 207, startPoint y: 174, endPoint x: 268, endPoint y: 164, distance: 61.8
click at [268, 164] on div ".deletable-edge-delete-btn { width: 20px; height: 20px; border: 0px solid #ffff…" at bounding box center [240, 132] width 210 height 202
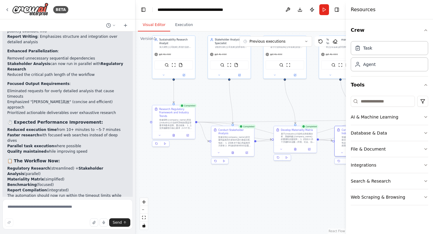
drag, startPoint x: 194, startPoint y: 170, endPoint x: 226, endPoint y: 188, distance: 36.3
click at [226, 188] on div ".deletable-edge-delete-btn { width: 20px; height: 20px; border: 0px solid #ffff…" at bounding box center [240, 132] width 210 height 202
click at [238, 152] on button at bounding box center [232, 152] width 15 height 4
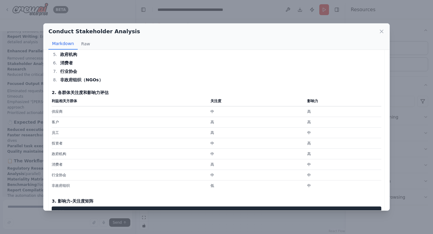
scroll to position [60, 0]
click at [381, 30] on icon at bounding box center [381, 31] width 6 height 6
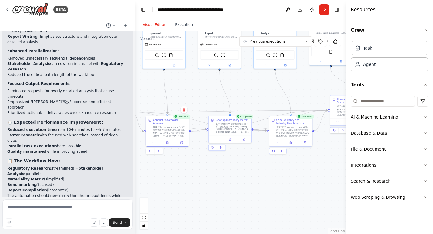
drag, startPoint x: 217, startPoint y: 175, endPoint x: 212, endPoint y: 173, distance: 6.0
click at [212, 173] on div ".deletable-edge-delete-btn { width: 20px; height: 20px; border: 0px solid #ffff…" at bounding box center [240, 132] width 210 height 202
click at [232, 138] on button at bounding box center [229, 138] width 15 height 4
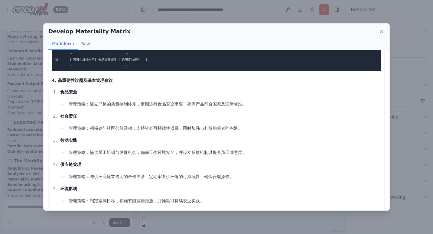
scroll to position [347, 0]
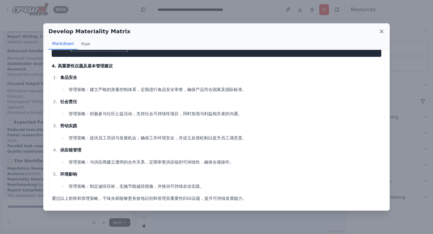
click at [381, 32] on icon at bounding box center [381, 31] width 3 height 3
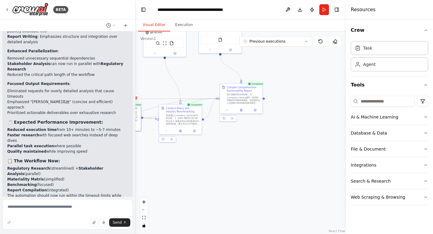
drag, startPoint x: 302, startPoint y: 166, endPoint x: 199, endPoint y: 162, distance: 103.4
click at [199, 162] on div ".deletable-edge-delete-btn { width: 20px; height: 20px; border: 0px solid #ffff…" at bounding box center [240, 132] width 210 height 202
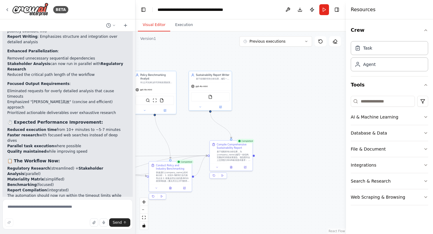
drag, startPoint x: 301, startPoint y: 115, endPoint x: 287, endPoint y: 165, distance: 51.9
click at [287, 165] on div ".deletable-edge-delete-btn { width: 20px; height: 20px; border: 0px solid #ffff…" at bounding box center [240, 132] width 210 height 202
click at [232, 167] on icon at bounding box center [231, 166] width 2 height 2
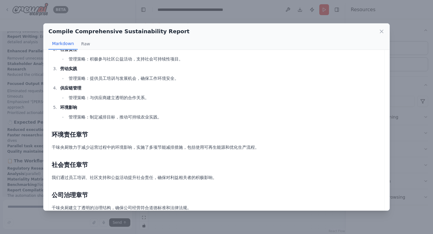
scroll to position [847, 0]
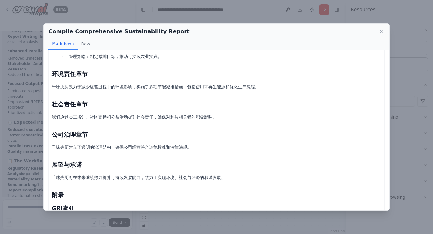
click at [217, 84] on p "千味央厨致力于减少运营过程中的环境影响，实施了多项节能减排措施，包括使用可再生能源和优化生产流程。" at bounding box center [216, 86] width 329 height 7
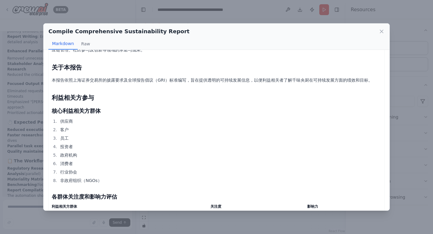
scroll to position [0, 0]
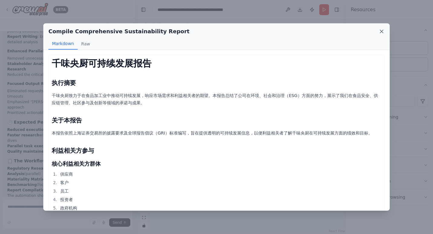
click at [381, 31] on icon at bounding box center [381, 31] width 3 height 3
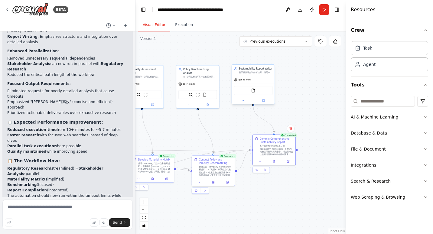
drag, startPoint x: 283, startPoint y: 88, endPoint x: 291, endPoint y: 88, distance: 8.5
click at [329, 81] on div ".deletable-edge-delete-btn { width: 20px; height: 20px; border: 0px solid #ffff…" at bounding box center [240, 132] width 210 height 202
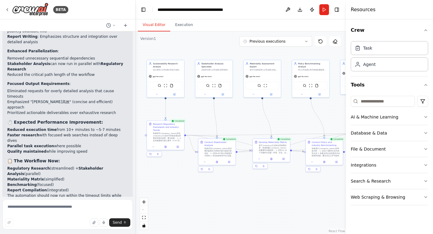
drag, startPoint x: 218, startPoint y: 116, endPoint x: 258, endPoint y: 108, distance: 41.2
click at [291, 110] on div ".deletable-edge-delete-btn { width: 20px; height: 20px; border: 0px solid #ffff…" at bounding box center [240, 132] width 210 height 202
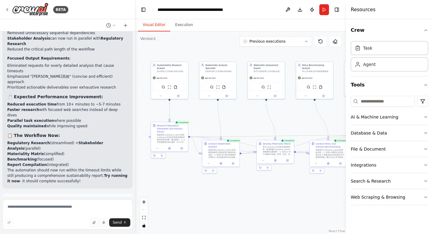
scroll to position [2111, 0]
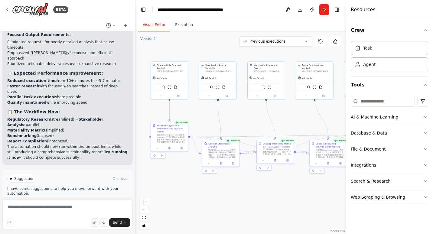
click at [60, 202] on span "Improve automation" at bounding box center [70, 204] width 37 height 5
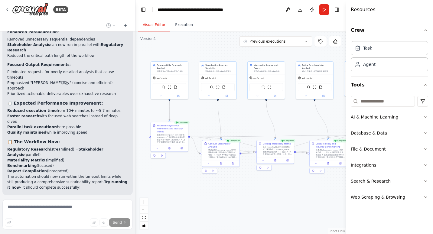
scroll to position [2081, 0]
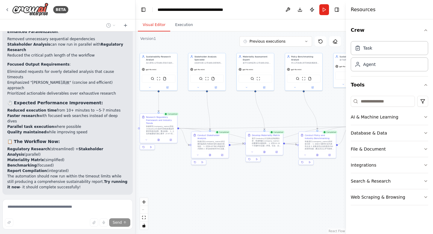
drag, startPoint x: 267, startPoint y: 197, endPoint x: 179, endPoint y: 177, distance: 90.3
click at [179, 177] on div ".deletable-edge-delete-btn { width: 20px; height: 20px; border: 0px solid #ffff…" at bounding box center [240, 132] width 210 height 202
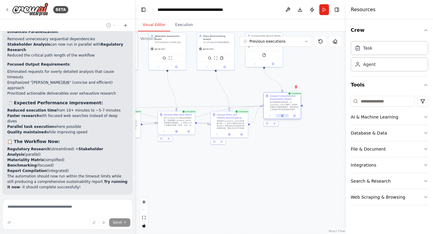
click at [285, 115] on button at bounding box center [281, 116] width 13 height 4
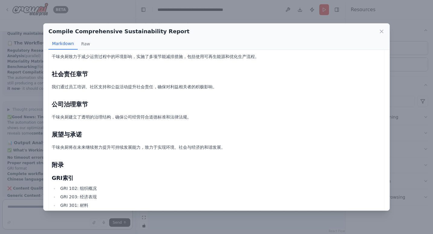
scroll to position [968, 0]
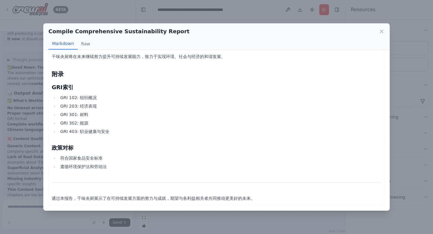
click at [410, 81] on div "Compile Comprehensive Sustainability Report Markdown Raw 千味央厨可持续发展报告 执行摘要 千味央厨致…" at bounding box center [216, 117] width 433 height 234
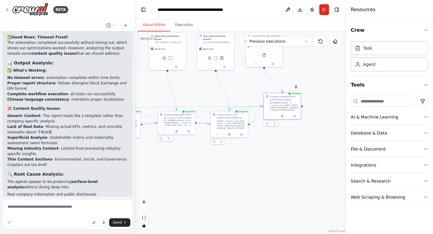
scroll to position [2273, 0]
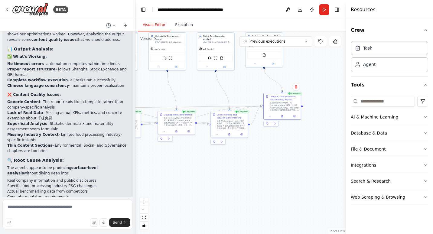
click at [75, 99] on li "Generic Content - The report reads like a template rather than company-specific…" at bounding box center [67, 104] width 121 height 11
click at [38, 111] on strong "Lack of Real Data" at bounding box center [25, 113] width 36 height 4
drag, startPoint x: 38, startPoint y: 89, endPoint x: 53, endPoint y: 104, distance: 21.1
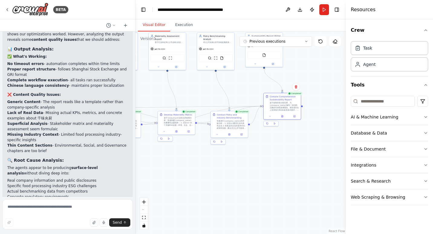
click at [53, 121] on li "Superficial Analysis - Stakeholder matrix and materiality assessment seem formu…" at bounding box center [67, 126] width 121 height 11
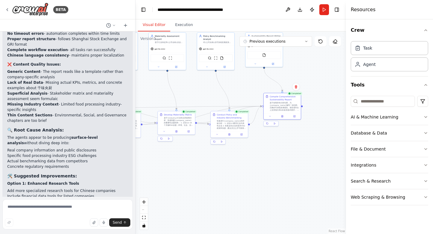
click at [67, 101] on li "Missing Industry Context - Limited food processing industry-specific insights" at bounding box center [67, 106] width 121 height 11
drag, startPoint x: 67, startPoint y: 83, endPoint x: 45, endPoint y: 91, distance: 23.1
click at [45, 113] on strong "Thin Content Sections" at bounding box center [29, 115] width 45 height 4
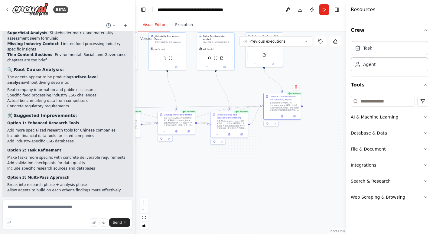
scroll to position [2333, 0]
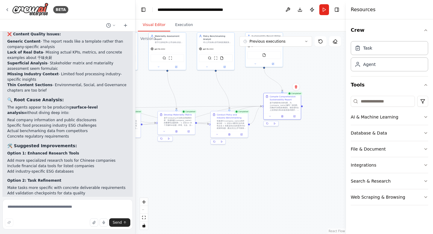
click at [79, 97] on h3 "🔍 Root Cause Analysis:" at bounding box center [67, 100] width 121 height 6
click at [85, 82] on li "Thin Content Sections - Environmental, Social, and Governance chapters are too …" at bounding box center [67, 87] width 121 height 11
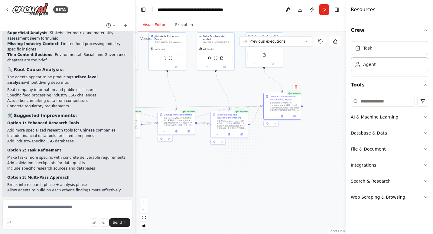
click at [79, 87] on li "Real company information and public disclosures" at bounding box center [67, 89] width 121 height 5
click at [92, 87] on li "Real company information and public disclosures" at bounding box center [67, 89] width 121 height 5
click at [101, 87] on li "Real company information and public disclosures" at bounding box center [67, 89] width 121 height 5
click at [90, 92] on li "Specific food processing industry ESG challenges" at bounding box center [67, 94] width 121 height 5
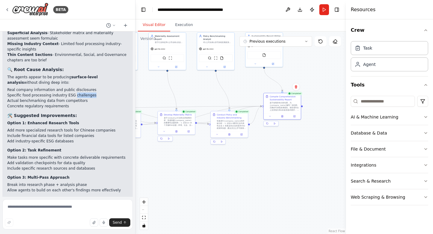
click at [90, 92] on li "Specific food processing industry ESG challenges" at bounding box center [67, 94] width 121 height 5
drag, startPoint x: 90, startPoint y: 74, endPoint x: 76, endPoint y: 80, distance: 15.4
click at [76, 98] on li "Actual benchmarking data from competitors" at bounding box center [67, 100] width 121 height 5
click at [77, 98] on li "Actual benchmarking data from competitors" at bounding box center [67, 100] width 121 height 5
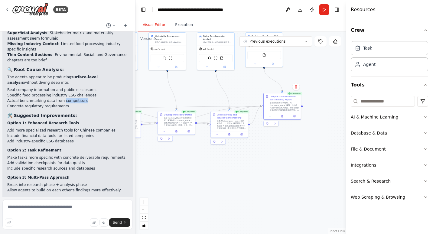
click at [77, 98] on li "Actual benchmarking data from competitors" at bounding box center [67, 100] width 121 height 5
drag, startPoint x: 77, startPoint y: 78, endPoint x: 59, endPoint y: 84, distance: 19.3
click at [59, 103] on li "Concrete regulatory requirements" at bounding box center [67, 105] width 121 height 5
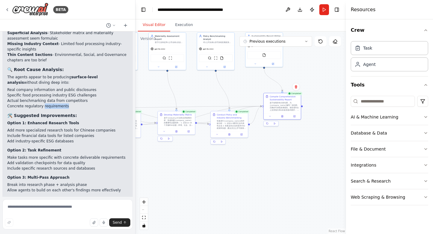
click at [59, 103] on li "Concrete regulatory requirements" at bounding box center [67, 105] width 121 height 5
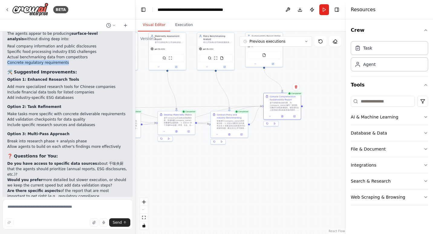
scroll to position [2394, 0]
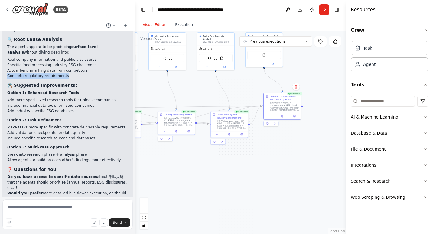
click at [88, 73] on li "Concrete regulatory requirements" at bounding box center [67, 75] width 121 height 5
click at [82, 82] on h3 "🛠️ Suggested Improvements:" at bounding box center [67, 85] width 121 height 6
click at [95, 60] on div "✅ Good News: Timeout Fixed! The automation completed successfully without timin…" at bounding box center [67, 72] width 121 height 345
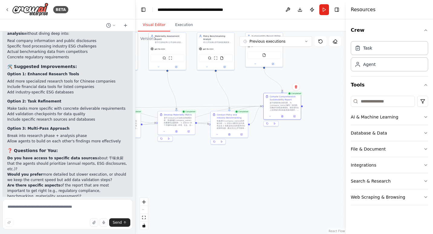
scroll to position [2424, 0]
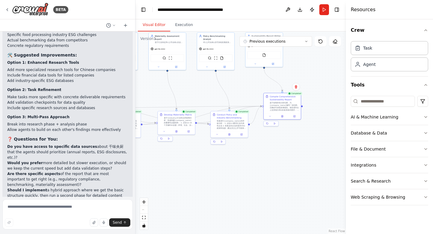
click at [99, 160] on p "Would you prefer more detailed but slower execution, or should we keep the curr…" at bounding box center [67, 165] width 121 height 11
click at [95, 160] on p "Would you prefer more detailed but slower execution, or should we keep the curr…" at bounding box center [67, 165] width 121 height 11
click at [53, 171] on p "Are there specific aspects of the report that are most important to get right (…" at bounding box center [67, 179] width 121 height 16
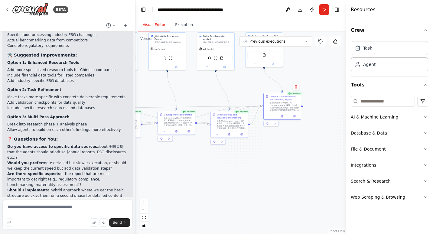
click at [53, 171] on p "Are there specific aspects of the report that are most important to get right (…" at bounding box center [67, 179] width 121 height 16
click at [72, 171] on p "Are there specific aspects of the report that are most important to get right (…" at bounding box center [67, 179] width 121 height 16
drag, startPoint x: 72, startPoint y: 149, endPoint x: 47, endPoint y: 156, distance: 25.1
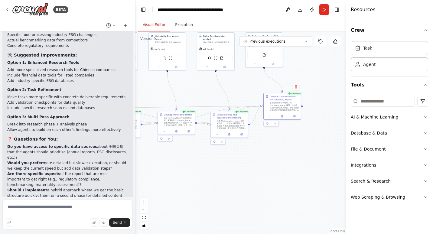
click at [47, 171] on p "Are there specific aspects of the report that are most important to get right (…" at bounding box center [67, 179] width 121 height 16
click at [89, 171] on p "Are there specific aspects of the report that are most important to get right (…" at bounding box center [67, 179] width 121 height 16
click at [73, 187] on p "Should I implement a hybrid approach where we get the basic structure quickly, …" at bounding box center [67, 195] width 121 height 16
click at [78, 187] on p "Should I implement a hybrid approach where we get the basic structure quickly, …" at bounding box center [67, 195] width 121 height 16
drag, startPoint x: 78, startPoint y: 170, endPoint x: 59, endPoint y: 169, distance: 18.8
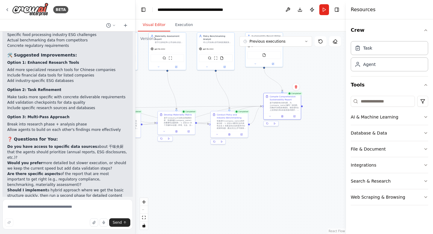
click at [59, 187] on p "Should I implement a hybrid approach where we get the basic structure quickly, …" at bounding box center [67, 195] width 121 height 16
click at [43, 204] on p "Let me know your preference and I'll optimize the automation accordingly!" at bounding box center [67, 209] width 121 height 11
click at [40, 207] on textarea at bounding box center [67, 214] width 130 height 30
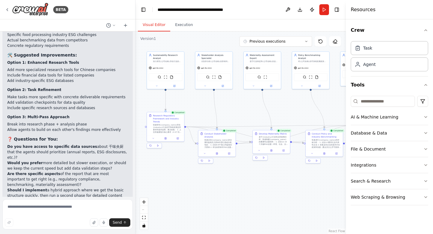
drag, startPoint x: 155, startPoint y: 85, endPoint x: 250, endPoint y: 105, distance: 97.3
click at [250, 105] on div ".deletable-edge-delete-btn { width: 20px; height: 20px; border: 0px solid #ffff…" at bounding box center [240, 132] width 210 height 202
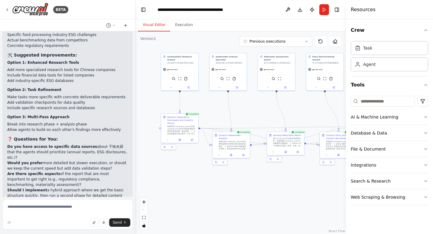
drag, startPoint x: 156, startPoint y: 98, endPoint x: 164, endPoint y: 97, distance: 8.2
click at [164, 97] on div ".deletable-edge-delete-btn { width: 20px; height: 20px; border: 0px solid #ffff…" at bounding box center [240, 132] width 210 height 202
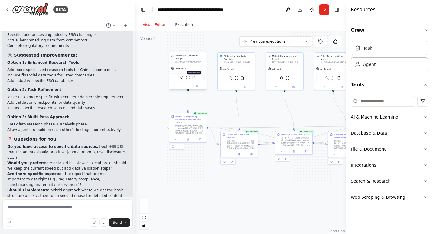
click at [193, 78] on img at bounding box center [194, 78] width 4 height 4
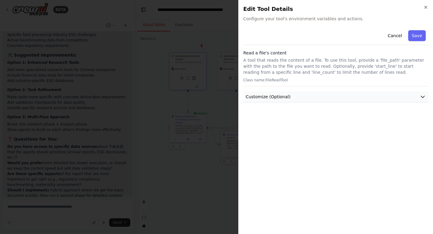
click at [319, 95] on button "Customize (Optional)" at bounding box center [335, 96] width 185 height 11
click at [421, 95] on icon "button" at bounding box center [422, 97] width 6 height 6
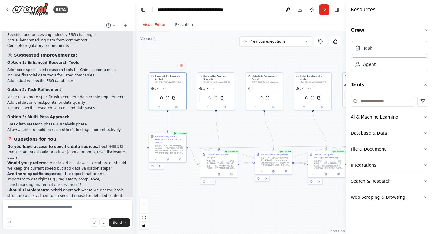
drag, startPoint x: 288, startPoint y: 202, endPoint x: 286, endPoint y: 222, distance: 20.0
click at [286, 222] on div ".deletable-edge-delete-btn { width: 20px; height: 20px; border: 0px solid #ffff…" at bounding box center [240, 132] width 210 height 202
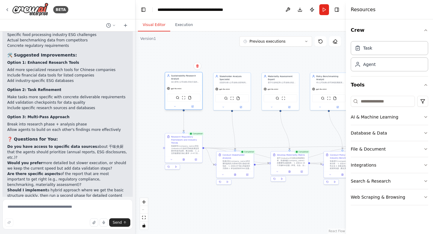
click at [187, 81] on div "深入研究{公司名称}所在行业的可持续发展趋势、最佳实践和监管要求，特别关注上交所披露指引与GRI标准的具体要求，为报告编写提供全面的研究基础" at bounding box center [185, 82] width 29 height 2
click at [187, 82] on div "深入研究{公司名称}所在行业的可持续发展趋势、最佳实践和监管要求，特别关注上交所披露指引与GRI标准的具体要求，为报告编写提供全面的研究基础" at bounding box center [185, 82] width 29 height 2
click at [176, 107] on button at bounding box center [174, 107] width 17 height 4
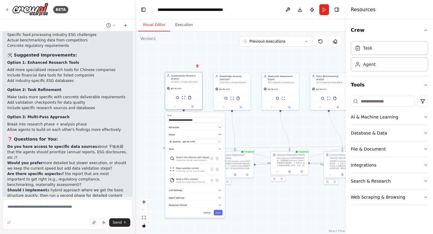
click at [175, 108] on div at bounding box center [183, 106] width 37 height 6
click at [176, 109] on div "Sustainability Research Analyst 深入研究{公司名称}所在行业的可持续发展趋势、最佳实践和监管要求，特别关注上交所披露指引与GR…" at bounding box center [184, 91] width 38 height 38
click at [175, 107] on icon at bounding box center [174, 106] width 2 height 2
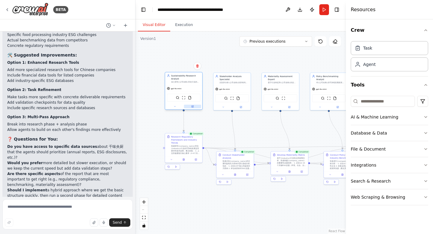
click at [193, 105] on icon at bounding box center [193, 106] width 2 height 2
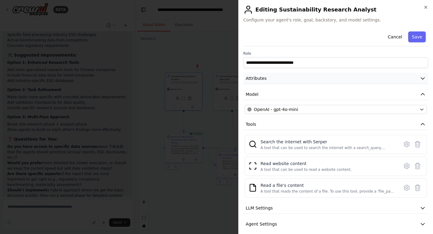
click at [414, 76] on button "Attributes" at bounding box center [335, 78] width 185 height 11
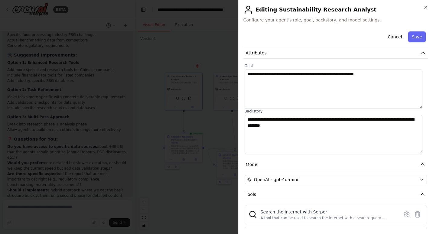
scroll to position [0, 0]
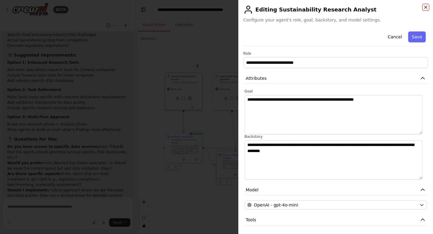
click at [427, 7] on icon "button" at bounding box center [425, 7] width 5 height 5
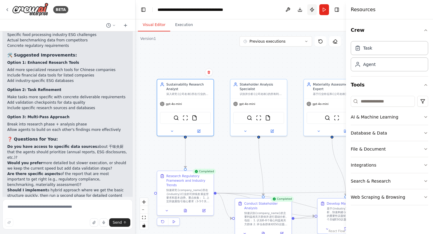
click at [310, 8] on button "Publish" at bounding box center [312, 9] width 10 height 11
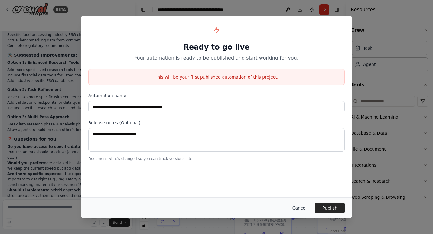
click at [300, 209] on button "Cancel" at bounding box center [299, 207] width 24 height 11
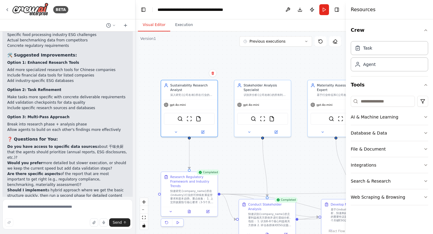
drag, startPoint x: 318, startPoint y: 63, endPoint x: 322, endPoint y: 63, distance: 4.0
click at [322, 63] on div ".deletable-edge-delete-btn { width: 20px; height: 20px; border: 0px solid #ffff…" at bounding box center [240, 132] width 210 height 202
click at [338, 10] on button "Toggle Right Sidebar" at bounding box center [336, 9] width 8 height 8
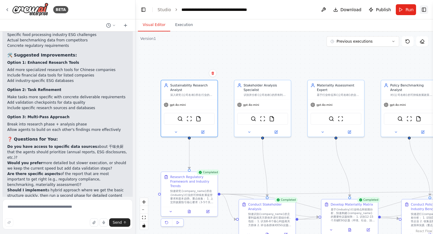
click at [425, 8] on button "Toggle Right Sidebar" at bounding box center [423, 9] width 8 height 8
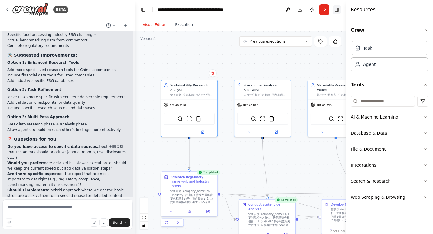
click at [425, 8] on div "Resources" at bounding box center [389, 9] width 87 height 19
click at [188, 118] on img at bounding box center [188, 117] width 5 height 5
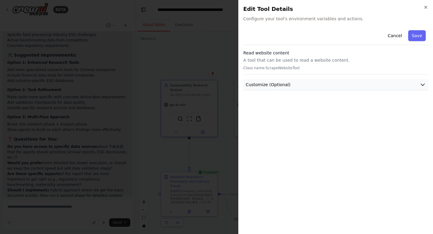
click at [318, 82] on button "Customize (Optional)" at bounding box center [335, 84] width 185 height 11
click at [423, 10] on h2 "Edit Tool Details" at bounding box center [335, 9] width 185 height 8
drag, startPoint x: 424, startPoint y: 7, endPoint x: 420, endPoint y: 9, distance: 5.2
click at [425, 7] on icon "button" at bounding box center [425, 7] width 5 height 5
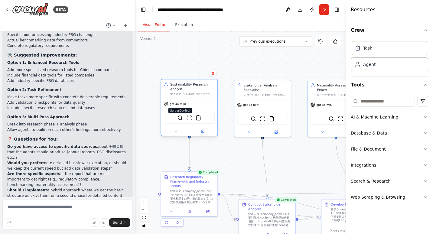
click at [180, 116] on img at bounding box center [179, 117] width 5 height 5
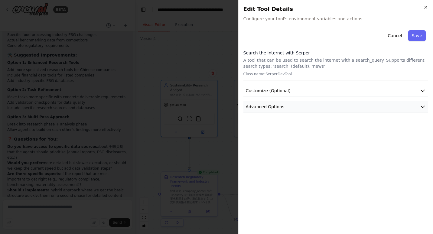
click at [417, 105] on button "Advanced Options" at bounding box center [335, 106] width 185 height 11
drag, startPoint x: 418, startPoint y: 105, endPoint x: 419, endPoint y: 102, distance: 3.5
click at [418, 105] on button "Advanced Options" at bounding box center [335, 106] width 185 height 11
click at [420, 94] on button "Customize (Optional)" at bounding box center [335, 90] width 185 height 11
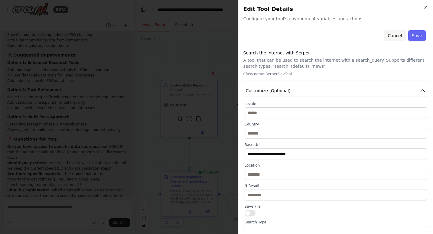
click at [386, 33] on button "Cancel" at bounding box center [394, 35] width 21 height 11
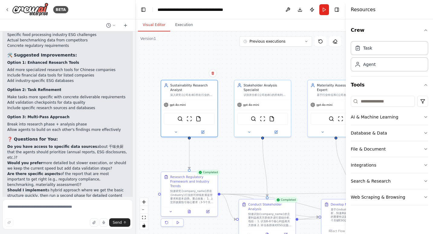
click at [263, 59] on div ".deletable-edge-delete-btn { width: 20px; height: 20px; border: 0px solid #ffff…" at bounding box center [240, 132] width 210 height 202
click at [425, 31] on icon "button" at bounding box center [425, 30] width 5 height 5
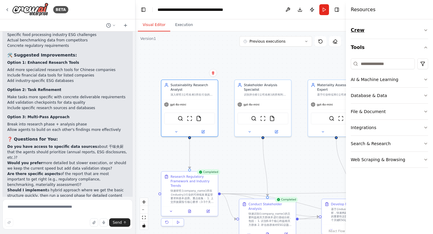
click at [425, 31] on icon "button" at bounding box center [425, 30] width 2 height 1
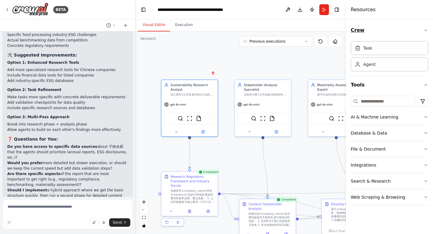
click at [424, 29] on icon "button" at bounding box center [425, 30] width 5 height 5
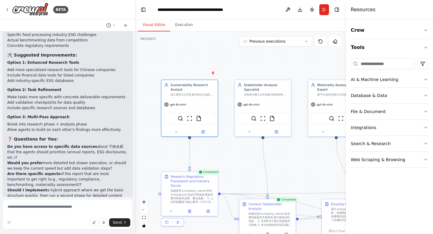
click at [288, 61] on div ".deletable-edge-delete-btn { width: 20px; height: 20px; border: 0px solid #ffff…" at bounding box center [240, 132] width 210 height 202
click at [195, 200] on div "快速研究{company_name}所在{industry}行业的可持续发展监管要求和基本趋势。重点收集： 1. 上交所披露指引核心要求（3-5个关键点） 2…" at bounding box center [192, 195] width 44 height 15
click at [326, 58] on div ".deletable-edge-delete-btn { width: 20px; height: 20px; border: 0px solid #ffff…" at bounding box center [240, 132] width 210 height 202
click at [337, 9] on button "Toggle Right Sidebar" at bounding box center [336, 9] width 8 height 8
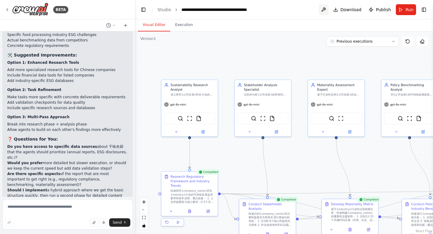
click at [325, 11] on button at bounding box center [323, 9] width 10 height 11
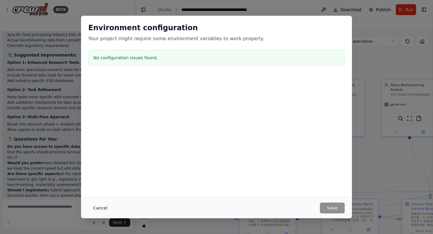
click at [95, 206] on button "Cancel" at bounding box center [100, 207] width 24 height 11
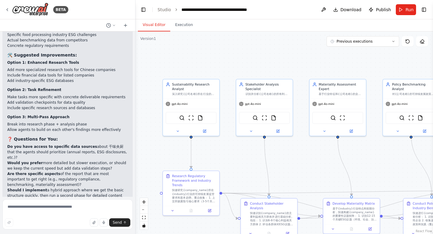
click at [248, 61] on div ".deletable-edge-delete-btn { width: 20px; height: 20px; border: 0px solid #ffff…" at bounding box center [283, 132] width 297 height 202
click at [114, 25] on icon at bounding box center [114, 25] width 2 height 1
drag, startPoint x: 197, startPoint y: 53, endPoint x: 156, endPoint y: 43, distance: 42.0
click at [196, 53] on div ".deletable-edge-delete-btn { width: 20px; height: 20px; border: 0px solid #ffff…" at bounding box center [283, 132] width 297 height 202
click at [211, 53] on div ".deletable-edge-delete-btn { width: 20px; height: 20px; border: 0px solid #ffff…" at bounding box center [283, 132] width 297 height 202
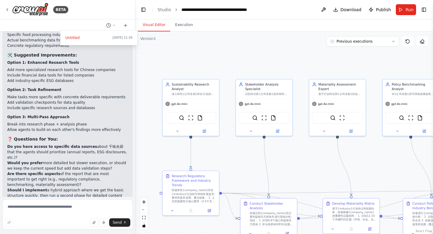
click at [112, 25] on div at bounding box center [67, 117] width 135 height 234
click at [64, 160] on p "Would you prefer more detailed but slower execution, or should we keep the curr…" at bounding box center [67, 165] width 121 height 11
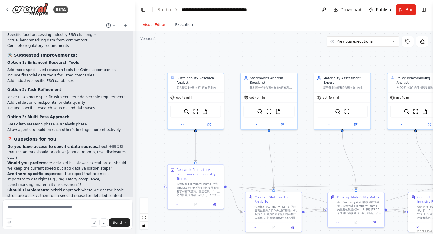
drag, startPoint x: 248, startPoint y: 65, endPoint x: 250, endPoint y: 61, distance: 4.3
click at [251, 60] on div ".deletable-edge-delete-btn { width: 20px; height: 20px; border: 0px solid #ffff…" at bounding box center [283, 132] width 297 height 202
click at [204, 112] on img at bounding box center [203, 110] width 5 height 5
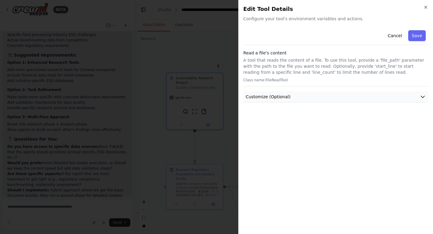
click at [291, 99] on button "Customize (Optional)" at bounding box center [335, 96] width 185 height 11
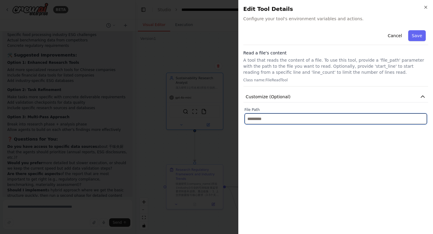
click at [293, 114] on input "text" at bounding box center [335, 118] width 182 height 11
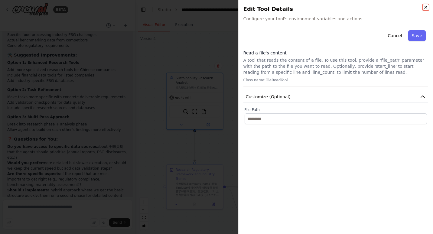
click at [423, 8] on icon "button" at bounding box center [425, 7] width 5 height 5
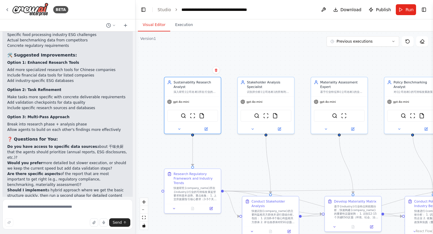
drag, startPoint x: 266, startPoint y: 53, endPoint x: 264, endPoint y: 58, distance: 4.7
click at [264, 58] on div ".deletable-edge-delete-btn { width: 20px; height: 20px; border: 0px solid #ffff…" at bounding box center [283, 132] width 297 height 202
click at [193, 188] on div "快速研究{company_name}所在{industry}行业的可持续发展监管要求和基本趋势。重点收集： 1. 上交所披露指引核心要求（3-5个关键点） 2…" at bounding box center [195, 192] width 44 height 15
click at [203, 91] on div "深入研究{公司名称}所在行业的可持续发展趋势、最佳实践和监管要求，特别关注上交所披露指引与GRI标准的具体要求，为报告编写提供全面的研究基础" at bounding box center [195, 91] width 44 height 4
click at [205, 129] on icon at bounding box center [206, 128] width 2 height 2
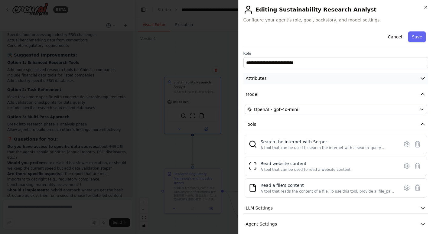
click at [351, 77] on button "Attributes" at bounding box center [335, 78] width 185 height 11
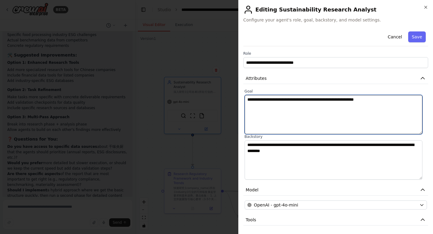
click at [412, 102] on textarea "**********" at bounding box center [333, 114] width 178 height 39
click at [398, 106] on textarea "**********" at bounding box center [333, 114] width 178 height 39
click at [411, 99] on textarea "**********" at bounding box center [333, 114] width 178 height 39
click at [378, 107] on textarea "**********" at bounding box center [333, 114] width 178 height 39
click at [391, 110] on textarea "**********" at bounding box center [333, 114] width 178 height 39
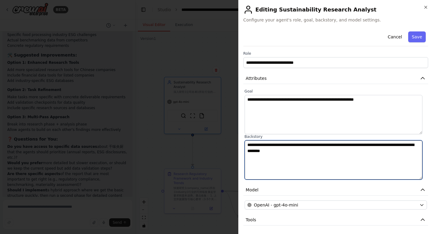
click at [312, 158] on textarea "**********" at bounding box center [333, 159] width 178 height 39
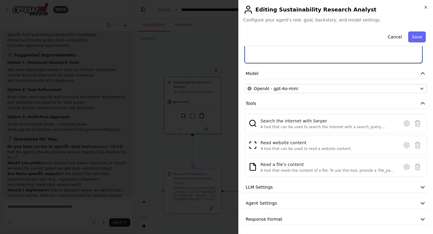
scroll to position [117, 0]
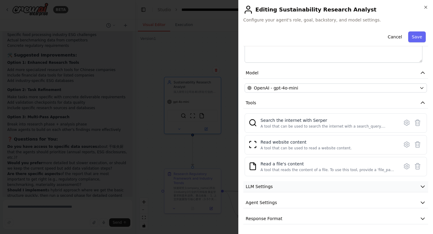
click at [362, 185] on button "LLM Settings" at bounding box center [335, 186] width 185 height 11
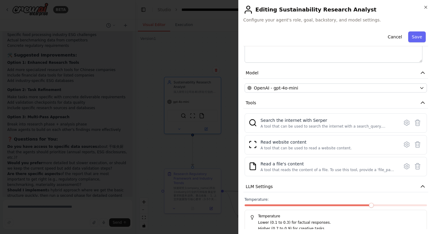
scroll to position [160, 0]
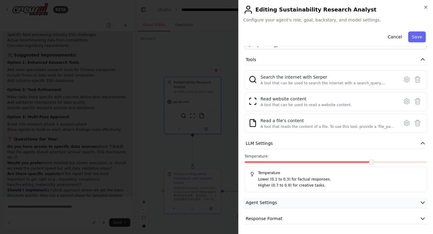
click at [355, 201] on button "Agent Settings" at bounding box center [335, 202] width 185 height 11
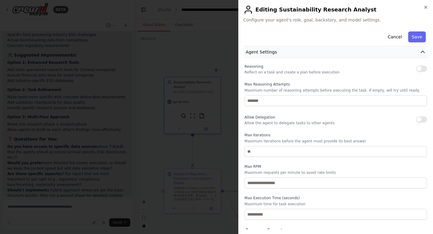
scroll to position [311, 0]
click at [416, 69] on button "button" at bounding box center [421, 68] width 11 height 6
click at [419, 69] on button "button" at bounding box center [421, 68] width 11 height 6
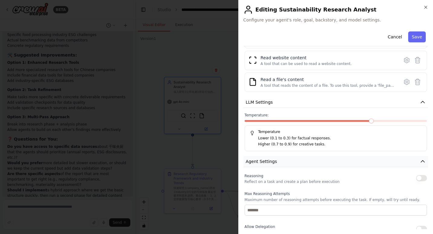
scroll to position [0, 0]
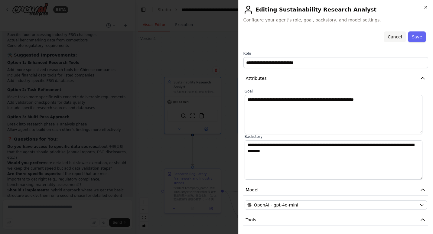
click at [387, 34] on button "Cancel" at bounding box center [394, 36] width 21 height 11
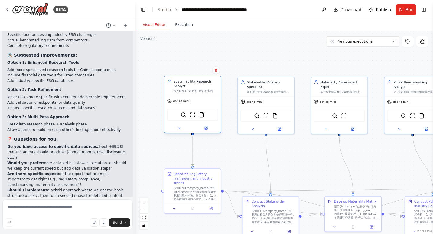
click at [181, 104] on div "gpt-4o-mini" at bounding box center [192, 101] width 56 height 10
click at [185, 101] on span "gpt-4o-mini" at bounding box center [181, 101] width 16 height 4
click at [184, 102] on span "gpt-4o-mini" at bounding box center [181, 101] width 16 height 4
click at [206, 131] on div at bounding box center [192, 128] width 56 height 9
click at [211, 128] on button at bounding box center [206, 127] width 26 height 5
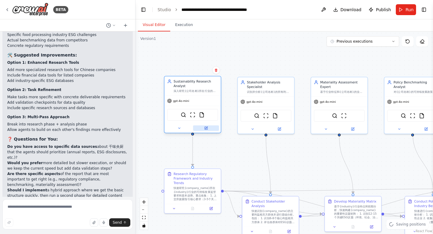
click at [205, 129] on icon at bounding box center [206, 128] width 2 height 2
click at [144, 216] on icon "fit view" at bounding box center [144, 217] width 4 height 3
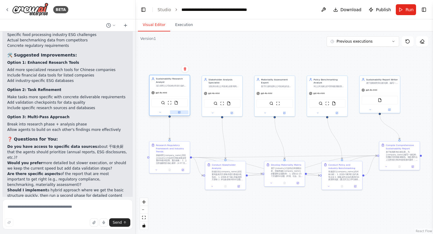
click at [180, 112] on button at bounding box center [179, 112] width 18 height 4
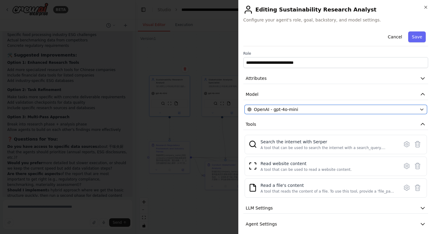
click at [342, 111] on div "OpenAI - gpt-4o-mini" at bounding box center [331, 109] width 169 height 6
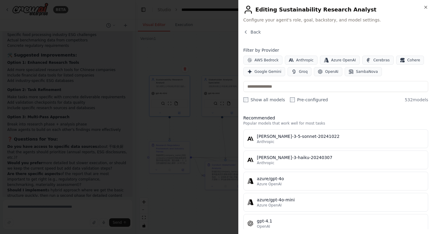
click at [393, 32] on div "Back" at bounding box center [335, 34] width 185 height 11
click at [425, 5] on icon "button" at bounding box center [425, 7] width 5 height 5
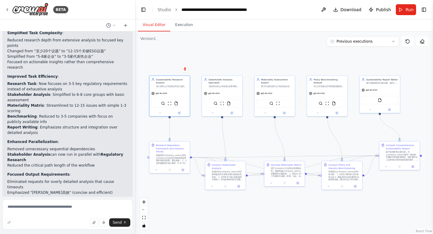
scroll to position [1941, 0]
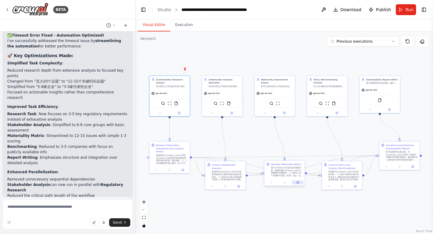
click at [298, 183] on icon at bounding box center [298, 182] width 2 height 2
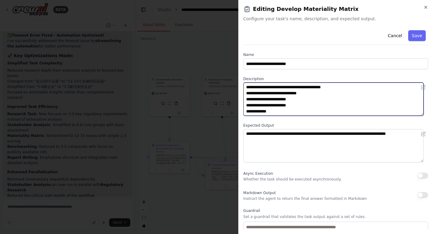
drag, startPoint x: 274, startPoint y: 92, endPoint x: 257, endPoint y: 94, distance: 17.6
click at [257, 94] on textarea "**********" at bounding box center [333, 98] width 180 height 33
click at [272, 96] on textarea "**********" at bounding box center [333, 98] width 180 height 33
drag, startPoint x: 270, startPoint y: 93, endPoint x: 260, endPoint y: 94, distance: 10.0
click at [260, 94] on textarea "**********" at bounding box center [333, 98] width 180 height 33
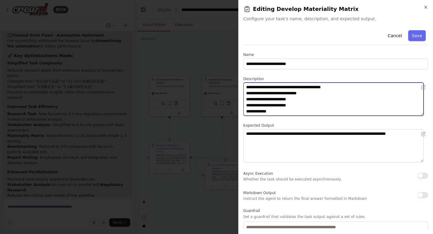
click at [332, 98] on textarea "**********" at bounding box center [333, 98] width 180 height 33
click at [333, 105] on textarea "**********" at bounding box center [333, 98] width 180 height 33
click at [350, 93] on textarea "**********" at bounding box center [333, 98] width 180 height 33
click at [275, 92] on textarea "**********" at bounding box center [333, 98] width 180 height 33
click at [270, 92] on textarea "**********" at bounding box center [333, 98] width 180 height 33
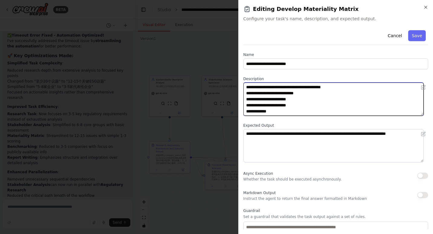
click at [330, 98] on textarea "**********" at bounding box center [333, 98] width 180 height 33
click at [351, 92] on textarea "**********" at bounding box center [333, 98] width 180 height 33
click at [339, 92] on textarea "**********" at bounding box center [333, 98] width 180 height 33
click at [351, 91] on textarea "**********" at bounding box center [333, 98] width 180 height 33
click at [335, 93] on textarea "**********" at bounding box center [333, 98] width 180 height 33
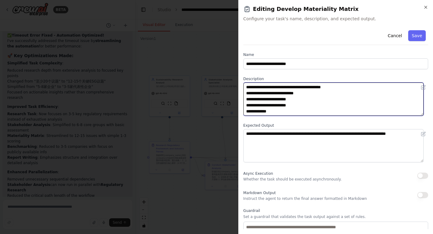
type textarea "**********"
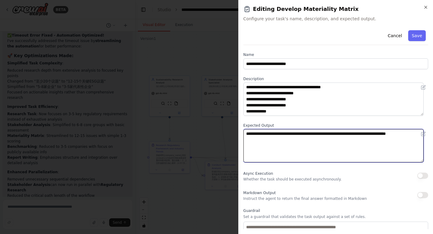
click at [320, 135] on textarea "**********" at bounding box center [333, 145] width 180 height 33
click at [254, 133] on textarea "**********" at bounding box center [333, 145] width 180 height 33
drag, startPoint x: 258, startPoint y: 133, endPoint x: 226, endPoint y: 137, distance: 31.9
click at [226, 137] on body "BETA Hello! I'm the CrewAI assistant. What kind of automation do you want to bu…" at bounding box center [216, 117] width 433 height 234
click at [271, 134] on textarea "**********" at bounding box center [333, 145] width 180 height 33
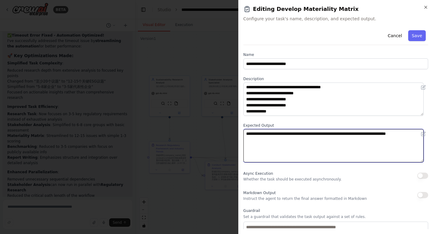
drag, startPoint x: 259, startPoint y: 133, endPoint x: 243, endPoint y: 131, distance: 15.6
click at [243, 131] on textarea "**********" at bounding box center [333, 145] width 180 height 33
click at [305, 138] on textarea "**********" at bounding box center [333, 145] width 180 height 33
click at [320, 134] on textarea "**********" at bounding box center [333, 145] width 180 height 33
click at [365, 135] on textarea "**********" at bounding box center [333, 145] width 180 height 33
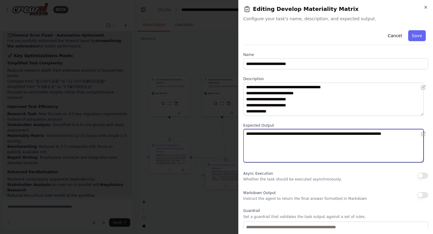
click at [300, 132] on textarea "**********" at bounding box center [333, 145] width 180 height 33
click at [346, 134] on textarea "**********" at bounding box center [333, 145] width 180 height 33
click at [412, 135] on textarea "**********" at bounding box center [333, 145] width 180 height 33
click at [328, 143] on textarea "**********" at bounding box center [333, 145] width 180 height 33
click at [303, 134] on textarea "**********" at bounding box center [333, 145] width 180 height 33
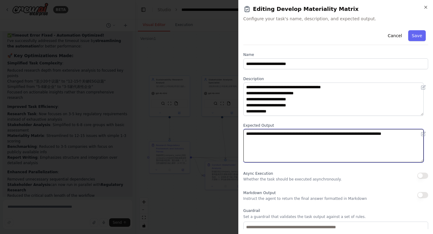
click at [313, 143] on textarea "**********" at bounding box center [333, 145] width 180 height 33
click at [381, 140] on textarea "**********" at bounding box center [333, 145] width 180 height 33
drag, startPoint x: 329, startPoint y: 140, endPoint x: 399, endPoint y: 140, distance: 69.8
click at [399, 140] on textarea "**********" at bounding box center [333, 145] width 180 height 33
click at [267, 139] on textarea "**********" at bounding box center [333, 145] width 180 height 33
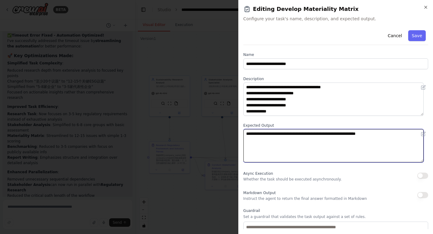
click at [310, 137] on textarea "**********" at bounding box center [333, 145] width 180 height 33
click at [309, 132] on textarea "**********" at bounding box center [333, 145] width 180 height 33
type textarea "**********"
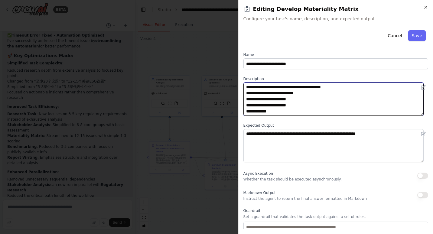
drag, startPoint x: 337, startPoint y: 92, endPoint x: 299, endPoint y: 92, distance: 38.4
click at [299, 92] on textarea "**********" at bounding box center [333, 98] width 180 height 33
click at [348, 92] on textarea "**********" at bounding box center [333, 98] width 180 height 33
drag, startPoint x: 350, startPoint y: 93, endPoint x: 335, endPoint y: 92, distance: 15.1
click at [335, 92] on textarea "**********" at bounding box center [333, 98] width 180 height 33
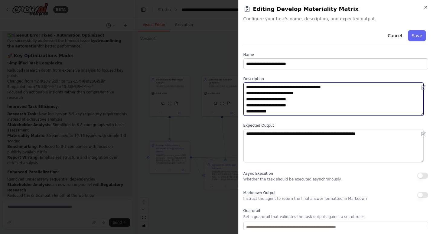
type textarea "**********"
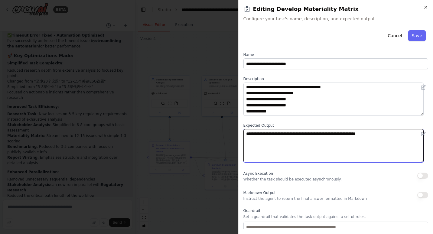
click at [269, 140] on textarea "**********" at bounding box center [333, 145] width 180 height 33
click at [335, 137] on textarea "**********" at bounding box center [333, 145] width 180 height 33
click at [309, 133] on textarea "**********" at bounding box center [333, 145] width 180 height 33
drag, startPoint x: 311, startPoint y: 133, endPoint x: 321, endPoint y: 131, distance: 10.1
click at [311, 133] on textarea "**********" at bounding box center [333, 145] width 180 height 33
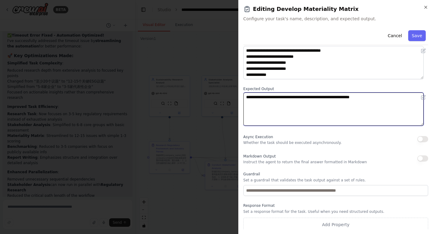
scroll to position [39, 0]
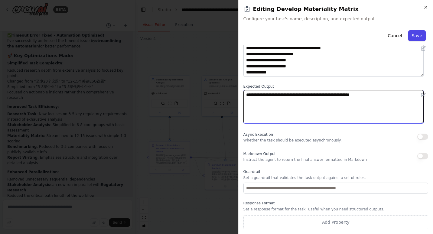
type textarea "**********"
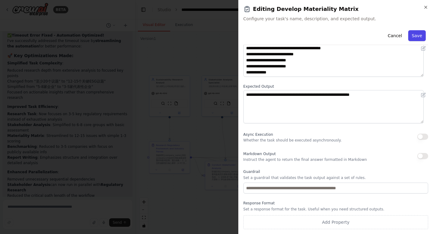
click at [411, 34] on button "Save" at bounding box center [417, 35] width 18 height 11
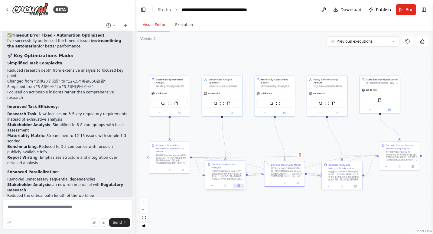
click at [238, 187] on button at bounding box center [238, 186] width 11 height 4
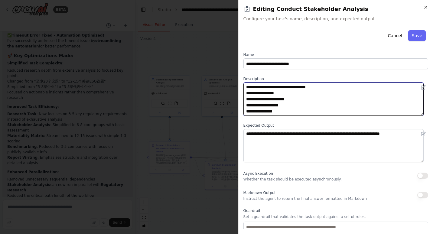
click at [288, 95] on textarea "**********" at bounding box center [333, 98] width 180 height 33
click at [268, 93] on textarea "**********" at bounding box center [333, 98] width 180 height 33
type textarea "**********"
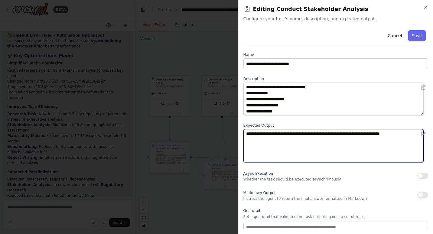
click at [318, 132] on textarea "**********" at bounding box center [333, 145] width 180 height 33
click at [323, 132] on textarea "**********" at bounding box center [333, 145] width 180 height 33
type textarea "**********"
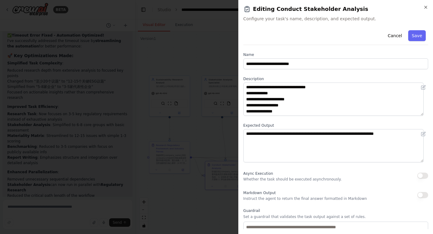
click at [410, 33] on button "Save" at bounding box center [417, 35] width 18 height 11
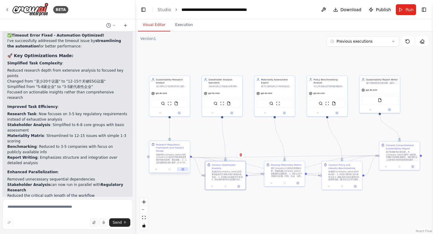
click at [182, 170] on icon at bounding box center [182, 169] width 3 height 3
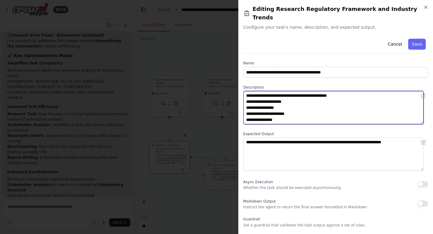
click at [332, 100] on textarea "**********" at bounding box center [333, 107] width 180 height 33
drag, startPoint x: 328, startPoint y: 98, endPoint x: 298, endPoint y: 99, distance: 30.2
click at [298, 99] on textarea "**********" at bounding box center [333, 107] width 180 height 33
type textarea "**********"
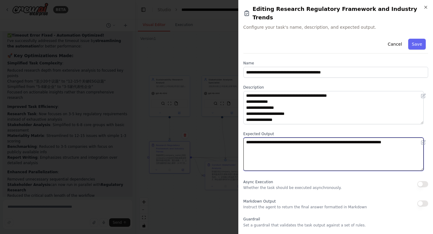
click at [302, 143] on textarea "**********" at bounding box center [333, 153] width 180 height 33
click at [288, 140] on textarea "**********" at bounding box center [333, 153] width 180 height 33
drag, startPoint x: 330, startPoint y: 139, endPoint x: 379, endPoint y: 139, distance: 49.5
click at [379, 139] on textarea "**********" at bounding box center [333, 153] width 180 height 33
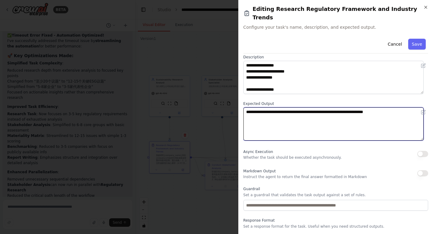
type textarea "**********"
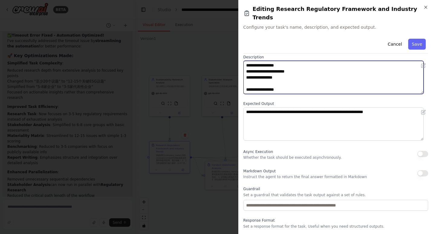
click at [253, 68] on textarea "**********" at bounding box center [333, 77] width 180 height 33
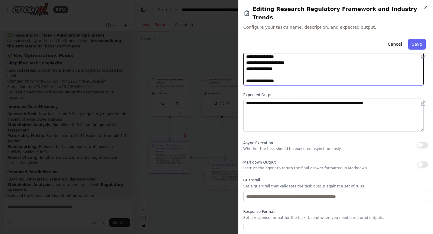
drag, startPoint x: 323, startPoint y: 71, endPoint x: 230, endPoint y: 76, distance: 92.6
click at [230, 76] on body "BETA Hello! I'm the CrewAI assistant. What kind of automation do you want to bu…" at bounding box center [216, 117] width 433 height 234
type textarea "**********"
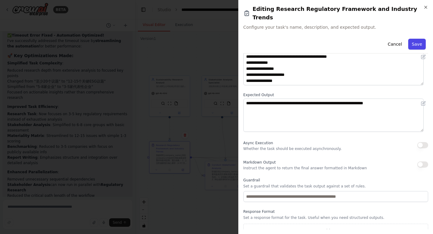
click at [413, 39] on button "Save" at bounding box center [417, 44] width 18 height 11
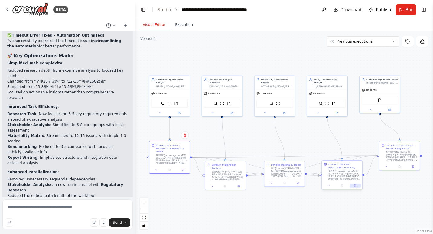
click at [355, 185] on icon at bounding box center [355, 186] width 2 height 2
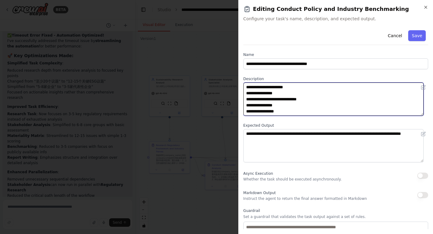
click at [262, 93] on textarea "**********" at bounding box center [333, 98] width 180 height 33
click at [346, 111] on textarea "**********" at bounding box center [333, 98] width 180 height 33
click at [342, 93] on textarea "**********" at bounding box center [333, 98] width 180 height 33
click at [354, 92] on textarea "**********" at bounding box center [333, 98] width 180 height 33
drag, startPoint x: 372, startPoint y: 93, endPoint x: 381, endPoint y: 92, distance: 8.5
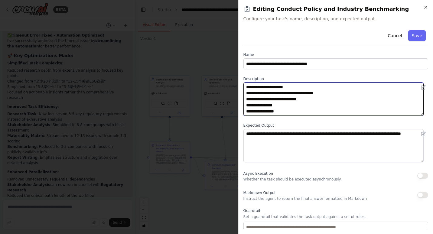
click at [372, 92] on textarea "**********" at bounding box center [333, 98] width 180 height 33
click at [359, 103] on textarea "**********" at bounding box center [333, 98] width 180 height 33
click at [304, 95] on textarea "**********" at bounding box center [333, 98] width 180 height 33
click at [314, 97] on textarea "**********" at bounding box center [333, 98] width 180 height 33
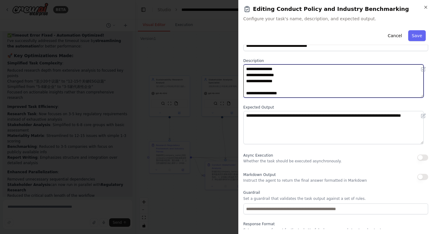
scroll to position [30, 0]
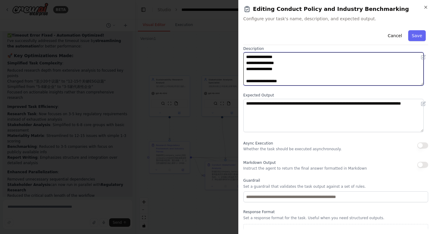
drag, startPoint x: 249, startPoint y: 78, endPoint x: 223, endPoint y: 76, distance: 26.4
click at [223, 76] on body "BETA Hello! I'm the CrewAI assistant. What kind of automation do you want to bu…" at bounding box center [216, 117] width 433 height 234
type textarea "**********"
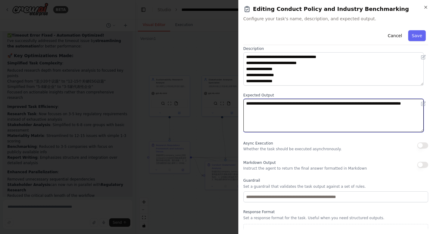
click at [313, 121] on textarea "**********" at bounding box center [333, 115] width 180 height 33
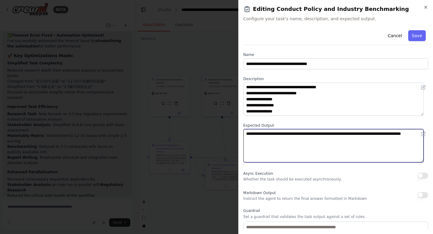
click at [361, 138] on textarea "**********" at bounding box center [333, 145] width 180 height 33
click at [341, 145] on textarea "**********" at bounding box center [333, 145] width 180 height 33
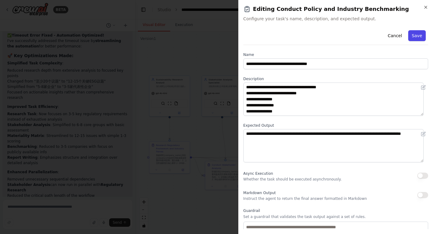
click at [411, 34] on button "Save" at bounding box center [417, 35] width 18 height 11
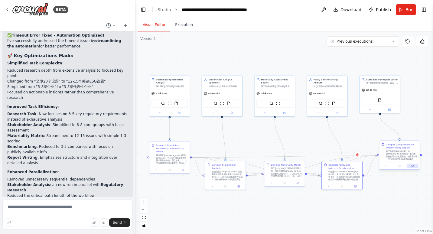
click at [413, 166] on icon at bounding box center [412, 166] width 2 height 2
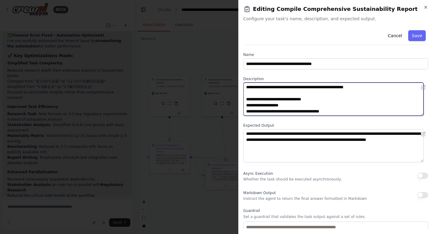
click at [394, 102] on textarea "**********" at bounding box center [333, 98] width 180 height 33
click at [338, 96] on textarea "**********" at bounding box center [333, 98] width 180 height 33
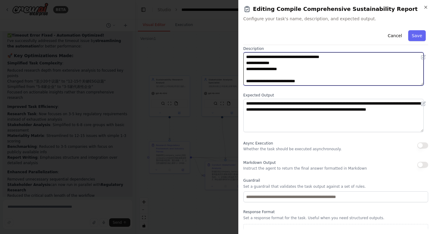
scroll to position [0, 0]
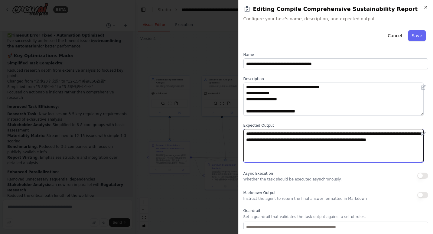
click at [342, 154] on textarea "**********" at bounding box center [333, 145] width 180 height 33
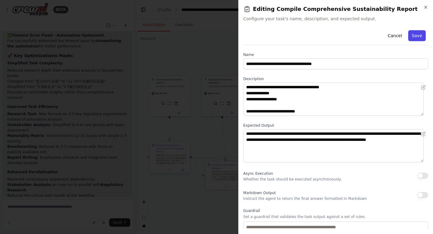
click at [408, 35] on button "Save" at bounding box center [417, 35] width 18 height 11
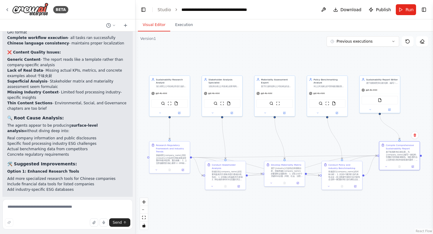
scroll to position [2424, 0]
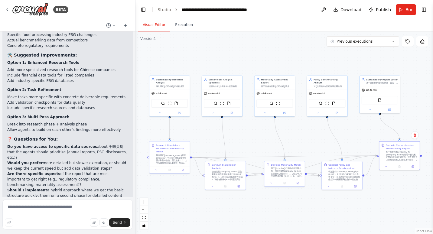
click at [63, 160] on p "Would you prefer more detailed but slower execution, or should we keep the curr…" at bounding box center [67, 165] width 121 height 11
click at [100, 160] on p "Would you prefer more detailed but slower execution, or should we keep the curr…" at bounding box center [67, 165] width 121 height 11
click at [101, 144] on p "Do you have access to specific data sources about 千味央厨 that the agents should p…" at bounding box center [67, 152] width 121 height 16
click at [403, 10] on button "Run" at bounding box center [405, 9] width 20 height 11
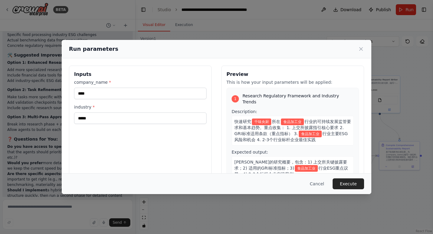
click at [354, 182] on button "Execute" at bounding box center [347, 183] width 31 height 11
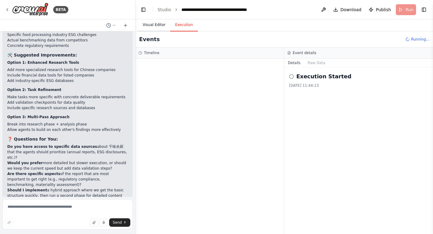
click at [155, 23] on button "Visual Editor" at bounding box center [154, 25] width 32 height 13
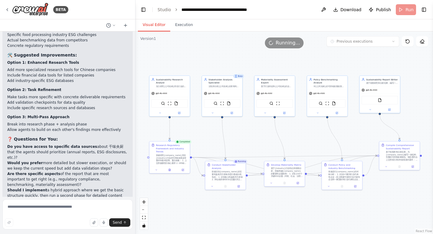
drag, startPoint x: 425, startPoint y: 74, endPoint x: 416, endPoint y: 71, distance: 8.9
click at [425, 74] on div ".deletable-edge-delete-btn { width: 20px; height: 20px; border: 0px solid #ffff…" at bounding box center [283, 132] width 297 height 202
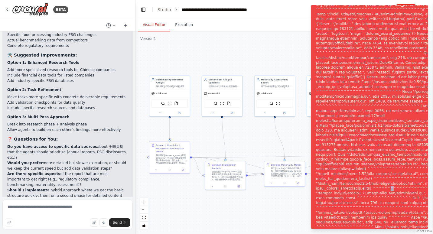
click at [395, 185] on div "Notifications (F8)" at bounding box center [415, 120] width 198 height 478
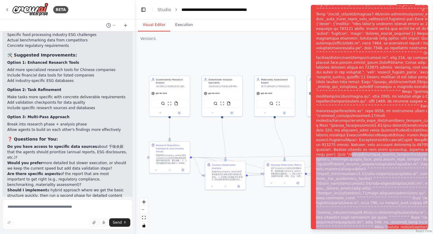
drag, startPoint x: 395, startPoint y: 185, endPoint x: 377, endPoint y: 220, distance: 39.1
click at [377, 220] on div "Notifications (F8)" at bounding box center [415, 120] width 198 height 478
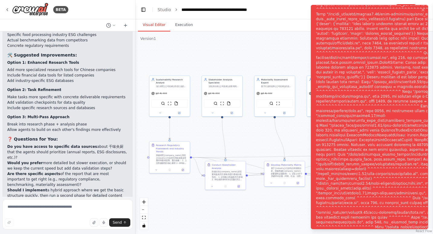
drag, startPoint x: 377, startPoint y: 220, endPoint x: 392, endPoint y: 92, distance: 128.4
click at [395, 89] on div "Notifications (F8)" at bounding box center [415, 120] width 198 height 478
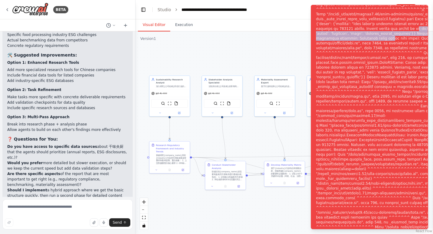
drag, startPoint x: 432, startPoint y: 24, endPoint x: 431, endPoint y: 37, distance: 13.3
click at [431, 37] on ol "Execution Error" at bounding box center [369, 117] width 127 height 234
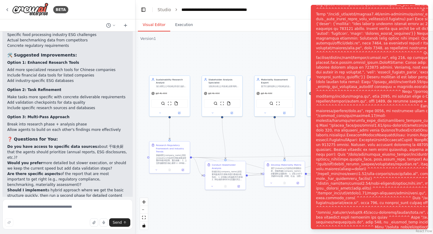
click at [367, 48] on div "Notifications (F8)" at bounding box center [415, 120] width 198 height 478
drag, startPoint x: 317, startPoint y: 14, endPoint x: 320, endPoint y: 14, distance: 3.0
click at [320, 14] on div "Notifications (F8)" at bounding box center [415, 120] width 198 height 478
click at [250, 50] on div ".deletable-edge-delete-btn { width: 20px; height: 20px; border: 0px solid #ffff…" at bounding box center [283, 132] width 297 height 202
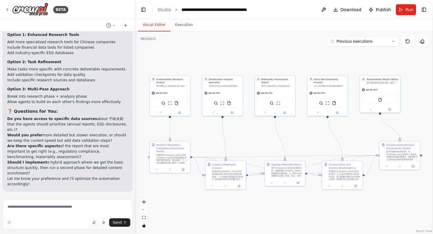
scroll to position [2473, 0]
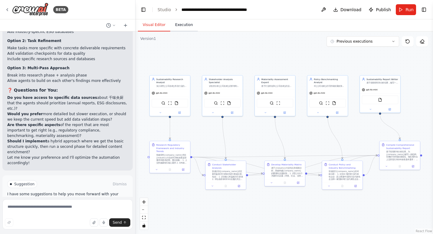
click at [182, 28] on button "Execution" at bounding box center [183, 25] width 27 height 13
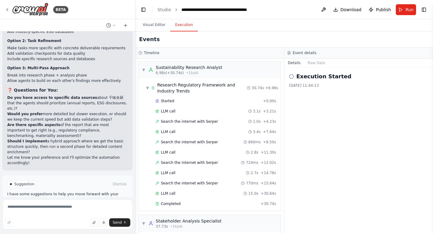
scroll to position [0, 0]
click at [156, 24] on button "Visual Editor" at bounding box center [154, 25] width 32 height 13
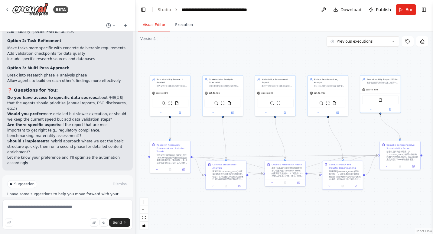
click at [412, 69] on div ".deletable-edge-delete-btn { width: 20px; height: 20px; border: 0px solid #ffff…" at bounding box center [283, 132] width 297 height 202
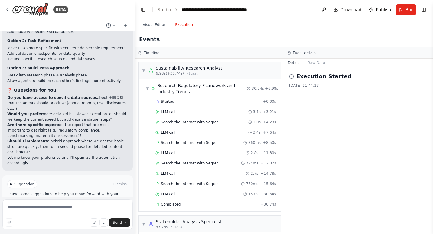
click at [181, 26] on button "Execution" at bounding box center [183, 25] width 27 height 13
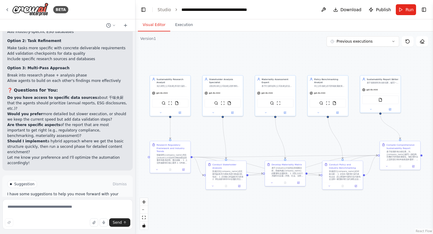
click at [160, 22] on button "Visual Editor" at bounding box center [154, 25] width 32 height 13
click at [258, 145] on div ".deletable-edge-delete-btn { width: 20px; height: 20px; border: 0px solid #ffff…" at bounding box center [283, 132] width 297 height 202
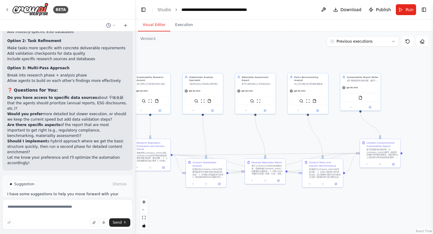
drag, startPoint x: 263, startPoint y: 140, endPoint x: 243, endPoint y: 137, distance: 20.0
click at [243, 137] on div ".deletable-edge-delete-btn { width: 20px; height: 20px; border: 0px solid #ffff…" at bounding box center [283, 132] width 297 height 202
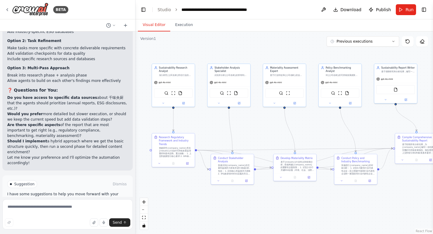
drag, startPoint x: 246, startPoint y: 137, endPoint x: 274, endPoint y: 131, distance: 28.9
click at [274, 131] on div ".deletable-edge-delete-btn { width: 20px; height: 20px; border: 0px solid #ffff…" at bounding box center [283, 132] width 297 height 202
click at [407, 40] on icon at bounding box center [407, 41] width 5 height 5
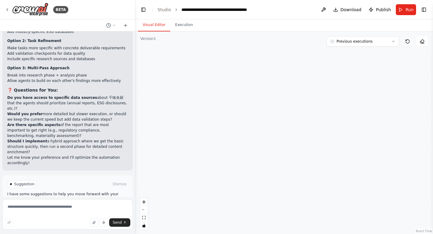
click at [408, 45] on button at bounding box center [407, 41] width 12 height 10
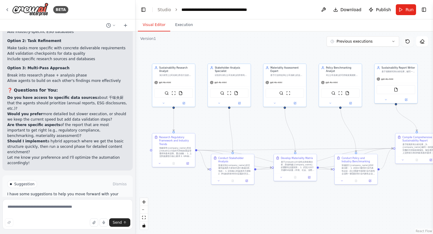
click at [407, 44] on button at bounding box center [407, 41] width 12 height 10
click at [408, 43] on icon at bounding box center [407, 41] width 5 height 5
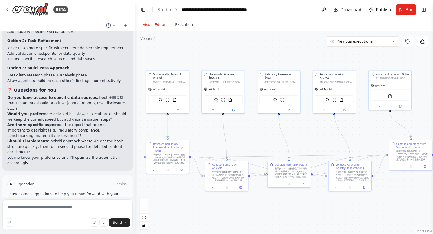
drag, startPoint x: 321, startPoint y: 121, endPoint x: 317, endPoint y: 128, distance: 9.0
click at [317, 128] on div ".deletable-edge-delete-btn { width: 20px; height: 20px; border: 0px solid #ffff…" at bounding box center [283, 132] width 297 height 202
click at [394, 40] on icon at bounding box center [393, 42] width 4 height 4
click at [267, 54] on div ".deletable-edge-delete-btn { width: 20px; height: 20px; border: 0px solid #ffff…" at bounding box center [283, 132] width 297 height 202
click at [407, 40] on icon at bounding box center [407, 42] width 4 height 4
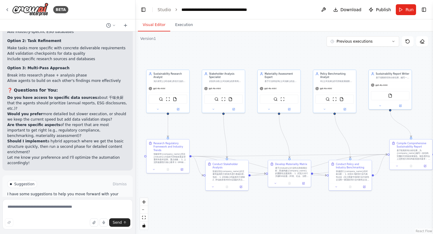
click at [414, 43] on div "Previous executions Show Tools Hide Agents" at bounding box center [376, 41] width 101 height 10
click at [407, 40] on icon at bounding box center [407, 42] width 4 height 4
click at [407, 39] on icon at bounding box center [407, 41] width 5 height 5
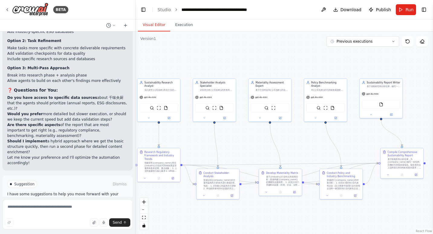
drag, startPoint x: 227, startPoint y: 64, endPoint x: 224, endPoint y: 67, distance: 4.5
click at [224, 67] on div ".deletable-edge-delete-btn { width: 20px; height: 20px; border: 0px solid #ffff…" at bounding box center [283, 132] width 297 height 202
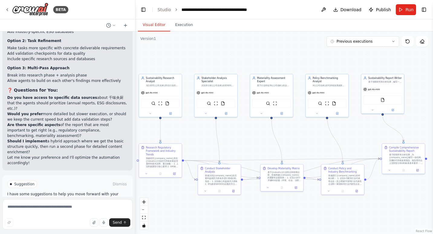
drag, startPoint x: 267, startPoint y: 137, endPoint x: 262, endPoint y: 130, distance: 9.0
click at [269, 129] on div ".deletable-edge-delete-btn { width: 20px; height: 20px; border: 0px solid #ffff…" at bounding box center [283, 132] width 297 height 202
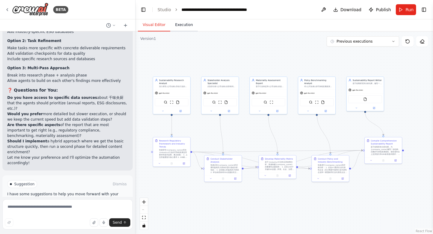
click at [183, 25] on button "Execution" at bounding box center [183, 25] width 27 height 13
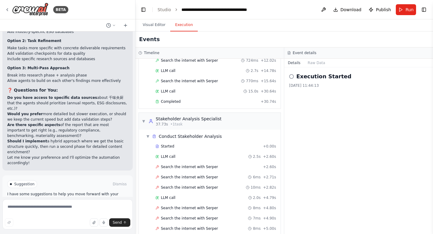
scroll to position [265, 0]
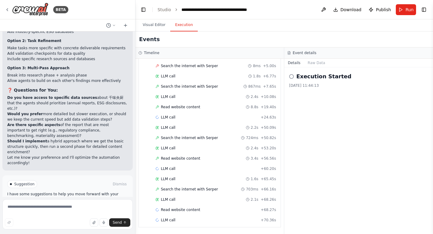
click at [400, 83] on div "Execution Started 2025/9/30 11:44:13" at bounding box center [358, 80] width 139 height 16
click at [158, 27] on button "Visual Editor" at bounding box center [154, 25] width 32 height 13
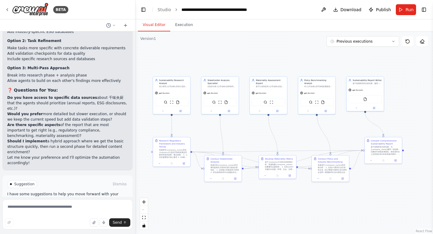
click at [68, 207] on span "Help fix error" at bounding box center [70, 209] width 24 height 5
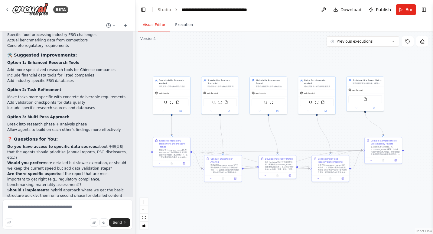
scroll to position [2443, 0]
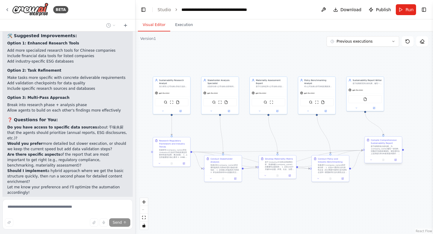
click at [381, 148] on div "基于前期所有分析结果，为{company_name}编写一份结构完整的可持续发展报告。报告需符合上交所指引和GRI标准基本要求： 1. 整合前期分析成果（监管…" at bounding box center [384, 150] width 29 height 10
drag, startPoint x: 383, startPoint y: 146, endPoint x: 396, endPoint y: 157, distance: 17.1
click at [396, 157] on div at bounding box center [382, 159] width 37 height 6
click at [370, 159] on icon at bounding box center [370, 160] width 2 height 2
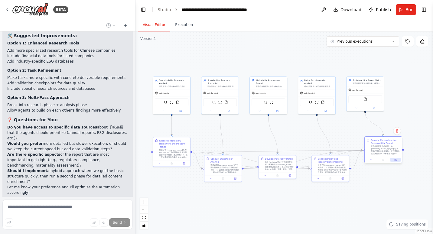
click at [397, 160] on button at bounding box center [395, 160] width 10 height 4
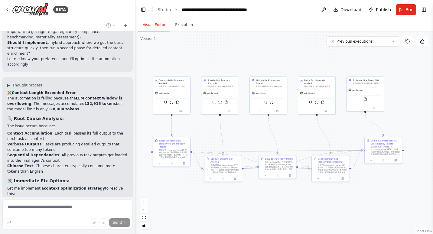
scroll to position [2541, 0]
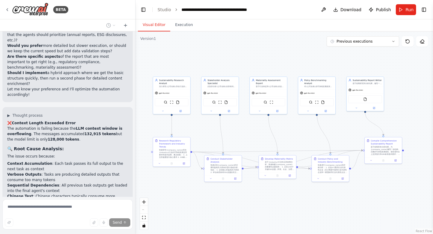
click at [106, 113] on div "▶ Thought process ❌ Context Length Exceeded Error The automation is failing bec…" at bounding box center [67, 170] width 121 height 114
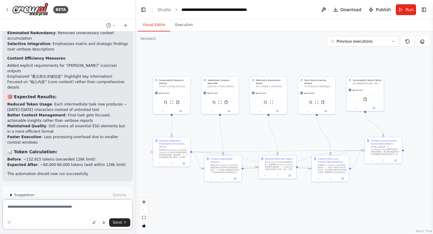
scroll to position [3034, 0]
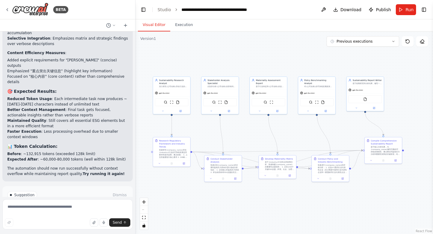
click at [148, 127] on div ".deletable-edge-delete-btn { width: 20px; height: 20px; border: 0px solid #ffff…" at bounding box center [283, 132] width 297 height 202
click at [146, 124] on div ".deletable-edge-delete-btn { width: 20px; height: 20px; border: 0px solid #ffff…" at bounding box center [283, 132] width 297 height 202
click at [421, 125] on div ".deletable-edge-delete-btn { width: 20px; height: 20px; border: 0px solid #ffff…" at bounding box center [283, 132] width 297 height 202
click at [183, 95] on div "gpt-4o-mini" at bounding box center [171, 92] width 37 height 7
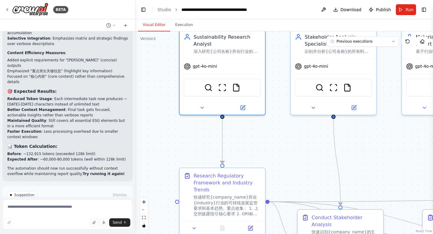
drag, startPoint x: 190, startPoint y: 135, endPoint x: 267, endPoint y: 135, distance: 77.0
click at [272, 136] on div ".deletable-edge-delete-btn { width: 20px; height: 20px; border: 0px solid #ffff…" at bounding box center [283, 132] width 297 height 202
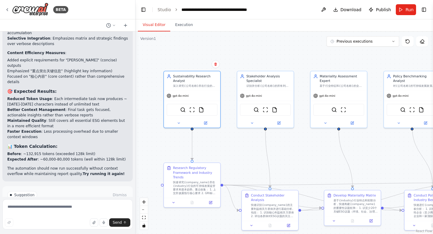
drag, startPoint x: 281, startPoint y: 147, endPoint x: 230, endPoint y: 147, distance: 51.0
click at [231, 150] on div ".deletable-edge-delete-btn { width: 20px; height: 20px; border: 0px solid #ffff…" at bounding box center [283, 132] width 297 height 202
drag, startPoint x: 226, startPoint y: 153, endPoint x: 202, endPoint y: 89, distance: 67.9
click at [202, 89] on div "Sustainability Research Analyst 深入研究{公司名称}所在行业的可持续发展趋势、最佳实践和监管要求，特别关注上交所披露指引与GR…" at bounding box center [192, 80] width 56 height 19
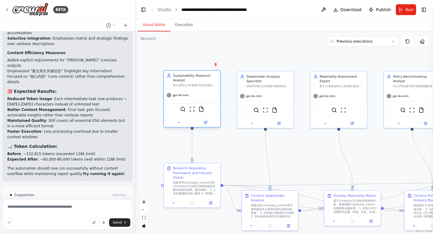
click at [204, 82] on div "Sustainability Research Analyst" at bounding box center [195, 77] width 44 height 9
click at [208, 124] on button at bounding box center [205, 122] width 26 height 5
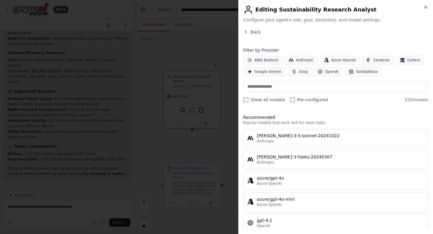
scroll to position [0, 0]
click at [249, 30] on button "Back" at bounding box center [252, 32] width 18 height 6
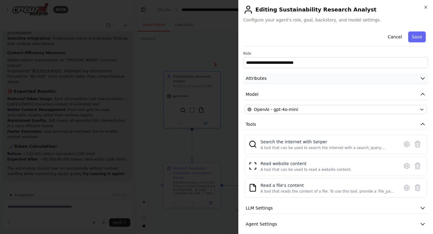
click at [394, 78] on button "Attributes" at bounding box center [335, 78] width 185 height 11
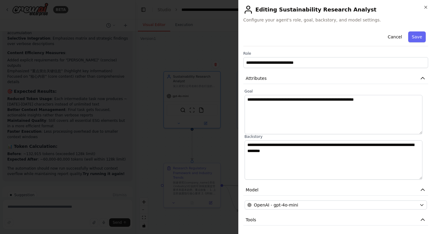
scroll to position [91, 0]
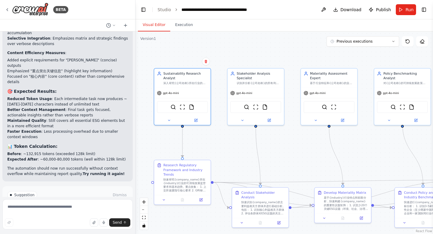
drag, startPoint x: 384, startPoint y: 162, endPoint x: 376, endPoint y: 160, distance: 8.9
click at [376, 160] on div ".deletable-edge-delete-btn { width: 20px; height: 20px; border: 0px solid #ffff…" at bounding box center [283, 132] width 297 height 202
click at [153, 181] on div at bounding box center [152, 180] width 3 height 3
click at [237, 147] on div ".deletable-edge-delete-btn { width: 20px; height: 20px; border: 0px solid #ffff…" at bounding box center [283, 132] width 297 height 202
click at [169, 119] on icon at bounding box center [169, 119] width 2 height 1
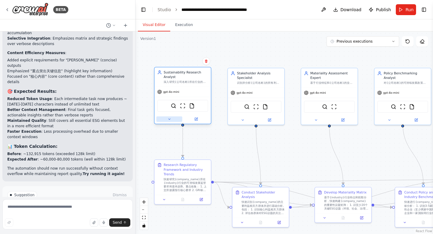
click at [168, 118] on icon at bounding box center [169, 119] width 4 height 4
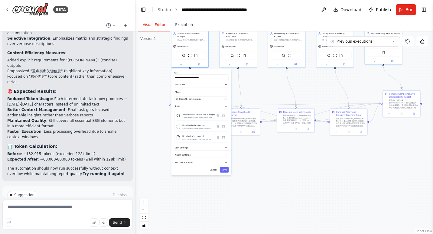
drag, startPoint x: 299, startPoint y: 154, endPoint x: 300, endPoint y: 85, distance: 69.8
click at [300, 85] on div ".deletable-edge-delete-btn { width: 20px; height: 20px; border: 0px solid #ffff…" at bounding box center [283, 132] width 297 height 202
click at [194, 63] on button at bounding box center [198, 64] width 17 height 4
click at [180, 64] on icon at bounding box center [181, 64] width 2 height 2
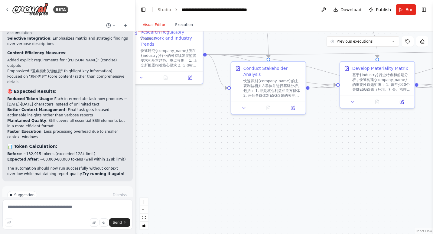
drag, startPoint x: 291, startPoint y: 155, endPoint x: 289, endPoint y: 214, distance: 59.5
click at [289, 214] on div ".deletable-edge-delete-btn { width: 20px; height: 20px; border: 0px solid #ffff…" at bounding box center [283, 132] width 297 height 202
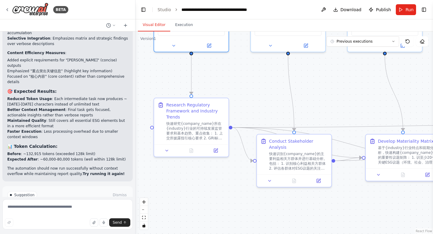
drag, startPoint x: 308, startPoint y: 58, endPoint x: 331, endPoint y: 89, distance: 38.2
click at [331, 89] on div ".deletable-edge-delete-btn { width: 20px; height: 20px; border: 0px solid #ffff…" at bounding box center [283, 132] width 297 height 202
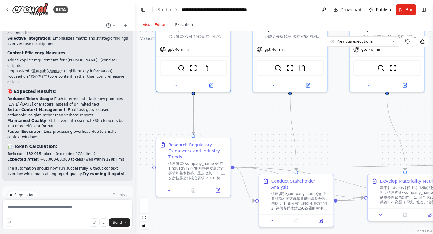
drag, startPoint x: 293, startPoint y: 67, endPoint x: 296, endPoint y: 105, distance: 37.2
click at [296, 105] on div ".deletable-edge-delete-btn { width: 20px; height: 20px; border: 0px solid #ffff…" at bounding box center [283, 132] width 297 height 202
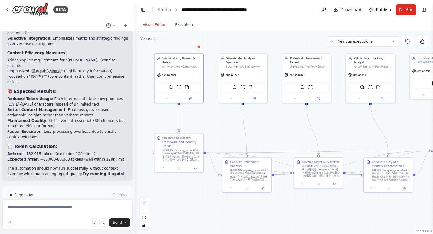
drag, startPoint x: 324, startPoint y: 114, endPoint x: 276, endPoint y: 121, distance: 48.8
click at [277, 121] on div ".deletable-edge-delete-btn { width: 20px; height: 20px; border: 0px solid #ffff…" at bounding box center [283, 132] width 297 height 202
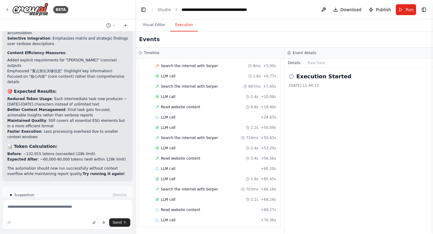
click at [184, 24] on button "Execution" at bounding box center [183, 25] width 27 height 13
click at [151, 26] on button "Visual Editor" at bounding box center [154, 25] width 32 height 13
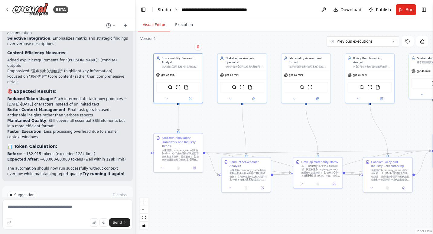
click at [169, 8] on link "Studio" at bounding box center [164, 9] width 14 height 5
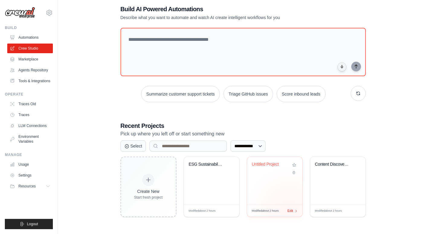
click at [289, 210] on span "Edit" at bounding box center [291, 210] width 6 height 5
click at [222, 184] on div "ESG Sustainability Report Automatio..." at bounding box center [211, 181] width 55 height 48
click at [274, 184] on div "Untitled Project" at bounding box center [274, 181] width 55 height 48
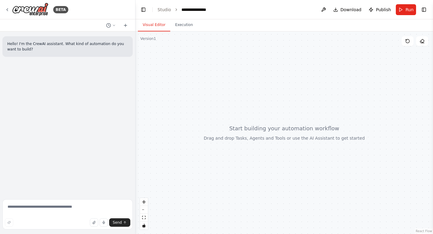
click at [195, 96] on div at bounding box center [283, 132] width 297 height 202
drag, startPoint x: 321, startPoint y: 87, endPoint x: 280, endPoint y: 88, distance: 41.7
click at [280, 88] on div at bounding box center [283, 132] width 297 height 202
drag, startPoint x: 355, startPoint y: 68, endPoint x: 321, endPoint y: 80, distance: 36.5
click at [318, 74] on div at bounding box center [283, 132] width 297 height 202
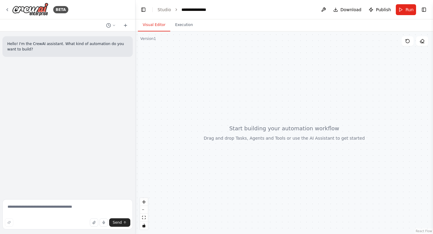
click at [219, 59] on div at bounding box center [283, 132] width 297 height 202
drag, startPoint x: 243, startPoint y: 62, endPoint x: 266, endPoint y: 83, distance: 31.0
click at [265, 83] on div at bounding box center [283, 132] width 297 height 202
click at [422, 42] on icon at bounding box center [421, 41] width 5 height 5
click at [21, 204] on textarea at bounding box center [67, 214] width 130 height 30
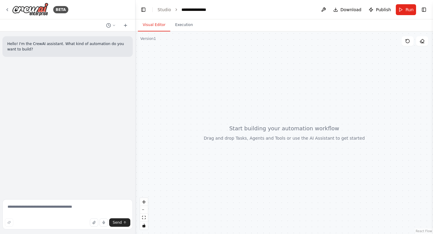
click at [385, 75] on div at bounding box center [283, 132] width 297 height 202
click at [424, 8] on button "Toggle Right Sidebar" at bounding box center [423, 9] width 8 height 8
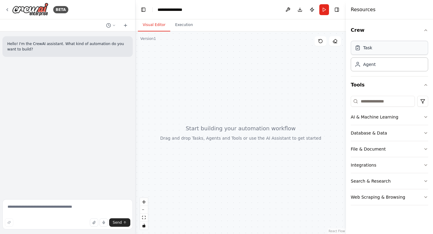
click at [379, 51] on div "Task" at bounding box center [388, 48] width 77 height 14
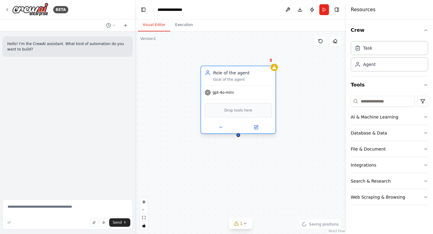
drag, startPoint x: 273, startPoint y: 102, endPoint x: 247, endPoint y: 71, distance: 40.3
click at [247, 71] on div "Role of the agent" at bounding box center [242, 73] width 59 height 6
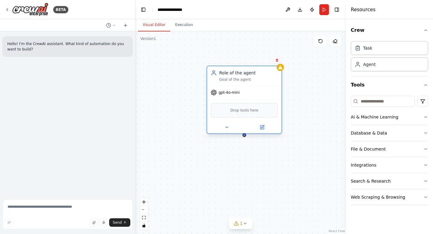
click at [249, 75] on div "Role of the agent" at bounding box center [248, 73] width 59 height 6
click at [251, 68] on div "Role of the agent Goal of the agent" at bounding box center [244, 75] width 74 height 19
click at [224, 126] on icon at bounding box center [226, 127] width 5 height 5
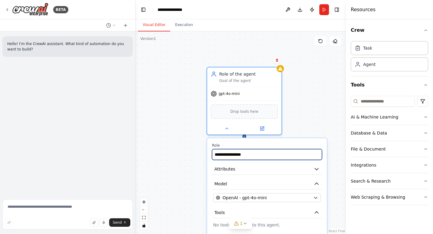
drag, startPoint x: 256, startPoint y: 156, endPoint x: 177, endPoint y: 153, distance: 79.2
click at [177, 153] on div "**********" at bounding box center [240, 132] width 210 height 202
click at [281, 152] on input "**********" at bounding box center [267, 154] width 110 height 11
drag, startPoint x: 265, startPoint y: 152, endPoint x: 212, endPoint y: 152, distance: 52.9
click at [212, 152] on input "**********" at bounding box center [267, 154] width 110 height 11
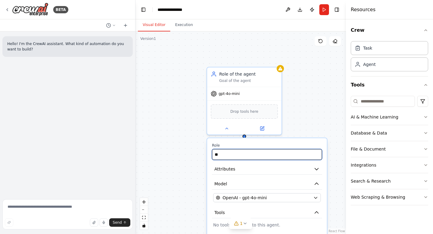
type input "*"
drag, startPoint x: 218, startPoint y: 155, endPoint x: 207, endPoint y: 157, distance: 11.0
click at [207, 157] on div "Role ******* Attributes Model OpenAI - gpt-4o-mini Tools No tools assigned to t…" at bounding box center [267, 215] width 120 height 155
type input "**********"
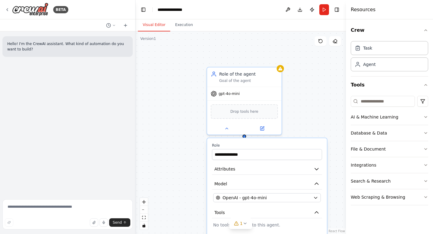
click at [318, 116] on div "**********" at bounding box center [240, 132] width 210 height 202
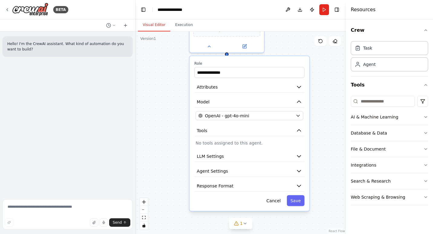
drag, startPoint x: 331, startPoint y: 164, endPoint x: 315, endPoint y: 86, distance: 80.1
click at [315, 86] on div "**********" at bounding box center [240, 132] width 210 height 202
click at [277, 160] on button "LLM Settings" at bounding box center [249, 156] width 110 height 11
click at [279, 158] on button "LLM Settings" at bounding box center [249, 156] width 110 height 11
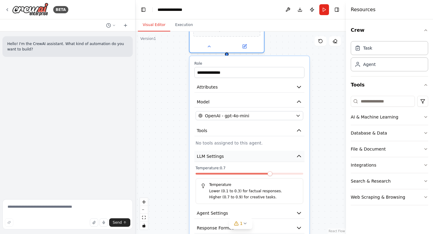
click at [279, 157] on button "LLM Settings" at bounding box center [249, 156] width 110 height 11
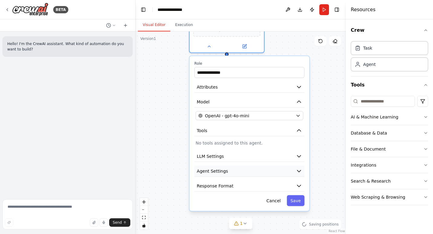
click at [285, 169] on button "Agent Settings" at bounding box center [249, 171] width 110 height 11
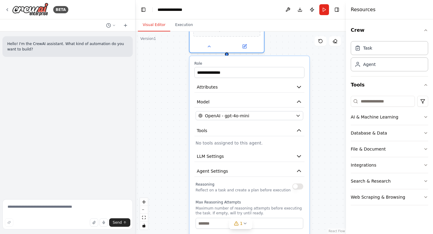
click at [298, 187] on button "button" at bounding box center [297, 186] width 11 height 6
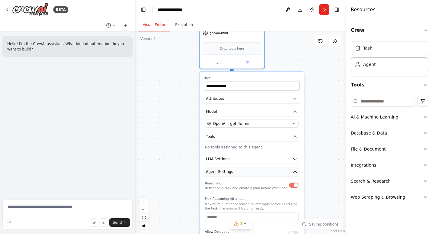
click at [288, 171] on button "Agent Settings" at bounding box center [252, 172] width 96 height 10
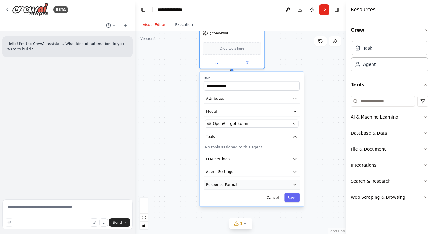
click at [288, 183] on button "Response Format" at bounding box center [252, 185] width 96 height 10
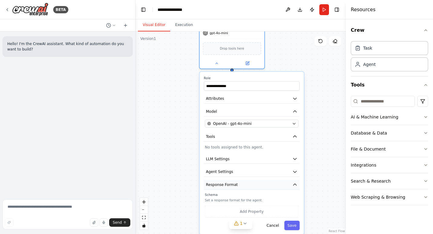
click at [288, 182] on button "Response Format" at bounding box center [252, 185] width 96 height 10
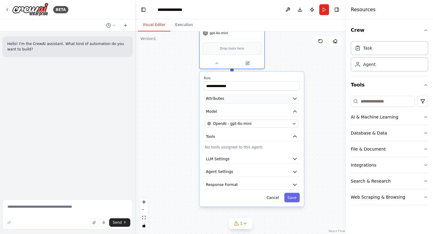
click at [287, 98] on button "Attributes" at bounding box center [252, 99] width 96 height 10
click at [292, 98] on button "Attributes" at bounding box center [252, 99] width 96 height 10
click at [298, 99] on button "Attributes" at bounding box center [252, 99] width 96 height 10
click at [296, 96] on icon "button" at bounding box center [294, 98] width 5 height 5
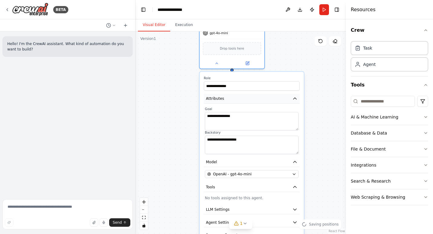
click at [294, 97] on icon "button" at bounding box center [294, 98] width 5 height 5
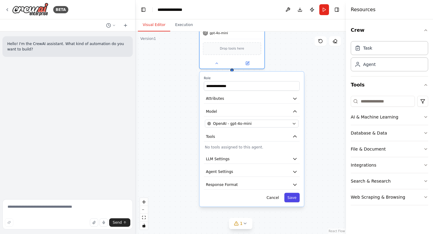
click at [291, 197] on button "Save" at bounding box center [291, 197] width 15 height 9
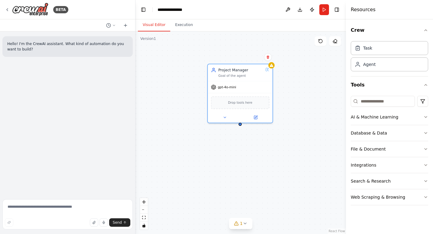
drag, startPoint x: 295, startPoint y: 160, endPoint x: 295, endPoint y: 168, distance: 8.5
click at [296, 171] on div "Project Manager Goal of the agent gpt-4o-mini Drop tools here" at bounding box center [240, 132] width 210 height 202
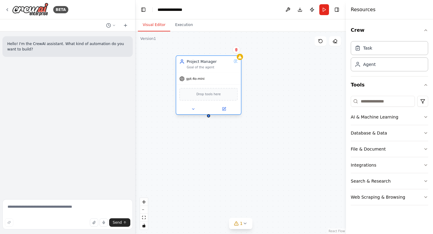
drag, startPoint x: 242, startPoint y: 70, endPoint x: 211, endPoint y: 64, distance: 31.6
click at [211, 64] on div "Project Manager Goal of the agent" at bounding box center [208, 64] width 45 height 11
click at [269, 83] on div "Project Manager Goal of the agent gpt-4o-mini Drop tools here" at bounding box center [240, 132] width 210 height 202
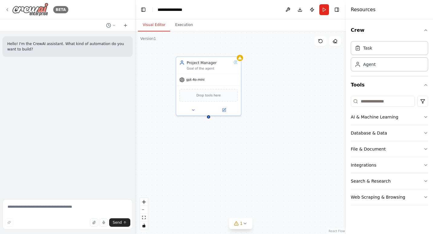
click at [6, 9] on icon at bounding box center [7, 9] width 5 height 5
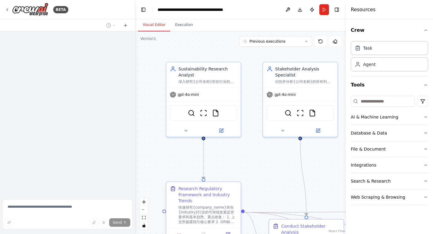
click at [208, 211] on div "快速研究{company_name}所在{industry}行业的可持续发展监管要求和基本趋势。重点收集： 1. 上交所披露指引核心要求 2. GRI标准适用…" at bounding box center [207, 214] width 59 height 19
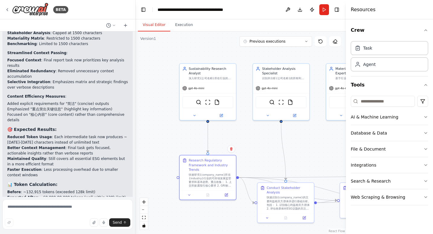
drag, startPoint x: 269, startPoint y: 176, endPoint x: 259, endPoint y: 140, distance: 37.3
click at [259, 140] on div ".deletable-edge-delete-btn { width: 20px; height: 20px; border: 0px solid #ffff…" at bounding box center [240, 132] width 210 height 202
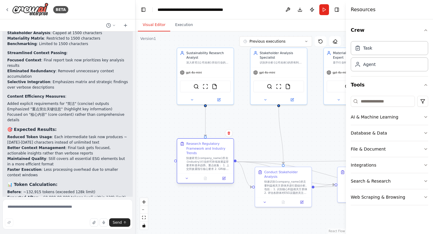
click at [198, 163] on div "快速研究{company_name}所在{industry}行业的可持续发展监管要求和基本趋势。重点收集： 1. 上交所披露指引核心要求 2. GRI标准适用…" at bounding box center [208, 163] width 44 height 15
click at [224, 177] on icon at bounding box center [224, 178] width 2 height 2
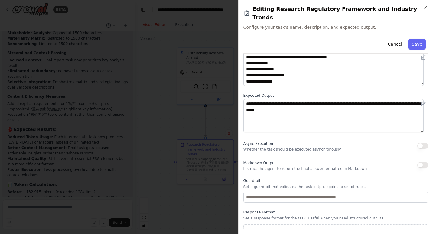
scroll to position [0, 0]
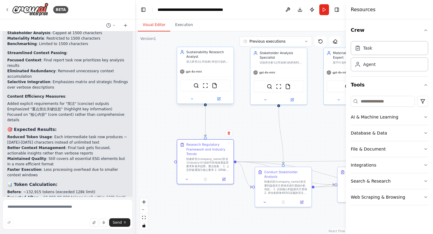
click at [217, 58] on div "Sustainability Research Analyst" at bounding box center [208, 54] width 44 height 9
click at [218, 68] on div "gpt-4o-mini" at bounding box center [205, 71] width 56 height 10
click at [163, 66] on div ".deletable-edge-delete-btn { width: 20px; height: 20px; border: 0px solid #ffff…" at bounding box center [240, 132] width 210 height 202
click at [5, 8] on icon at bounding box center [7, 9] width 5 height 5
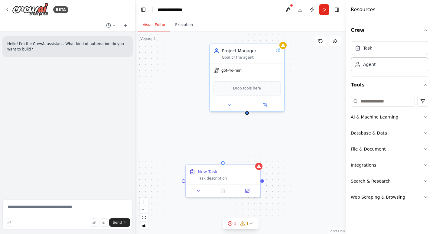
drag, startPoint x: 264, startPoint y: 103, endPoint x: 247, endPoint y: 115, distance: 20.8
click at [247, 115] on div "Project Manager Goal of the agent gpt-4o-mini Drop tools here New Task Task des…" at bounding box center [240, 132] width 210 height 202
drag, startPoint x: 222, startPoint y: 162, endPoint x: 221, endPoint y: 165, distance: 3.0
click at [221, 165] on div "New Task Task description" at bounding box center [223, 179] width 76 height 33
drag, startPoint x: 246, startPoint y: 112, endPoint x: 224, endPoint y: 162, distance: 54.6
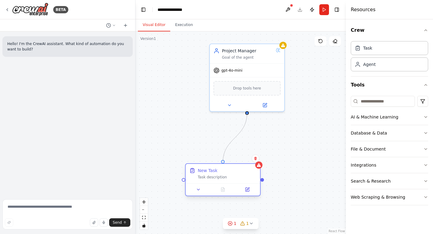
click at [224, 162] on div "Project Manager Goal of the agent gpt-4o-mini Drop tools here New Task Task des…" at bounding box center [223, 144] width 210 height 202
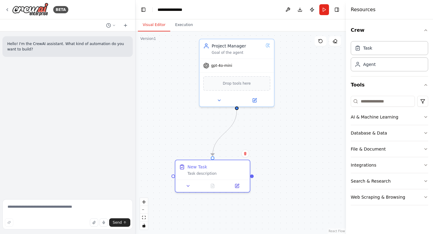
drag, startPoint x: 260, startPoint y: 147, endPoint x: 249, endPoint y: 143, distance: 11.3
click at [249, 143] on div ".deletable-edge-delete-btn { width: 20px; height: 20px; border: 0px solid #ffff…" at bounding box center [240, 132] width 210 height 202
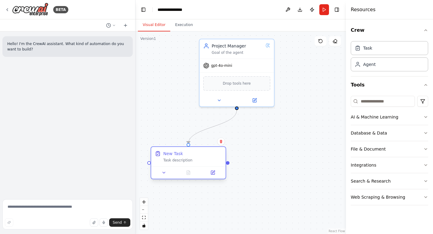
drag, startPoint x: 213, startPoint y: 169, endPoint x: 206, endPoint y: 160, distance: 11.1
click at [204, 164] on div "New Task Task description" at bounding box center [188, 156] width 74 height 19
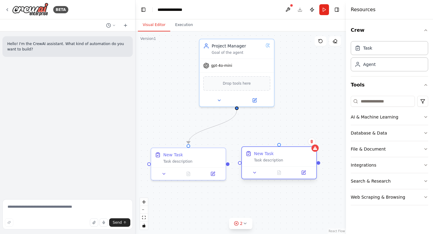
drag, startPoint x: 287, startPoint y: 167, endPoint x: 270, endPoint y: 163, distance: 17.1
click at [270, 163] on div "New Task Task description" at bounding box center [279, 156] width 74 height 19
drag, startPoint x: 236, startPoint y: 108, endPoint x: 278, endPoint y: 148, distance: 57.7
click at [278, 148] on div "Project Manager Goal of the agent gpt-4o-mini Drop tools here New Task Task des…" at bounding box center [213, 140] width 210 height 202
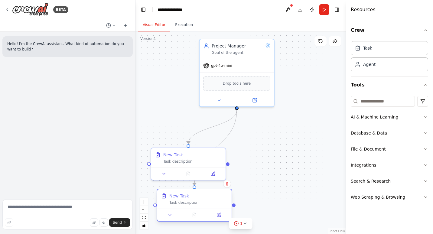
drag, startPoint x: 284, startPoint y: 154, endPoint x: 197, endPoint y: 196, distance: 95.9
click at [197, 196] on div "New Task" at bounding box center [198, 196] width 59 height 6
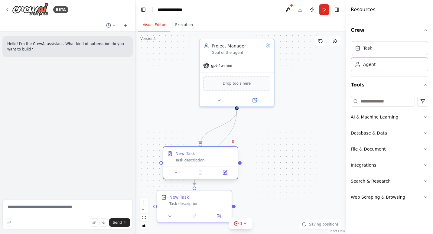
drag, startPoint x: 203, startPoint y: 153, endPoint x: 212, endPoint y: 151, distance: 9.0
click at [212, 151] on div "New Task" at bounding box center [204, 153] width 59 height 6
click at [143, 217] on icon "fit view" at bounding box center [144, 217] width 4 height 3
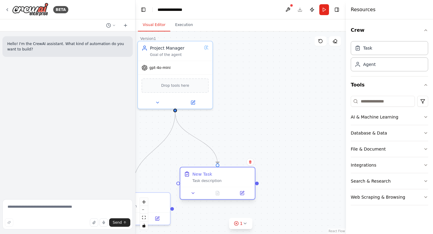
drag, startPoint x: 231, startPoint y: 155, endPoint x: 222, endPoint y: 172, distance: 19.7
click at [222, 172] on div "New Task" at bounding box center [221, 174] width 59 height 6
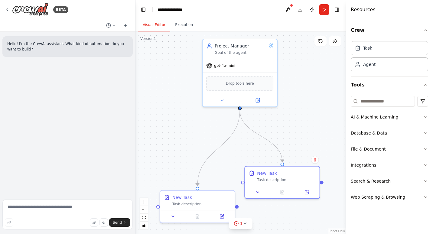
drag, startPoint x: 244, startPoint y: 143, endPoint x: 310, endPoint y: 144, distance: 66.1
click at [320, 142] on div ".deletable-edge-delete-btn { width: 20px; height: 20px; border: 0px solid #ffff…" at bounding box center [240, 132] width 210 height 202
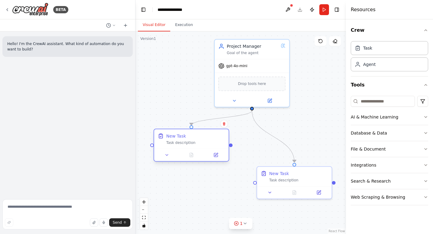
drag, startPoint x: 215, startPoint y: 194, endPoint x: 195, endPoint y: 137, distance: 60.7
click at [195, 137] on div "New Task Task description" at bounding box center [195, 139] width 59 height 12
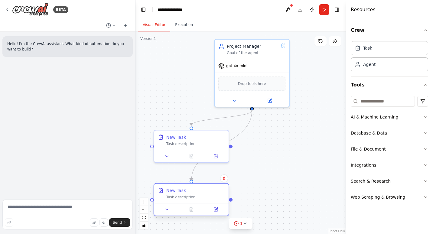
drag, startPoint x: 299, startPoint y: 175, endPoint x: 194, endPoint y: 195, distance: 106.6
click at [194, 195] on div "New Task Task description" at bounding box center [195, 193] width 59 height 12
click at [275, 164] on div ".deletable-edge-delete-btn { width: 20px; height: 20px; border: 0px solid #ffff…" at bounding box center [240, 132] width 210 height 202
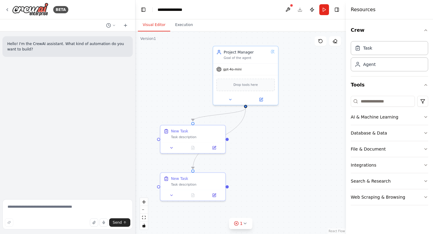
click at [39, 104] on div "Hello! I'm the CrewAI assistant. What kind of automation do you want to build?" at bounding box center [67, 113] width 135 height 165
click at [301, 109] on div ".deletable-edge-delete-btn { width: 20px; height: 20px; border: 0px solid #ffff…" at bounding box center [240, 132] width 210 height 202
click at [7, 8] on icon at bounding box center [7, 9] width 5 height 5
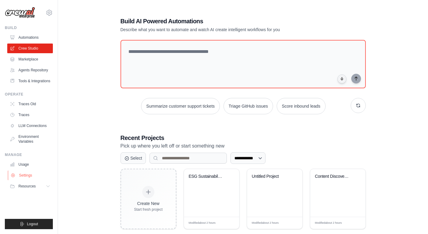
click at [46, 190] on button "Resources" at bounding box center [30, 186] width 46 height 10
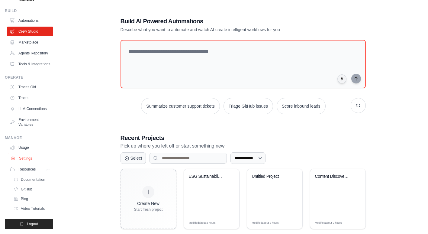
scroll to position [36, 0]
click at [22, 143] on link "Usage" at bounding box center [31, 148] width 46 height 10
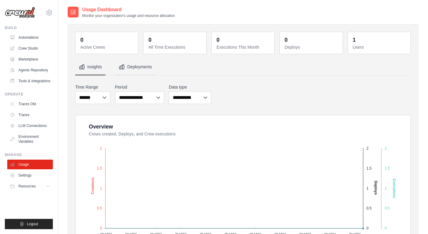
click at [145, 66] on button "Deployments" at bounding box center [135, 67] width 40 height 16
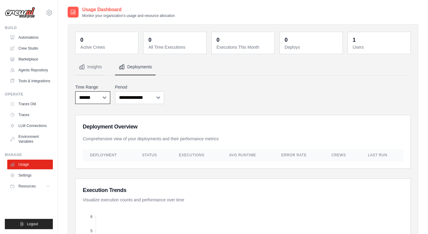
click at [89, 97] on select "***** ****** *******" at bounding box center [92, 97] width 35 height 13
drag, startPoint x: 228, startPoint y: 80, endPoint x: 175, endPoint y: 74, distance: 54.1
click at [94, 70] on button "Insights" at bounding box center [90, 67] width 30 height 16
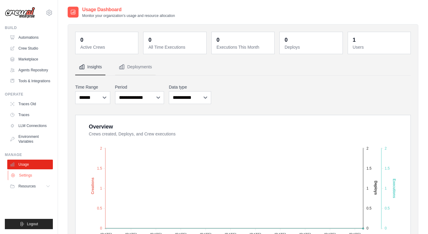
click at [44, 180] on link "Settings" at bounding box center [31, 175] width 46 height 10
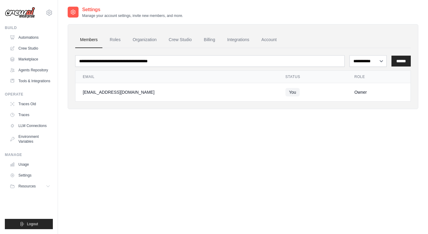
click at [47, 185] on ul "Usage Settings Resources Documentation Blog" at bounding box center [30, 174] width 46 height 31
click at [47, 188] on icon at bounding box center [48, 186] width 5 height 5
click at [46, 12] on icon at bounding box center [49, 12] width 7 height 7
click at [66, 36] on span "Settings" at bounding box center [75, 37] width 48 height 6
click at [218, 36] on link "Billing" at bounding box center [209, 40] width 21 height 16
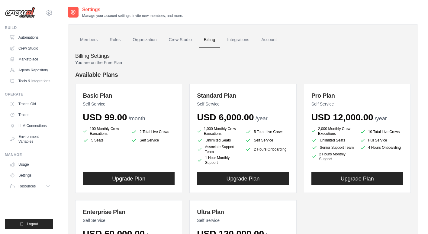
click at [114, 62] on p "You are on the Free Plan" at bounding box center [243, 62] width 336 height 6
drag, startPoint x: 114, startPoint y: 62, endPoint x: 167, endPoint y: 53, distance: 53.0
click at [167, 53] on h4 "Billing Settings" at bounding box center [243, 56] width 336 height 7
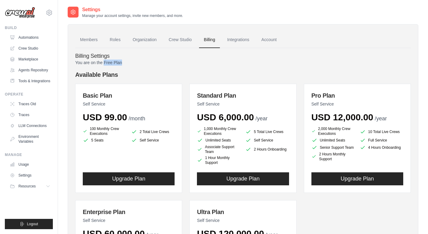
drag, startPoint x: 105, startPoint y: 62, endPoint x: 127, endPoint y: 63, distance: 22.4
click at [127, 63] on p "You are on the Free Plan" at bounding box center [243, 62] width 336 height 6
drag, startPoint x: 127, startPoint y: 63, endPoint x: 117, endPoint y: 63, distance: 9.7
